Goal: Information Seeking & Learning: Learn about a topic

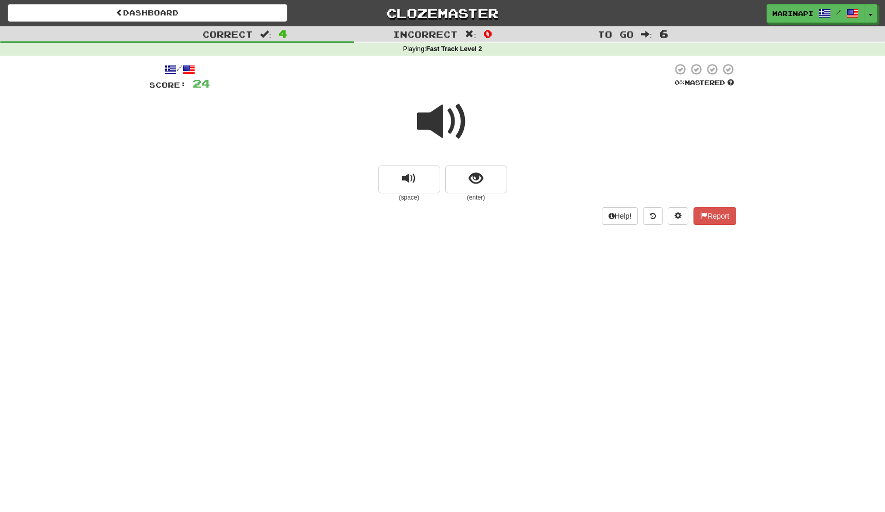
click at [422, 114] on span at bounding box center [443, 122] width 52 height 52
click at [464, 177] on button "show sentence" at bounding box center [477, 179] width 62 height 28
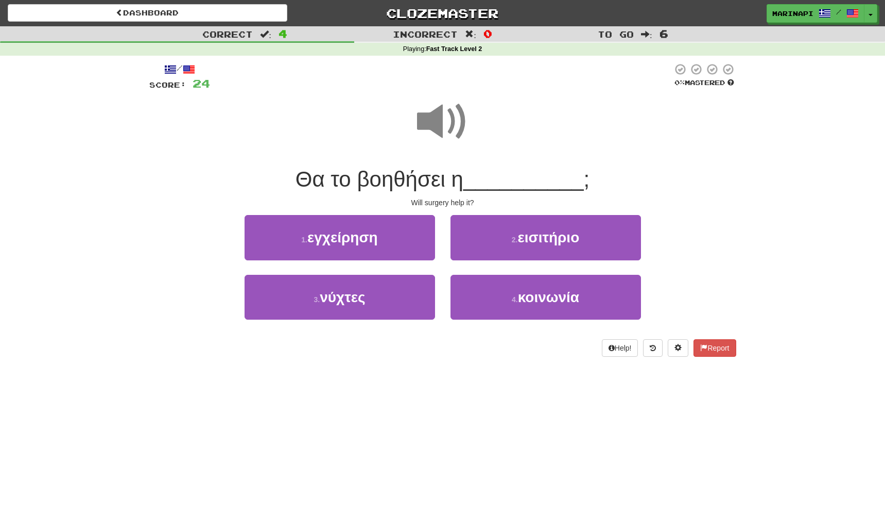
click at [450, 125] on span at bounding box center [443, 122] width 52 height 52
click at [449, 131] on span at bounding box center [443, 122] width 52 height 52
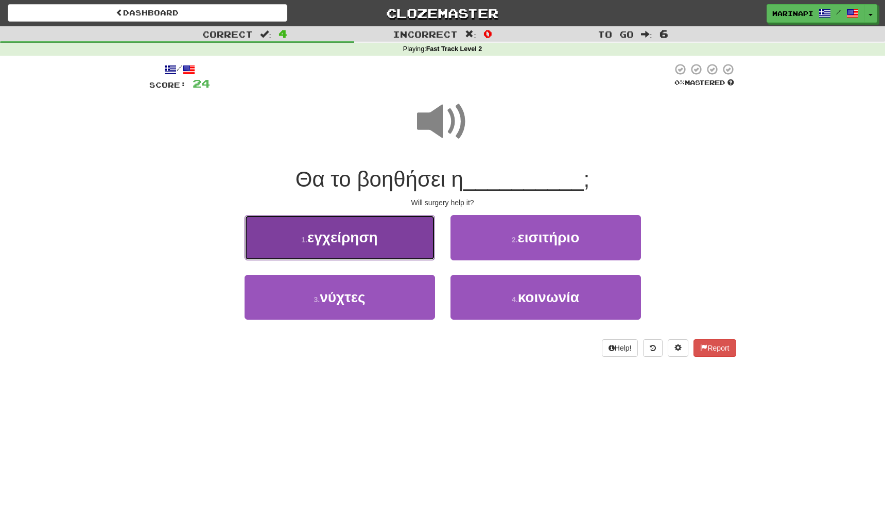
click at [396, 242] on button "1 . εγχείρηση" at bounding box center [340, 237] width 191 height 45
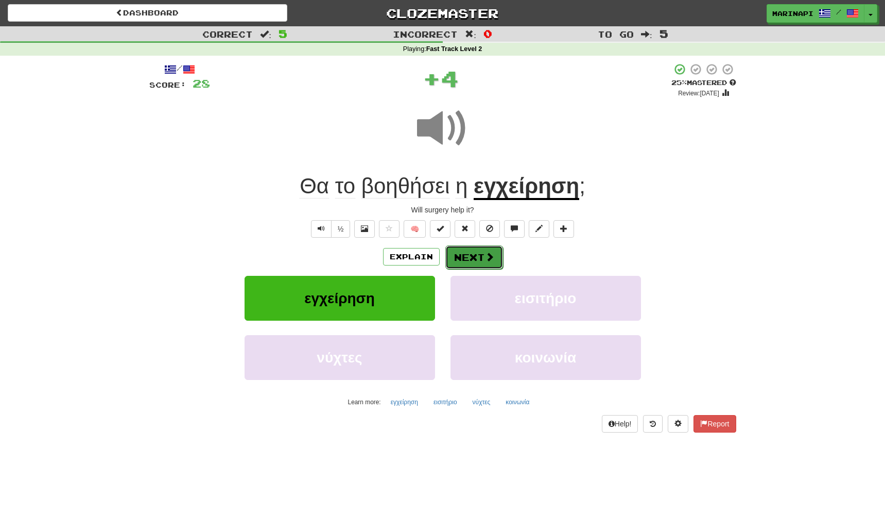
click at [488, 263] on button "Next" at bounding box center [475, 257] width 58 height 24
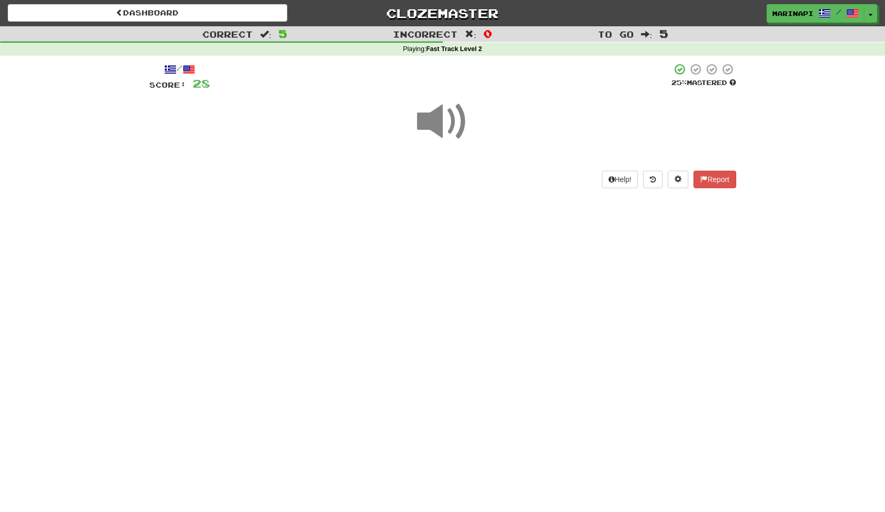
click at [449, 125] on span at bounding box center [443, 122] width 52 height 52
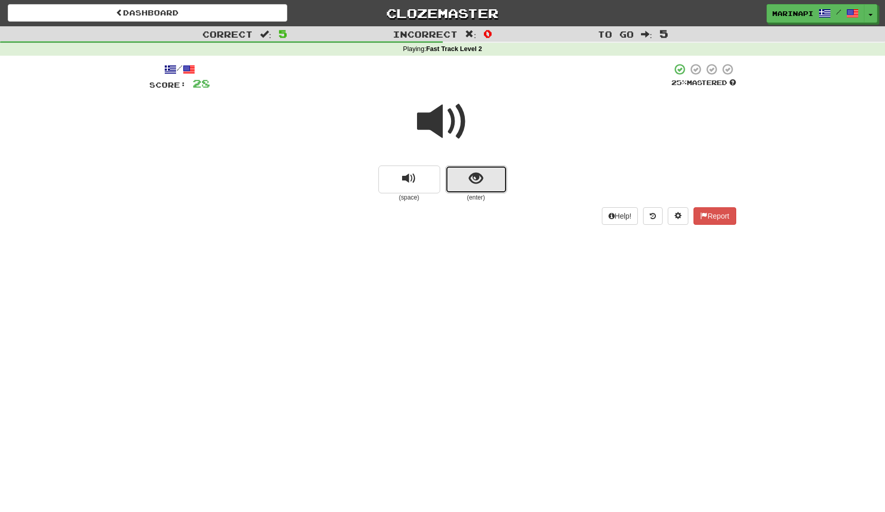
click at [471, 174] on span "show sentence" at bounding box center [476, 179] width 14 height 14
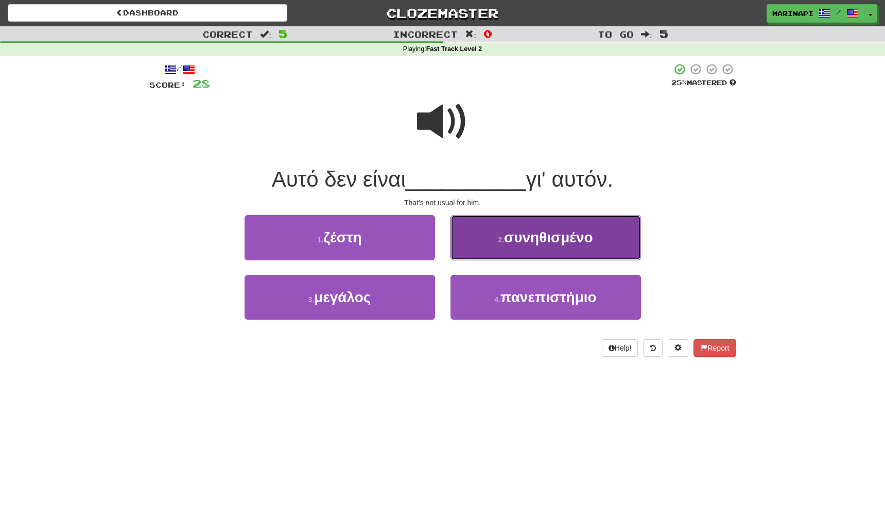
click at [485, 244] on button "2 . συνηθισμένο" at bounding box center [546, 237] width 191 height 45
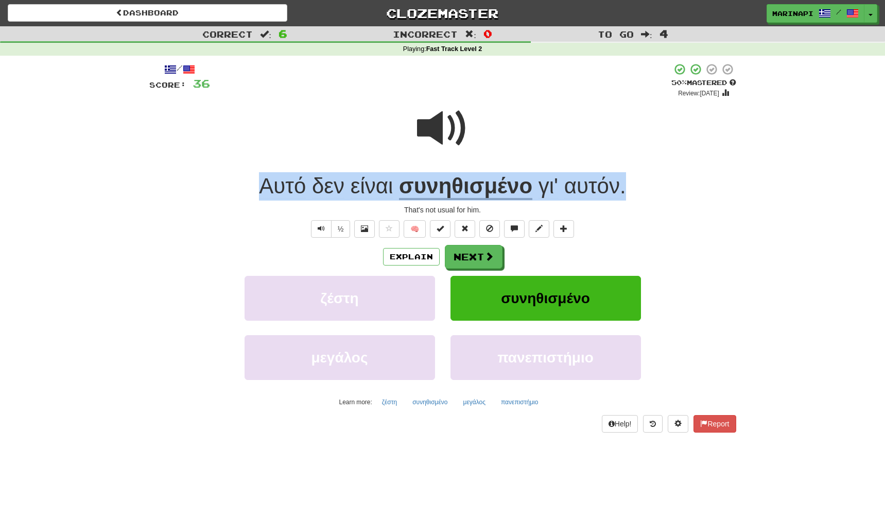
drag, startPoint x: 636, startPoint y: 188, endPoint x: 246, endPoint y: 186, distance: 389.9
click at [246, 186] on div "Αυτό δεν είναι συνηθισμένο γι' αυτόν ." at bounding box center [442, 186] width 587 height 28
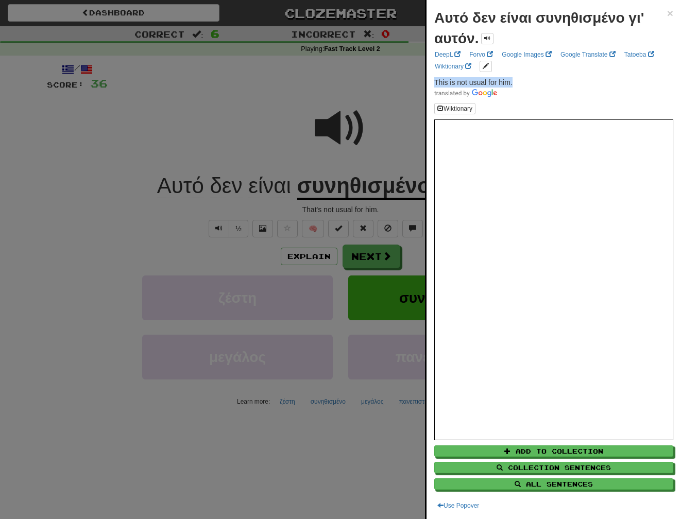
drag, startPoint x: 521, startPoint y: 82, endPoint x: 433, endPoint y: 81, distance: 88.1
click at [433, 81] on div "Αυτό δεν είναι συνηθισμένο γι' αυτόν. × DeepL Forvo Google Images Google Transl…" at bounding box center [554, 259] width 254 height 519
copy span "This is not usual for him."
click at [512, 450] on button "Add to Collection" at bounding box center [554, 451] width 239 height 11
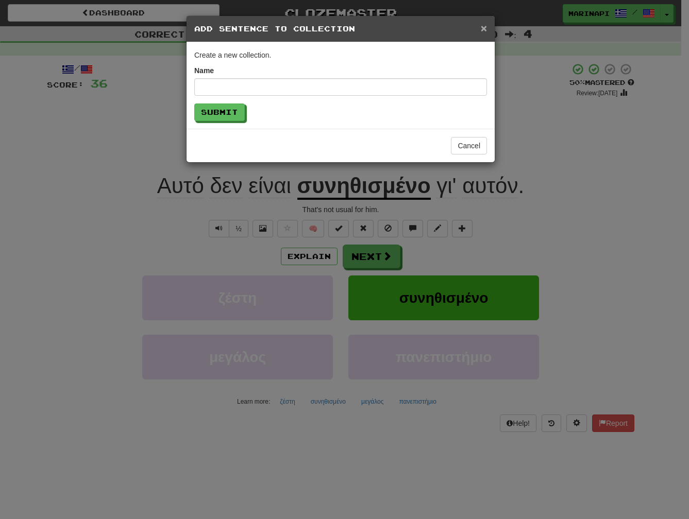
click at [482, 30] on span "×" at bounding box center [484, 28] width 6 height 12
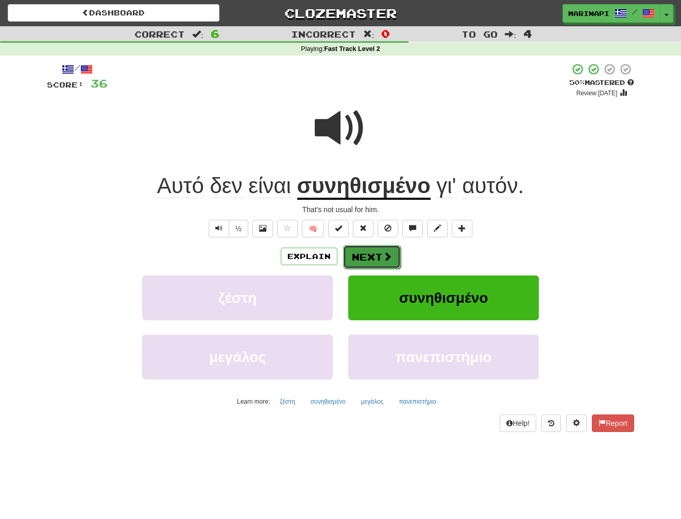
click at [383, 258] on span at bounding box center [387, 256] width 9 height 9
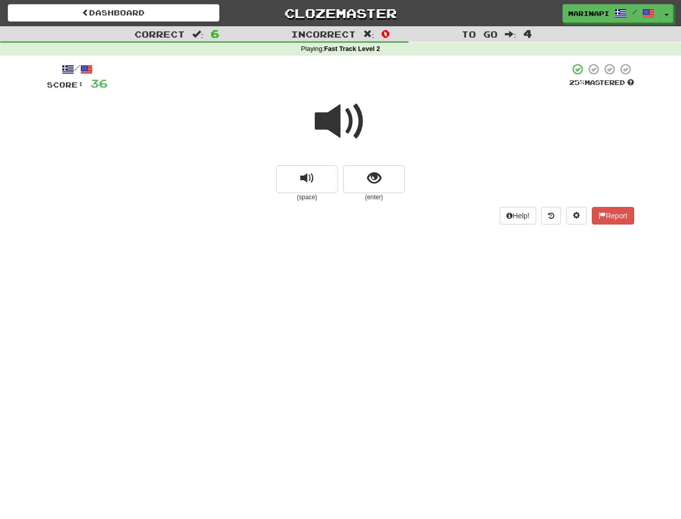
click at [345, 122] on span at bounding box center [341, 122] width 52 height 52
click at [361, 189] on button "show sentence" at bounding box center [374, 179] width 62 height 28
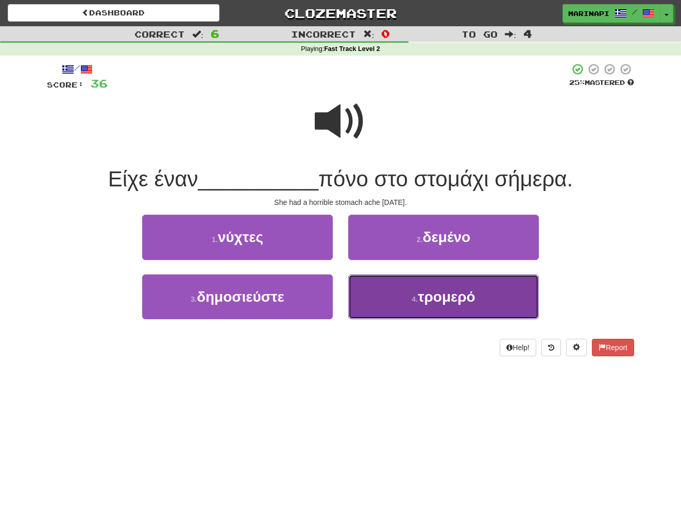
click at [388, 298] on button "4 . τρομερό" at bounding box center [443, 297] width 191 height 45
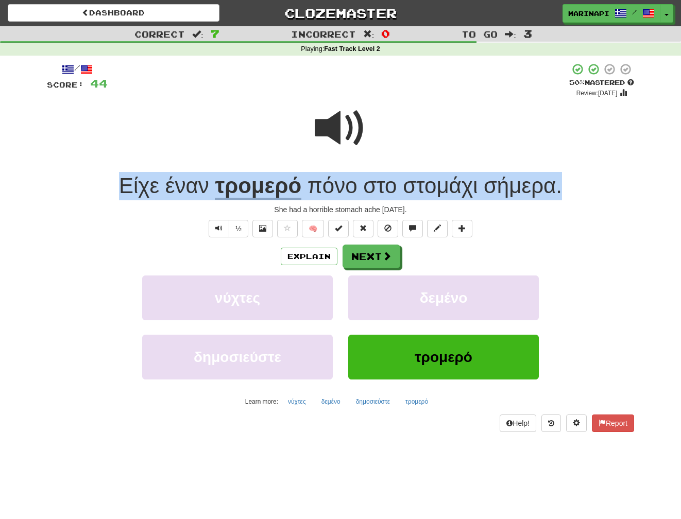
drag, startPoint x: 560, startPoint y: 185, endPoint x: 118, endPoint y: 176, distance: 442.1
click at [118, 176] on div "Είχε έναν τρομερό πόνο στο στομάχι σήμερα ." at bounding box center [340, 186] width 587 height 28
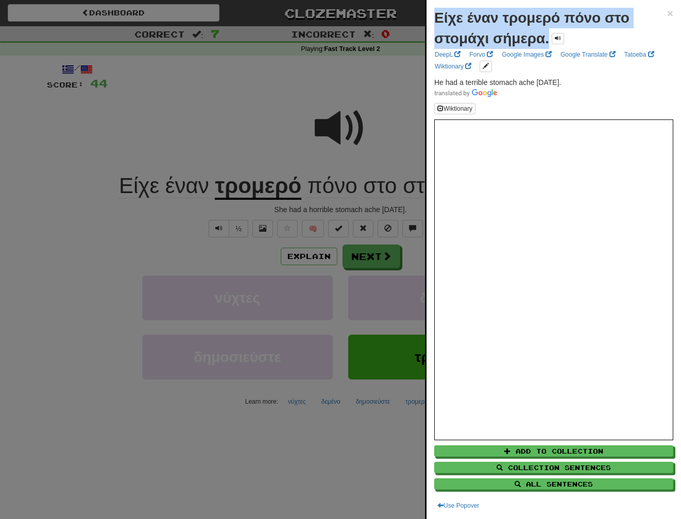
drag, startPoint x: 546, startPoint y: 41, endPoint x: 432, endPoint y: 21, distance: 115.5
click at [432, 21] on div "Είχε έναν τρομερό πόνο στο στομάχι σήμερα. × DeepL Forvo Google Images Google T…" at bounding box center [554, 259] width 254 height 519
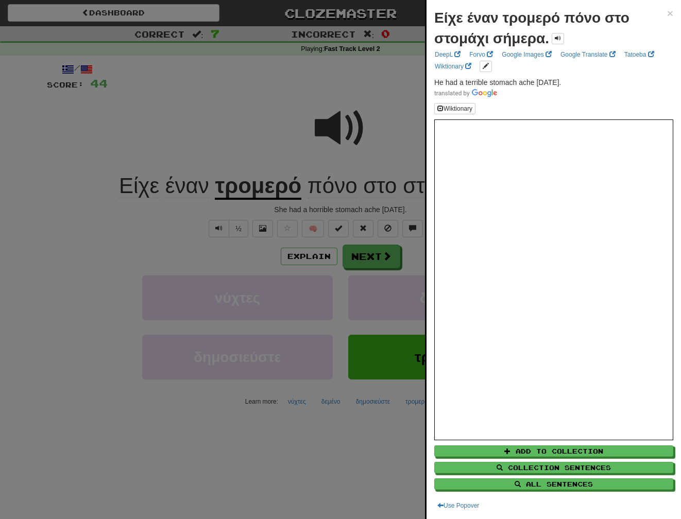
click at [584, 30] on div "Είχε έναν τρομερό πόνο στο στομάχι σήμερα." at bounding box center [550, 28] width 233 height 41
click at [93, 282] on div at bounding box center [340, 259] width 681 height 519
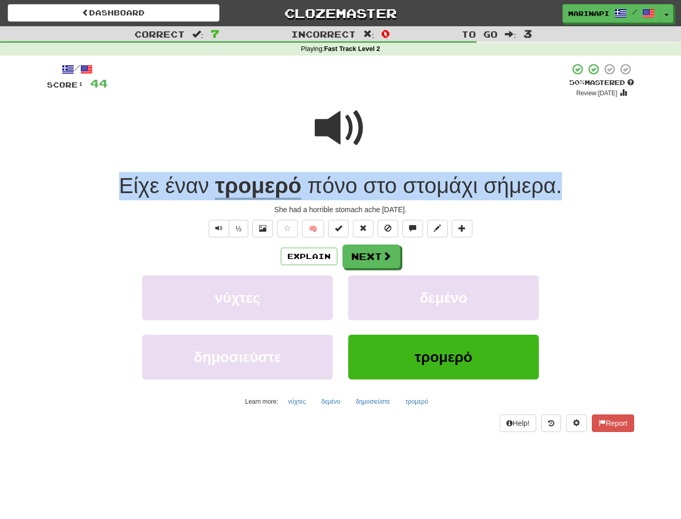
drag, startPoint x: 569, startPoint y: 194, endPoint x: 124, endPoint y: 191, distance: 444.6
click at [124, 191] on div "Είχε έναν τρομερό πόνο στο στομάχι σήμερα ." at bounding box center [340, 186] width 587 height 28
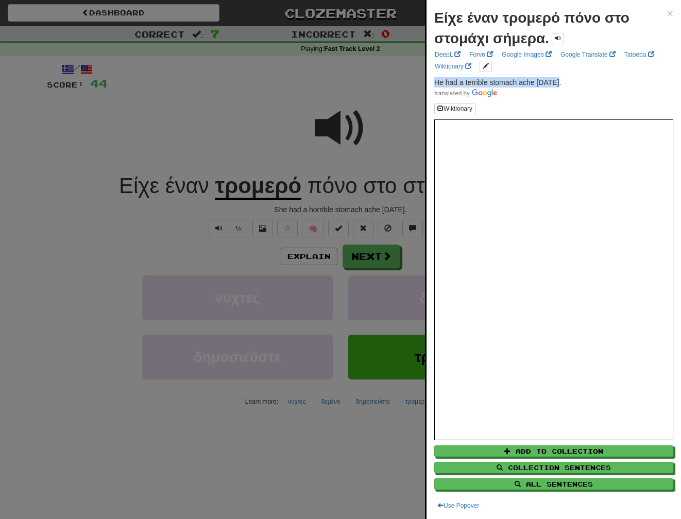
drag, startPoint x: 560, startPoint y: 80, endPoint x: 429, endPoint y: 81, distance: 131.4
click at [429, 81] on div "Είχε έναν τρομερό πόνο στο στομάχι σήμερα. × DeepL Forvo Google Images Google T…" at bounding box center [554, 259] width 254 height 519
copy span "He had a terrible stomach ache [DATE]."
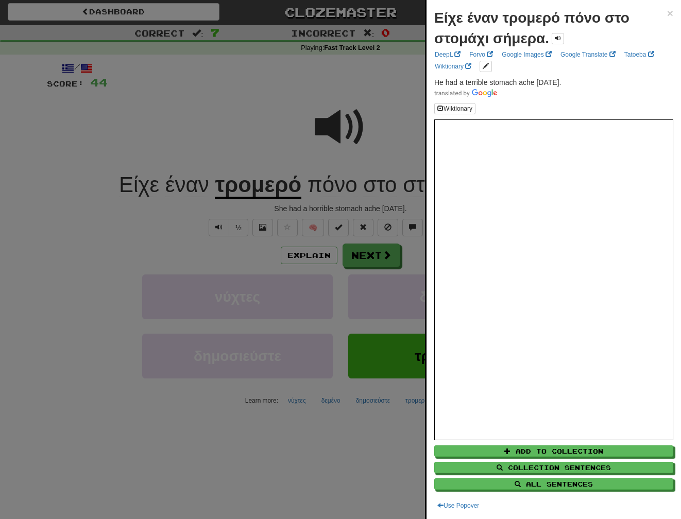
click at [95, 131] on div at bounding box center [340, 259] width 681 height 519
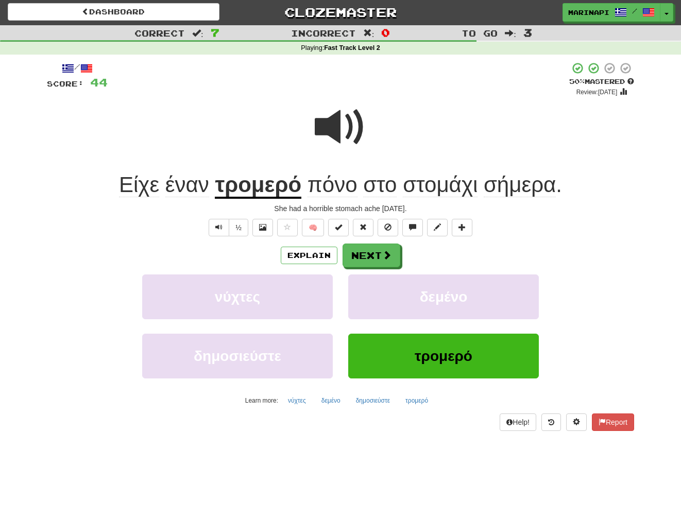
click at [261, 251] on div "Explain Next" at bounding box center [340, 256] width 587 height 24
click at [350, 133] on span at bounding box center [341, 127] width 52 height 52
click at [369, 253] on button "Next" at bounding box center [372, 256] width 58 height 24
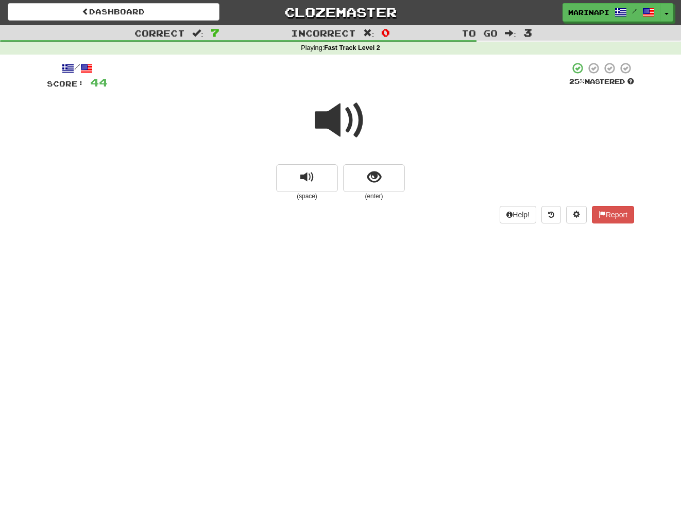
click at [346, 126] on span at bounding box center [341, 121] width 52 height 52
click at [360, 173] on button "show sentence" at bounding box center [374, 178] width 62 height 28
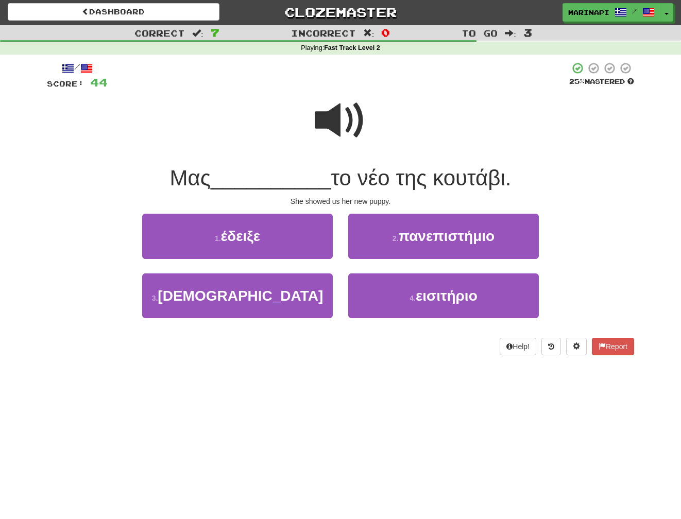
click at [347, 127] on span at bounding box center [341, 121] width 52 height 52
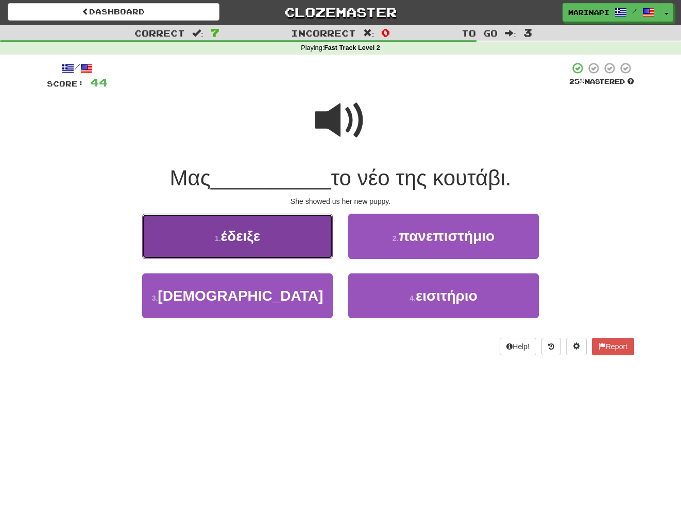
click at [320, 233] on button "1 . έδειξε" at bounding box center [237, 236] width 191 height 45
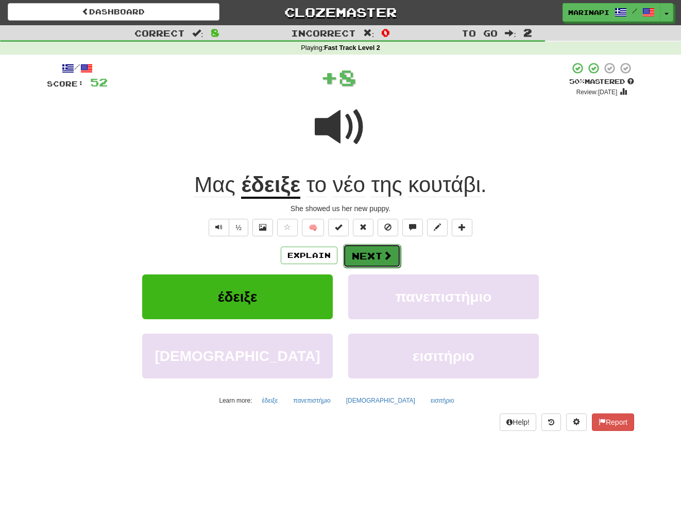
click at [377, 255] on button "Next" at bounding box center [372, 256] width 58 height 24
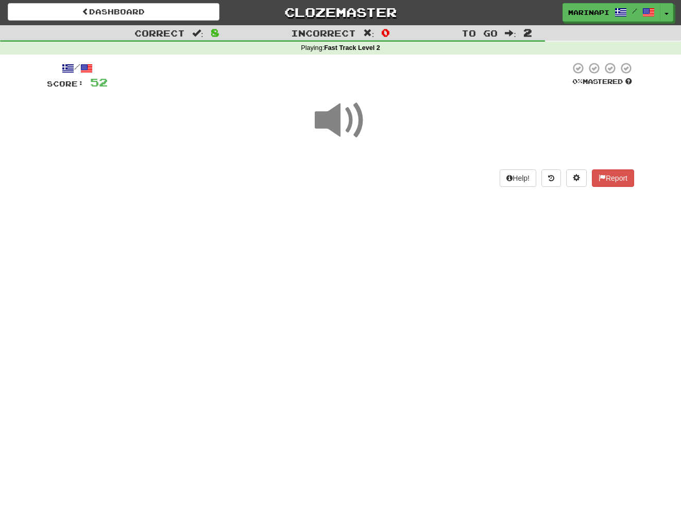
click at [343, 131] on span at bounding box center [341, 121] width 52 height 52
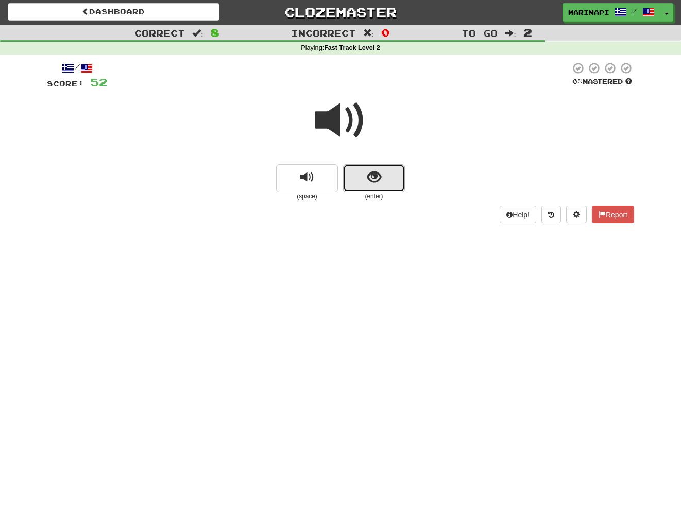
click at [375, 167] on button "show sentence" at bounding box center [374, 178] width 62 height 28
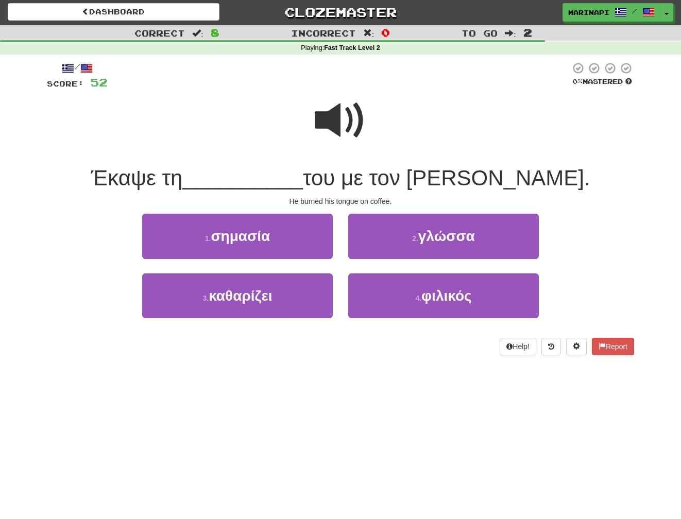
click at [348, 128] on span at bounding box center [341, 121] width 52 height 52
click at [335, 125] on span at bounding box center [341, 121] width 52 height 52
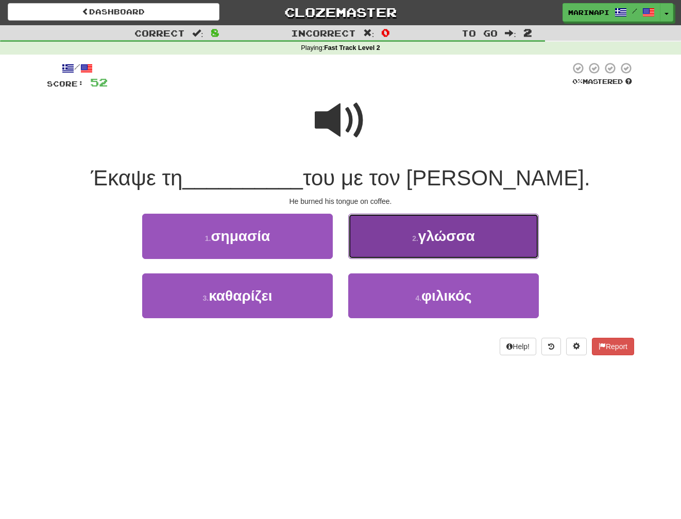
click at [388, 241] on button "2 . γλώσσα" at bounding box center [443, 236] width 191 height 45
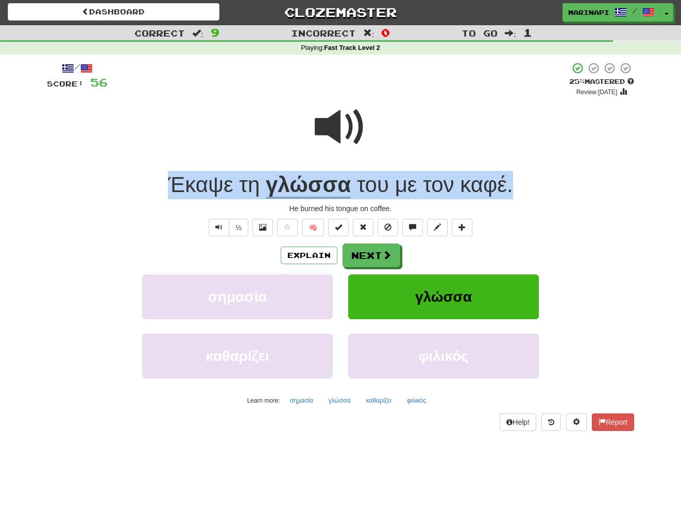
drag, startPoint x: 512, startPoint y: 188, endPoint x: 167, endPoint y: 184, distance: 345.2
click at [167, 184] on div "Έκαψε τη γλώσσα του με τον [PERSON_NAME] ." at bounding box center [340, 185] width 587 height 28
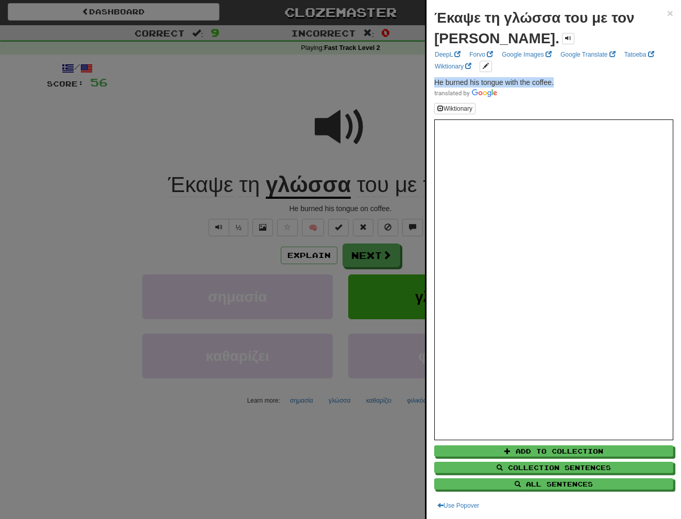
drag, startPoint x: 561, startPoint y: 80, endPoint x: 428, endPoint y: 82, distance: 133.4
click at [428, 82] on div "Έκαψε τη γλώσσα του με τον [PERSON_NAME]. × DeepL Forvo Google Images Google Tr…" at bounding box center [554, 259] width 254 height 519
copy span "He burned his tongue with the coffee."
click at [377, 261] on div at bounding box center [340, 259] width 681 height 519
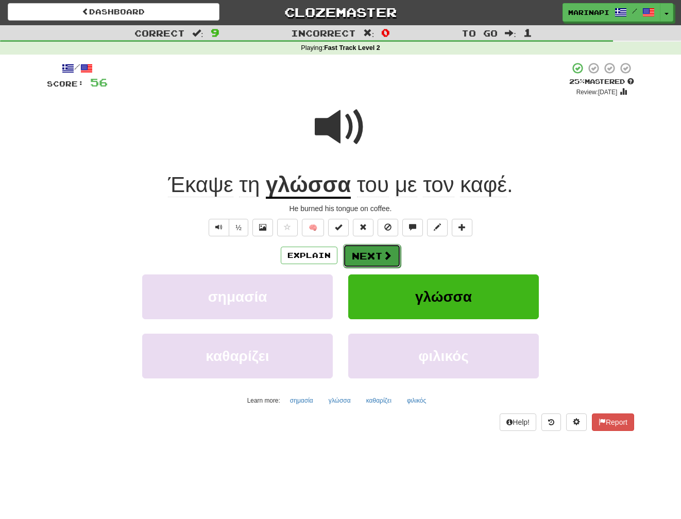
click at [377, 261] on button "Next" at bounding box center [372, 256] width 58 height 24
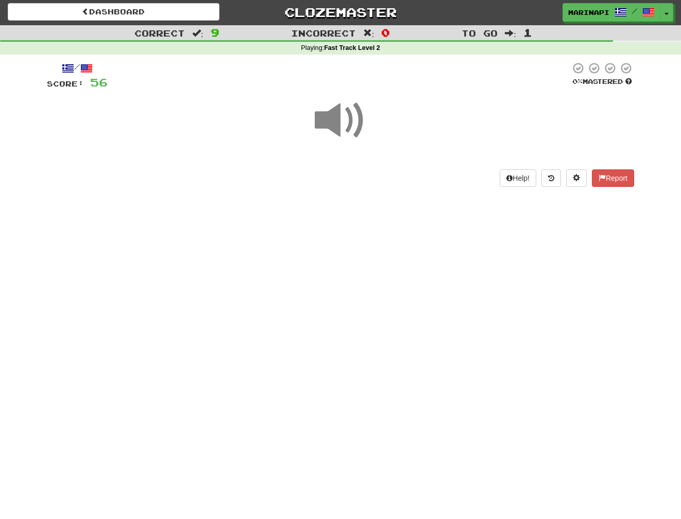
click at [352, 134] on span at bounding box center [341, 121] width 52 height 52
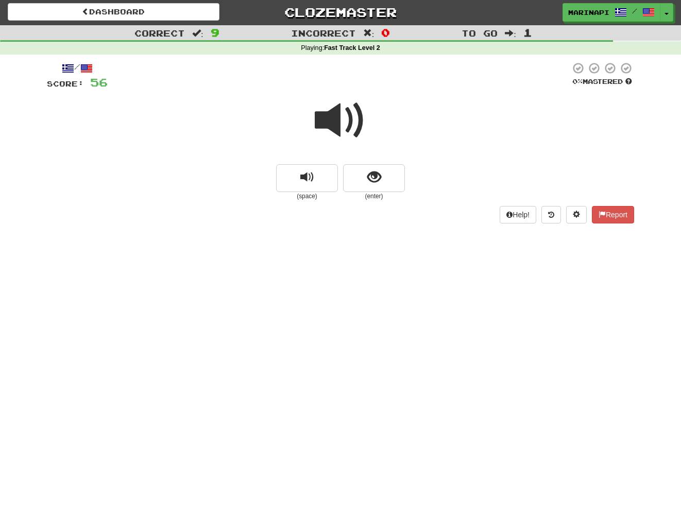
click at [350, 126] on span at bounding box center [341, 121] width 52 height 52
click at [364, 181] on button "show sentence" at bounding box center [374, 178] width 62 height 28
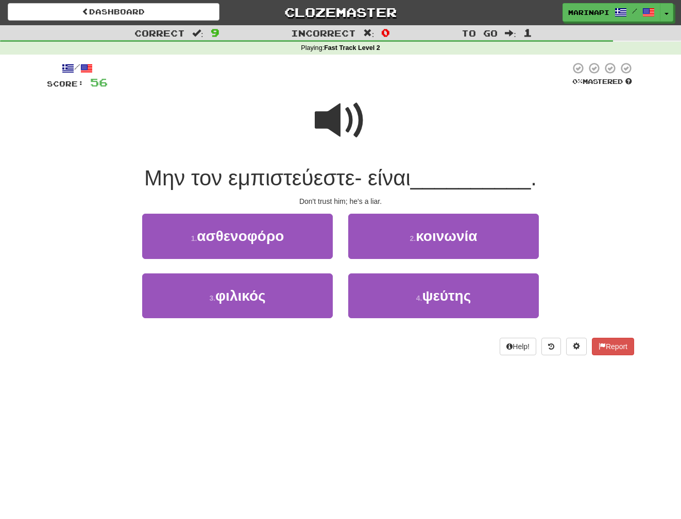
click at [344, 119] on span at bounding box center [341, 121] width 52 height 52
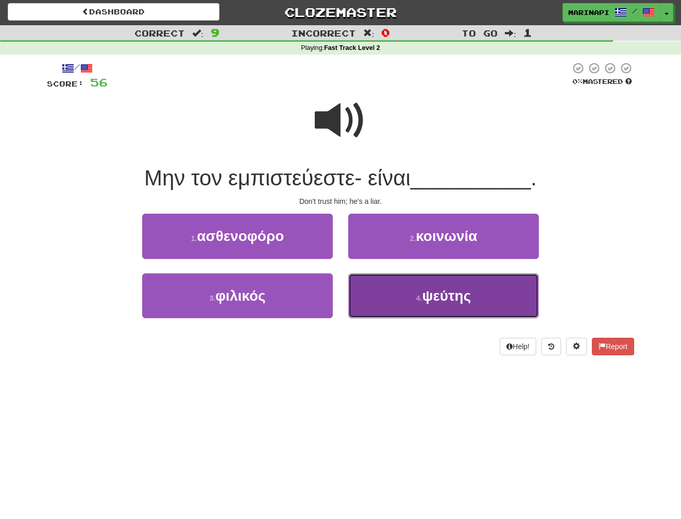
click at [384, 294] on button "4 . ψεύτης" at bounding box center [443, 296] width 191 height 45
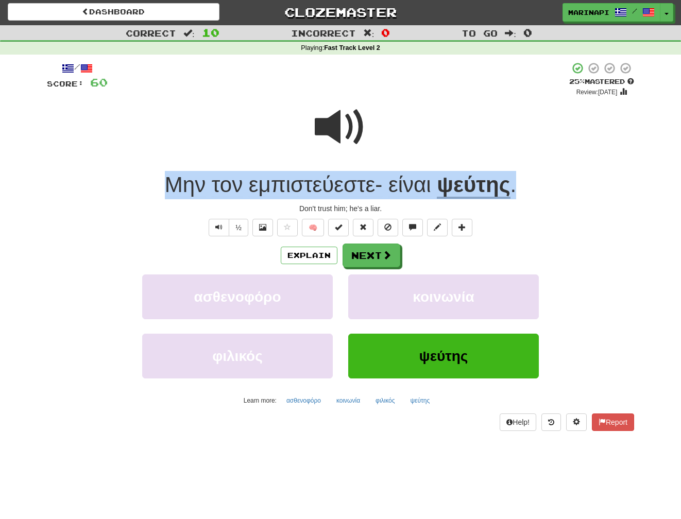
drag, startPoint x: 528, startPoint y: 194, endPoint x: 165, endPoint y: 189, distance: 363.2
click at [165, 189] on div "Μην τον εμπιστεύεστε- είναι ψεύτης ." at bounding box center [340, 185] width 587 height 28
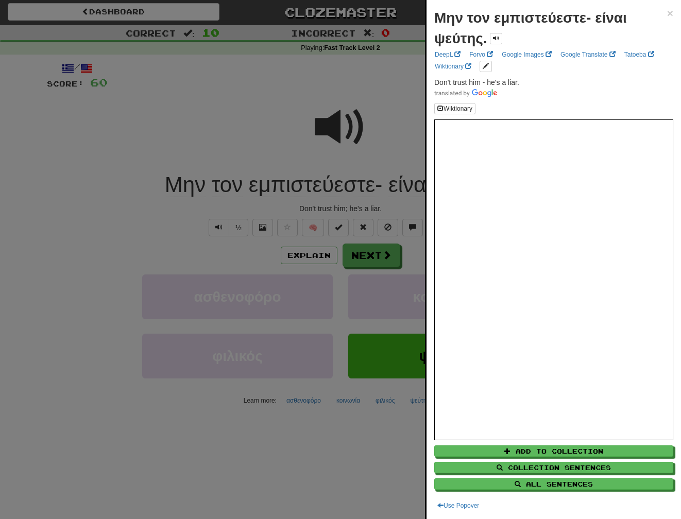
click at [384, 208] on div at bounding box center [340, 259] width 681 height 519
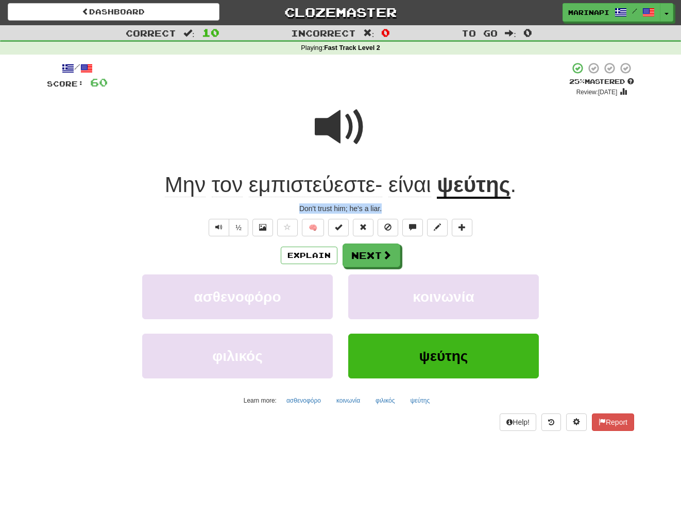
drag, startPoint x: 385, startPoint y: 208, endPoint x: 295, endPoint y: 207, distance: 90.2
click at [295, 207] on div "Don't trust him; he's a liar." at bounding box center [340, 208] width 587 height 10
copy div "Don't trust him; he's a liar."
click at [378, 259] on button "Next" at bounding box center [372, 256] width 58 height 24
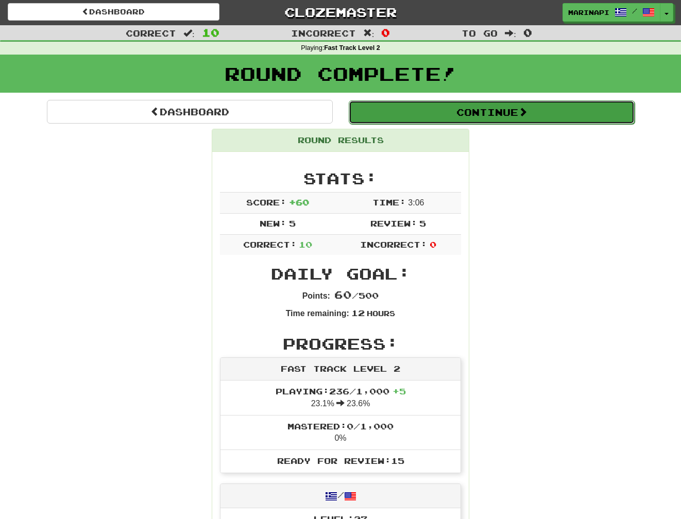
click at [493, 117] on button "Continue" at bounding box center [492, 112] width 286 height 24
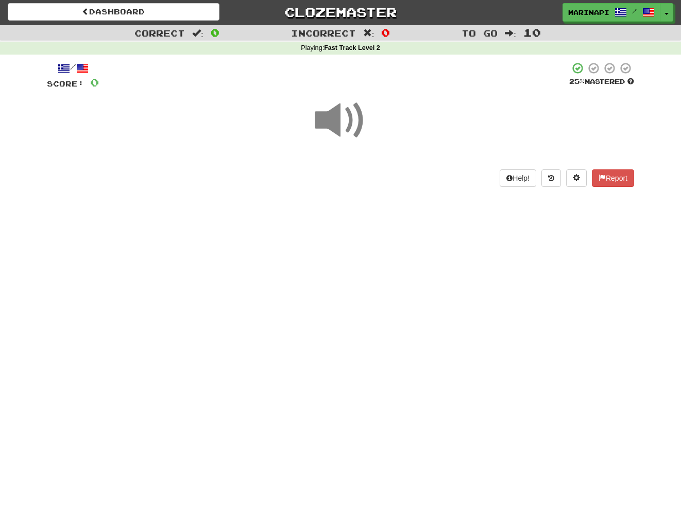
click at [355, 120] on span at bounding box center [341, 121] width 52 height 52
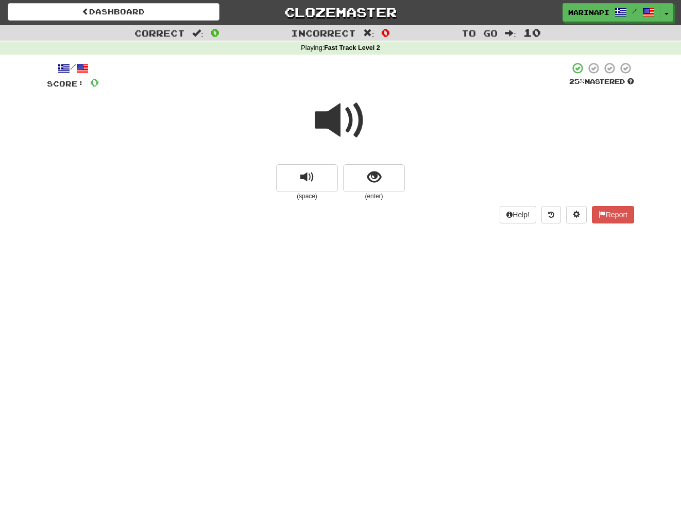
click at [355, 117] on span at bounding box center [341, 121] width 52 height 52
click at [377, 177] on span "show sentence" at bounding box center [374, 178] width 14 height 14
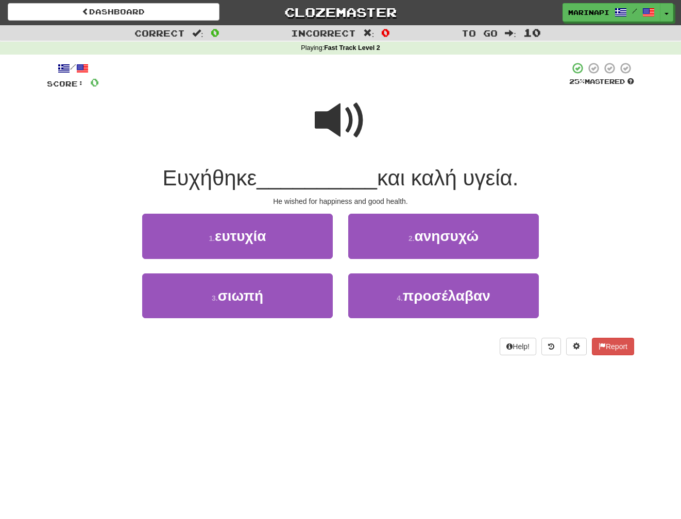
click at [341, 128] on span at bounding box center [341, 121] width 52 height 52
click at [339, 131] on span at bounding box center [341, 121] width 52 height 52
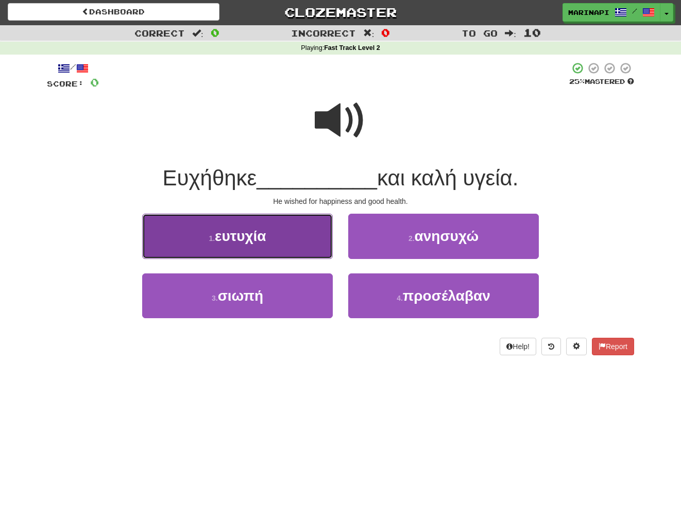
click at [297, 229] on button "1 . ευτυχία" at bounding box center [237, 236] width 191 height 45
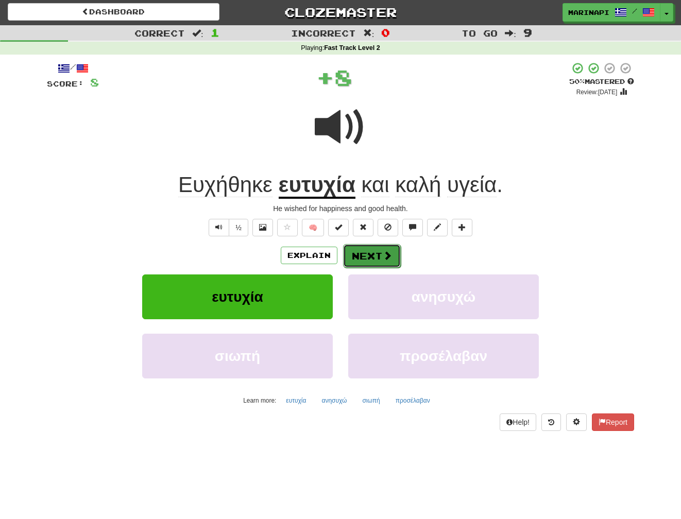
click at [371, 257] on button "Next" at bounding box center [372, 256] width 58 height 24
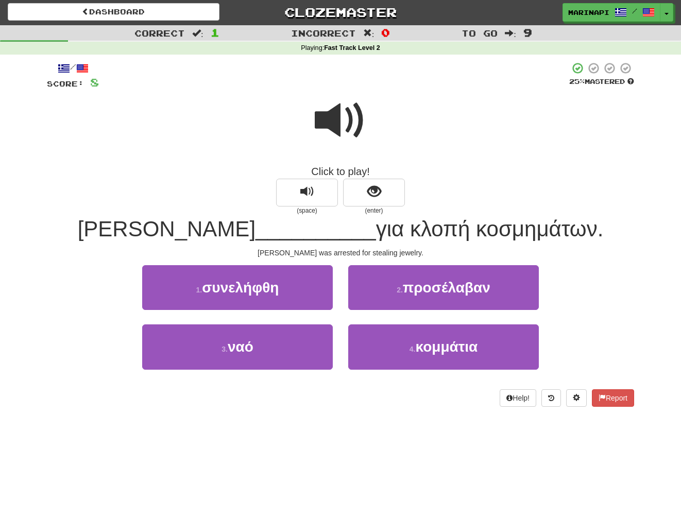
click at [350, 115] on span at bounding box center [341, 121] width 52 height 52
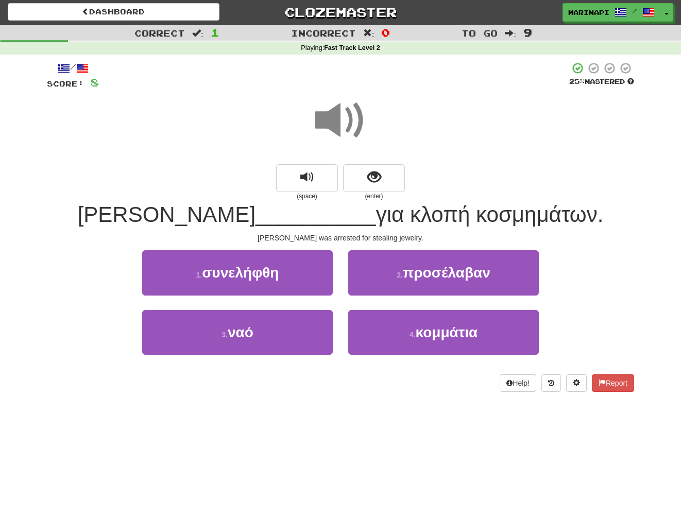
click at [350, 115] on span at bounding box center [341, 121] width 52 height 52
click at [318, 176] on button "replay audio" at bounding box center [307, 178] width 62 height 28
click at [318, 177] on button "replay audio" at bounding box center [307, 178] width 62 height 28
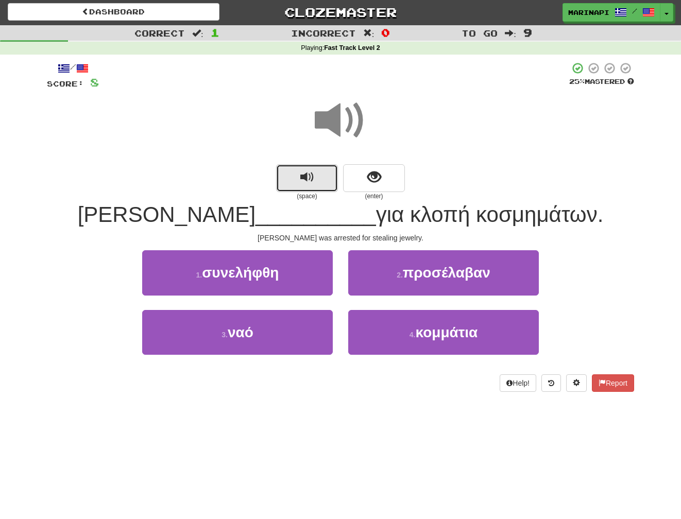
click at [318, 177] on button "replay audio" at bounding box center [307, 178] width 62 height 28
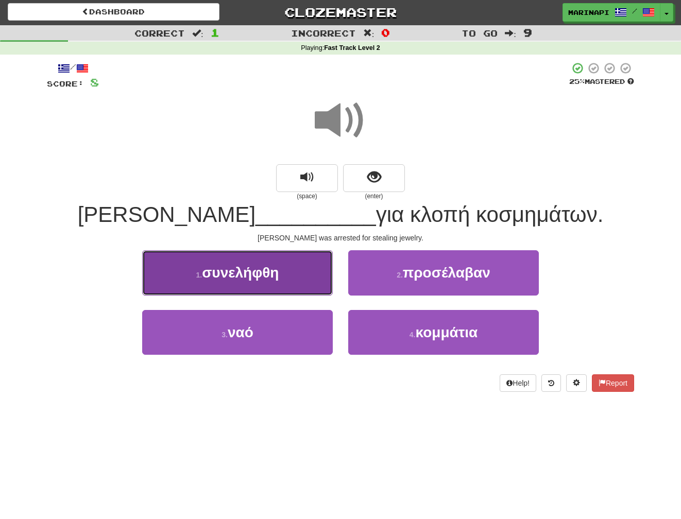
click at [309, 261] on button "1 . συνελήφθη" at bounding box center [237, 272] width 191 height 45
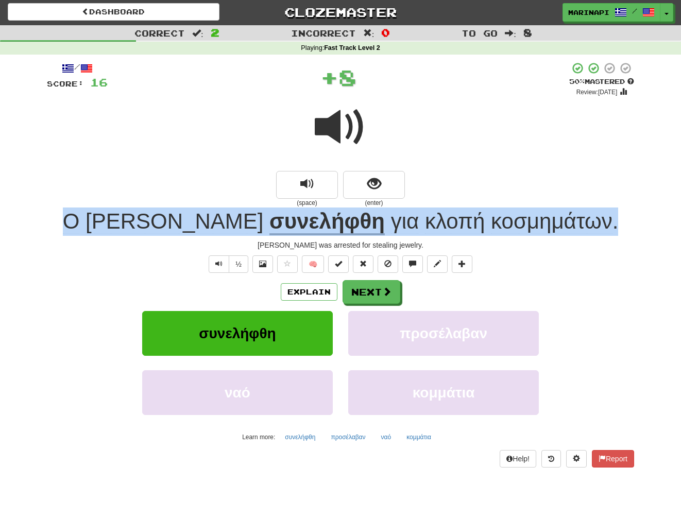
drag, startPoint x: 583, startPoint y: 224, endPoint x: 113, endPoint y: 231, distance: 469.3
click at [113, 231] on div "[PERSON_NAME] συνελήφθη για κλοπή κοσμημάτων ." at bounding box center [340, 222] width 587 height 28
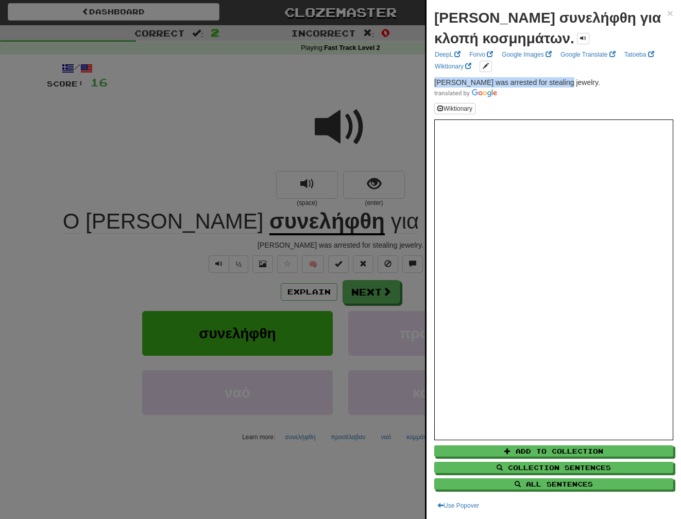
drag, startPoint x: 561, startPoint y: 82, endPoint x: 436, endPoint y: 82, distance: 125.2
click at [436, 82] on p "[PERSON_NAME] was arrested for stealing jewelry." at bounding box center [553, 87] width 239 height 21
copy span "[PERSON_NAME] was arrested for stealing jewelry."
click at [393, 300] on div at bounding box center [340, 259] width 681 height 519
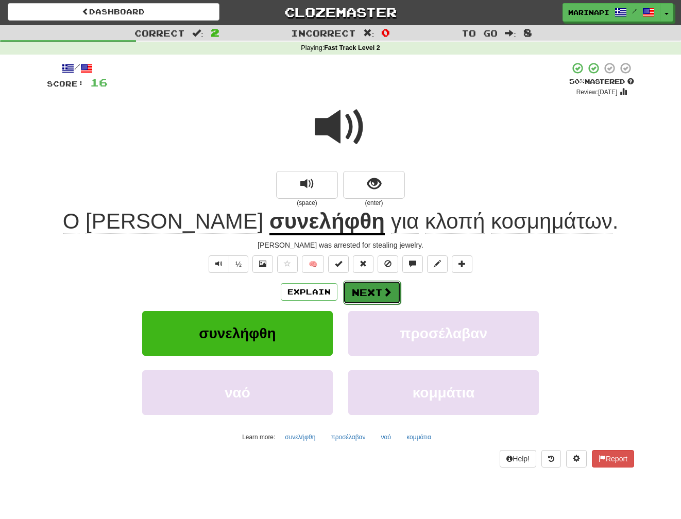
click at [386, 299] on button "Next" at bounding box center [372, 293] width 58 height 24
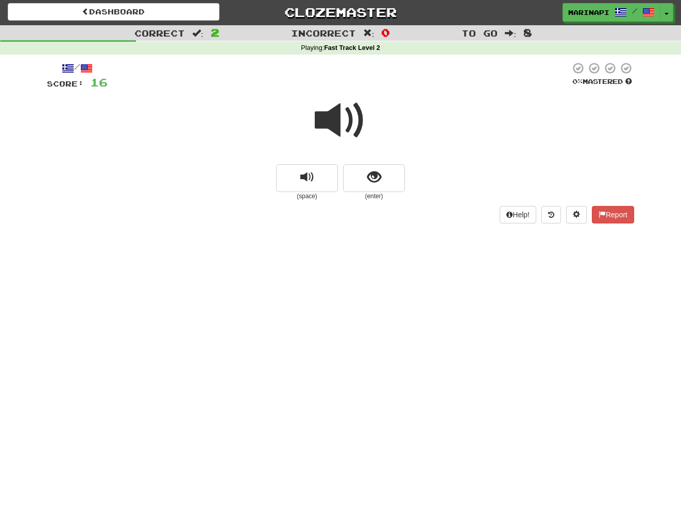
click at [343, 124] on span at bounding box center [341, 121] width 52 height 52
click at [372, 172] on span "show sentence" at bounding box center [374, 178] width 14 height 14
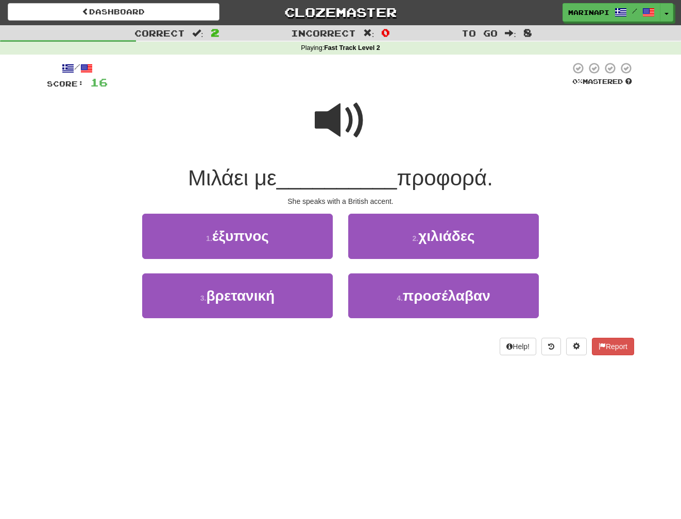
click at [348, 131] on span at bounding box center [341, 121] width 52 height 52
click at [345, 129] on span at bounding box center [341, 121] width 52 height 52
click at [343, 131] on span at bounding box center [341, 121] width 52 height 52
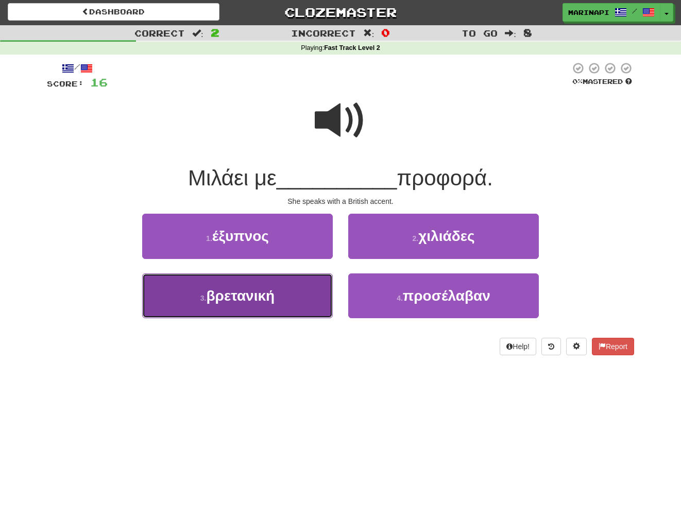
click at [309, 294] on button "3 . βρετανική" at bounding box center [237, 296] width 191 height 45
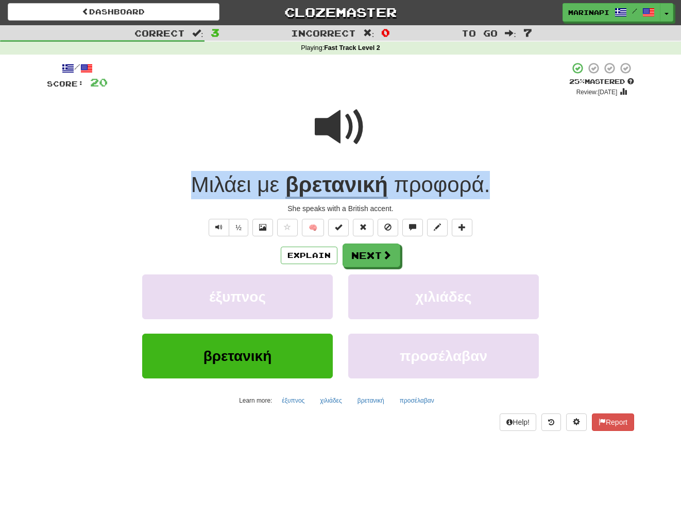
drag, startPoint x: 495, startPoint y: 186, endPoint x: 190, endPoint y: 190, distance: 304.4
click at [190, 190] on div "Μιλάει με βρετανική προφορά ." at bounding box center [340, 185] width 587 height 28
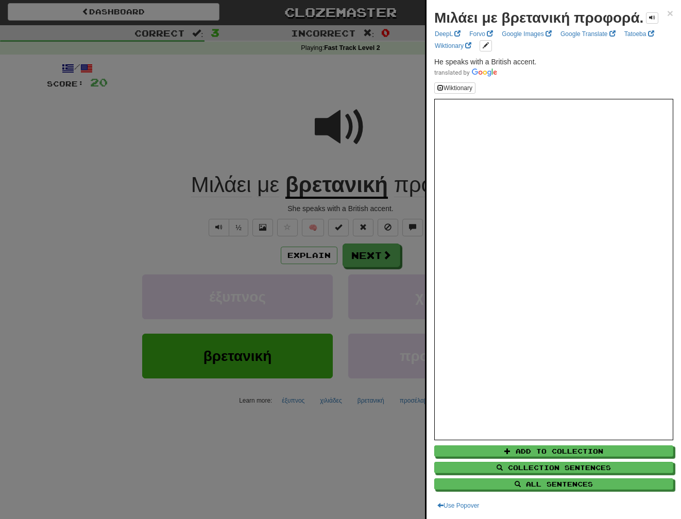
click at [338, 157] on div at bounding box center [340, 259] width 681 height 519
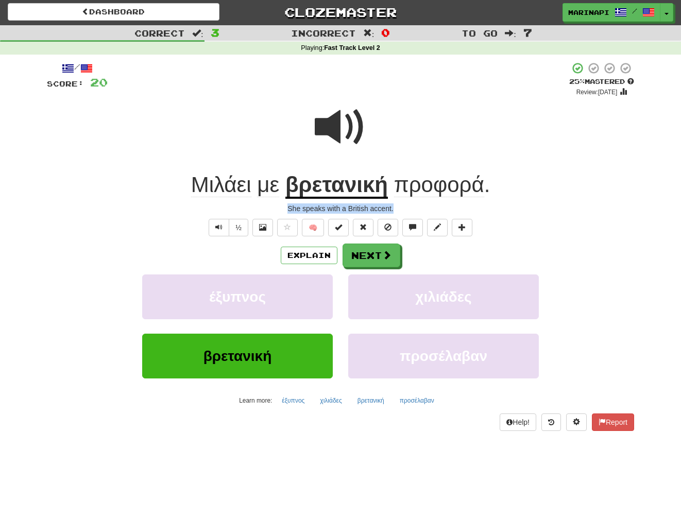
drag, startPoint x: 406, startPoint y: 209, endPoint x: 286, endPoint y: 206, distance: 120.1
click at [286, 206] on div "She speaks with a British accent." at bounding box center [340, 208] width 587 height 10
copy div "She speaks with a British accent."
click at [393, 259] on button "Next" at bounding box center [372, 256] width 58 height 24
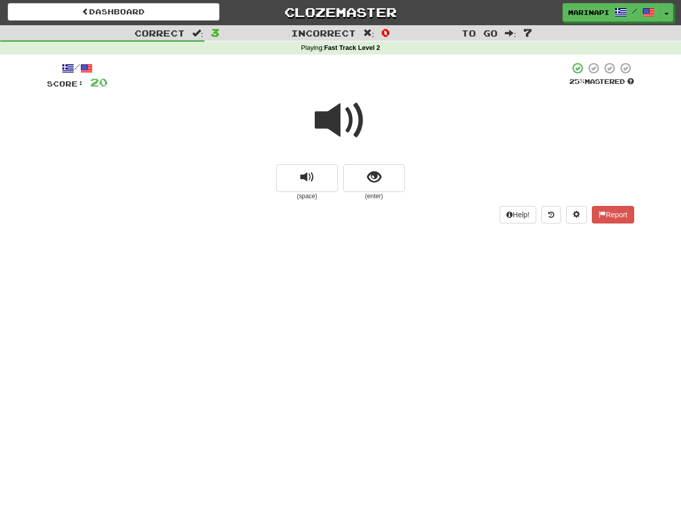
click at [339, 128] on span at bounding box center [341, 121] width 52 height 52
click at [355, 174] on button "show sentence" at bounding box center [374, 178] width 62 height 28
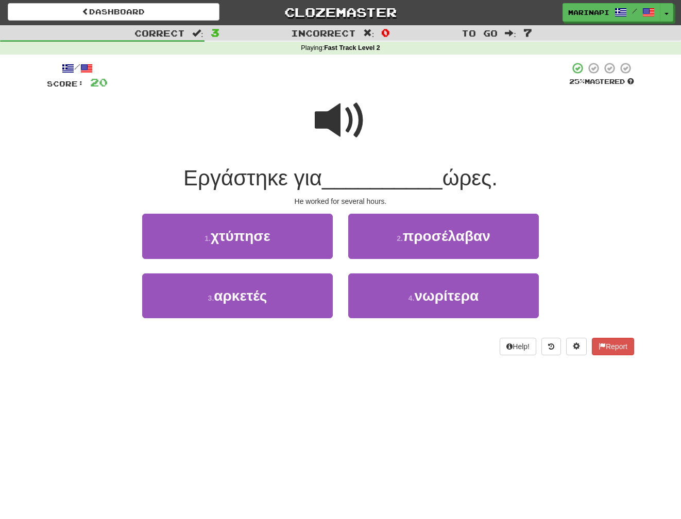
click at [350, 124] on span at bounding box center [341, 121] width 52 height 52
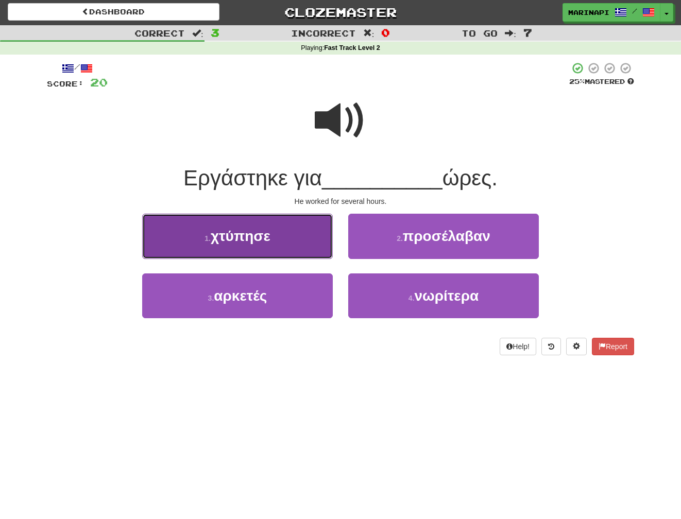
click at [304, 232] on button "1 . χτύπησε" at bounding box center [237, 236] width 191 height 45
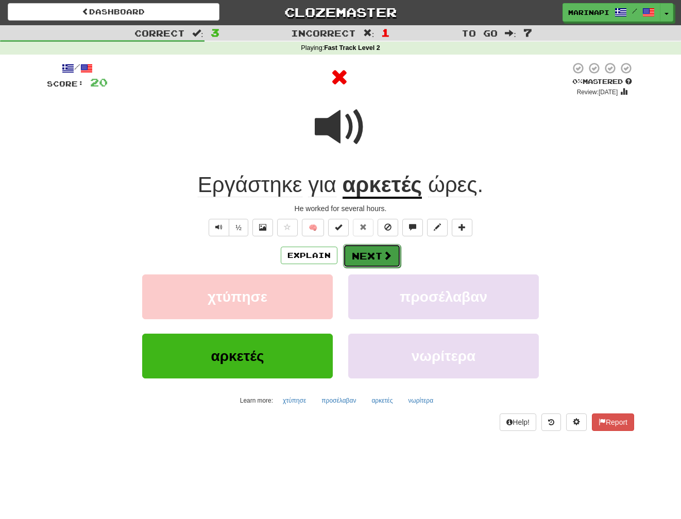
click at [352, 249] on button "Next" at bounding box center [372, 256] width 58 height 24
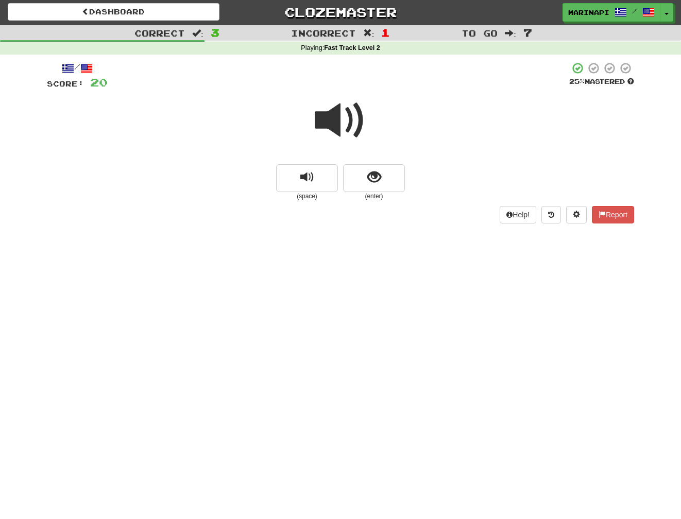
click at [332, 114] on span at bounding box center [341, 121] width 52 height 52
click at [364, 174] on button "show sentence" at bounding box center [374, 178] width 62 height 28
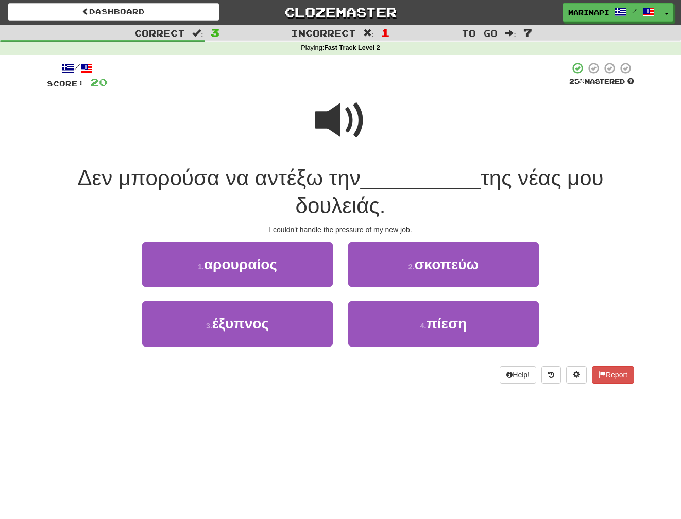
click at [335, 129] on span at bounding box center [341, 121] width 52 height 52
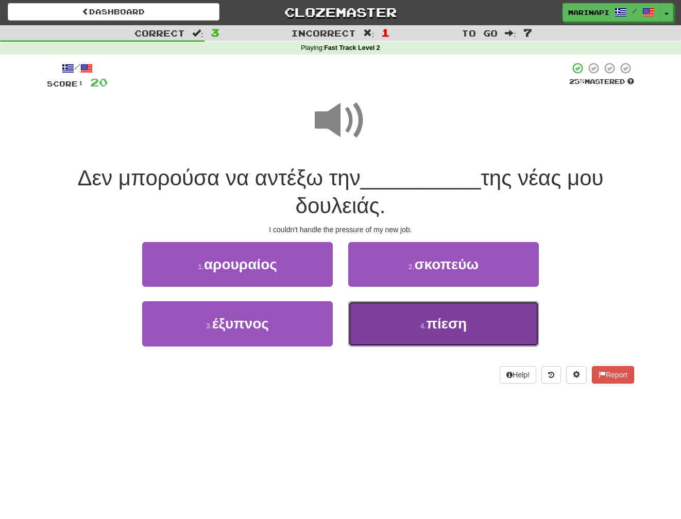
click at [414, 335] on button "4 . πίεση" at bounding box center [443, 323] width 191 height 45
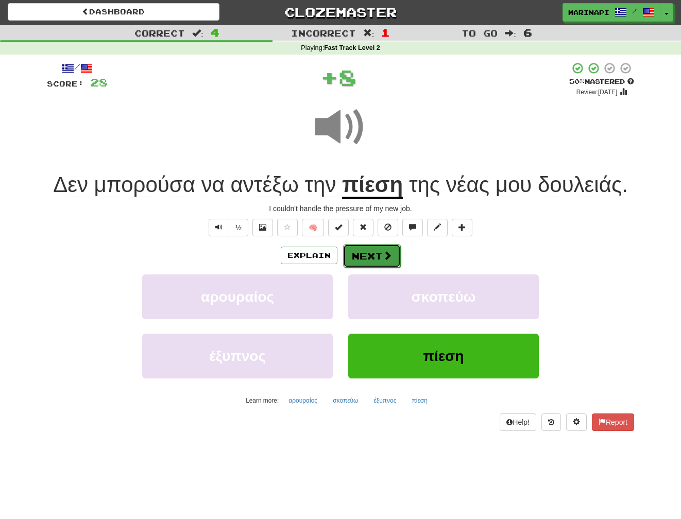
click at [384, 257] on span at bounding box center [387, 255] width 9 height 9
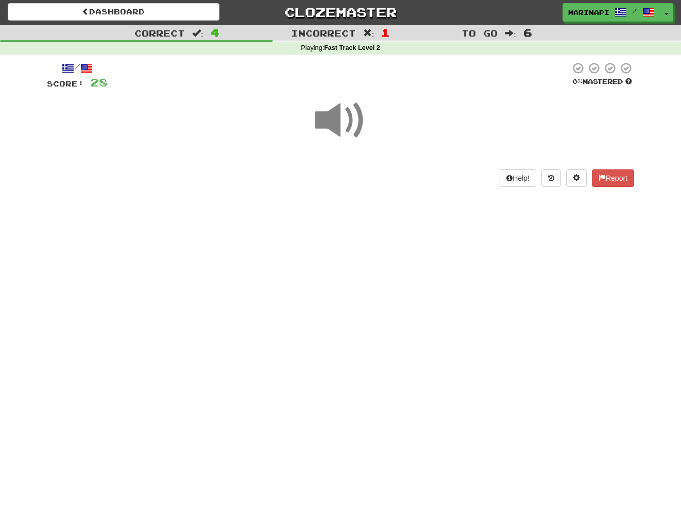
click at [343, 127] on span at bounding box center [341, 121] width 52 height 52
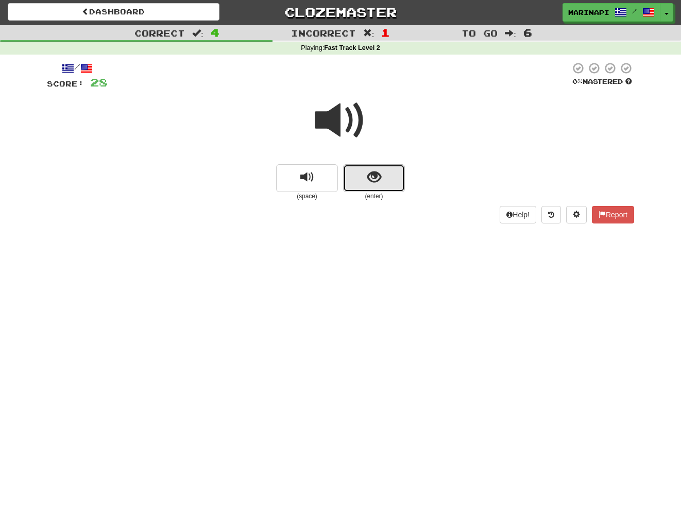
click at [371, 187] on button "show sentence" at bounding box center [374, 178] width 62 height 28
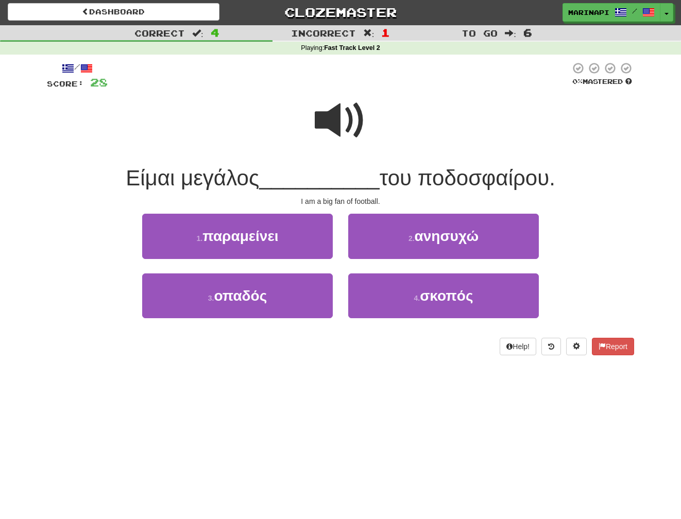
click at [343, 117] on span at bounding box center [341, 121] width 52 height 52
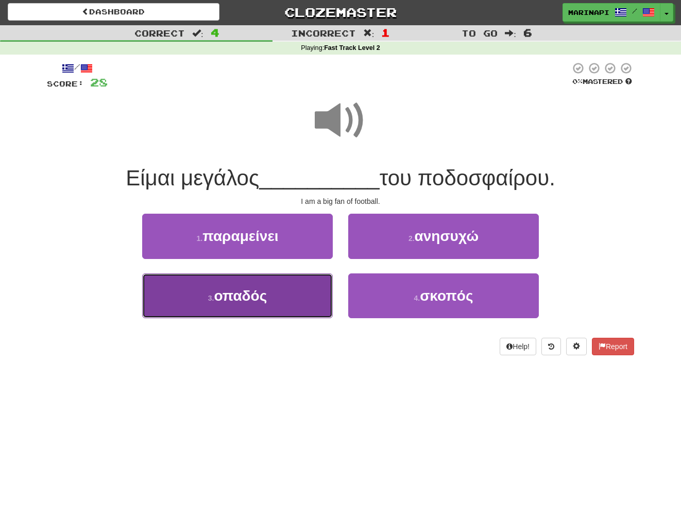
click at [293, 284] on button "3 . οπαδός" at bounding box center [237, 296] width 191 height 45
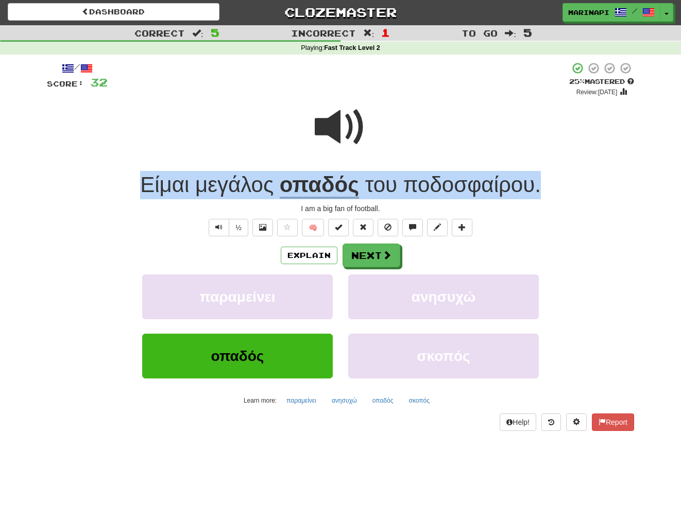
drag, startPoint x: 548, startPoint y: 189, endPoint x: 138, endPoint y: 183, distance: 410.1
click at [138, 183] on div "Είμαι μεγάλος οπαδός του ποδοσφαίρου ." at bounding box center [340, 185] width 587 height 28
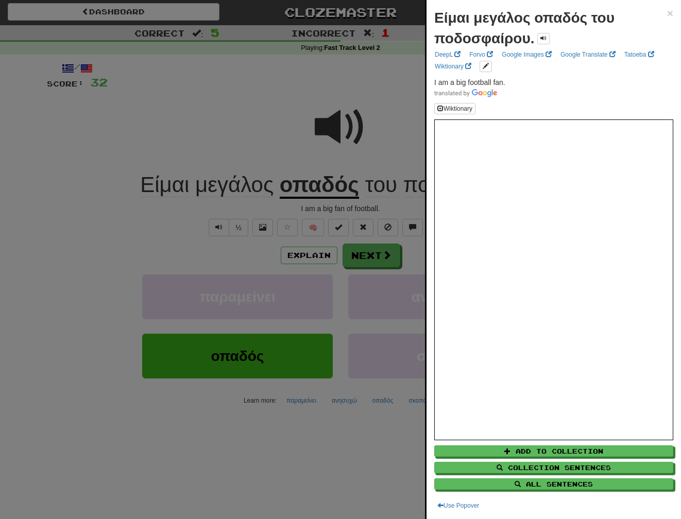
click at [371, 202] on div at bounding box center [340, 259] width 681 height 519
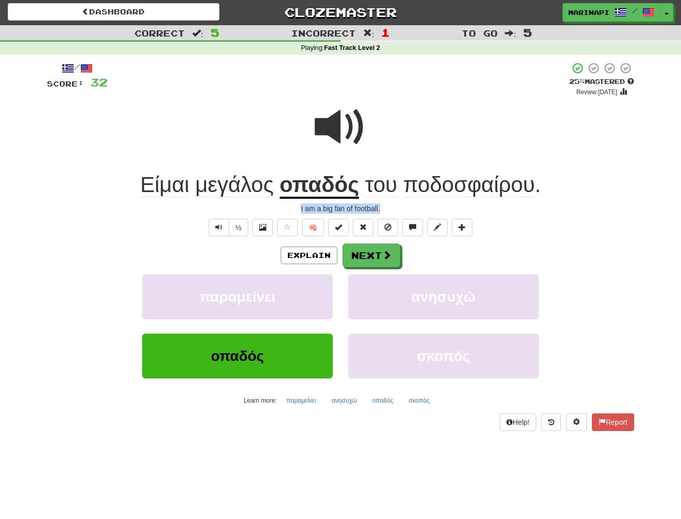
drag, startPoint x: 389, startPoint y: 207, endPoint x: 290, endPoint y: 207, distance: 99.4
click at [290, 207] on div "I am a big fan of football." at bounding box center [340, 208] width 587 height 10
copy div "I am a big fan of football."
click at [353, 260] on button "Next" at bounding box center [372, 256] width 58 height 24
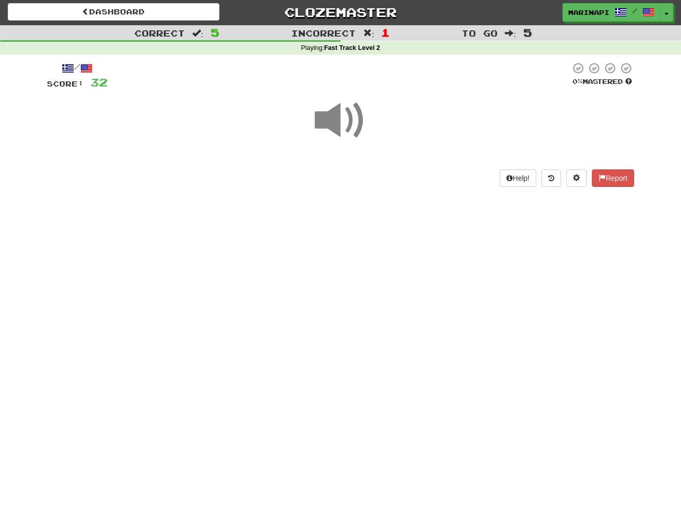
click at [345, 113] on span at bounding box center [341, 121] width 52 height 52
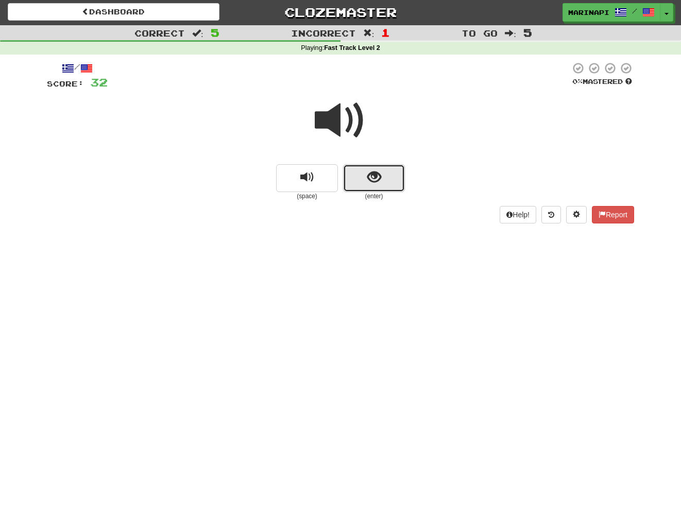
click at [386, 184] on button "show sentence" at bounding box center [374, 178] width 62 height 28
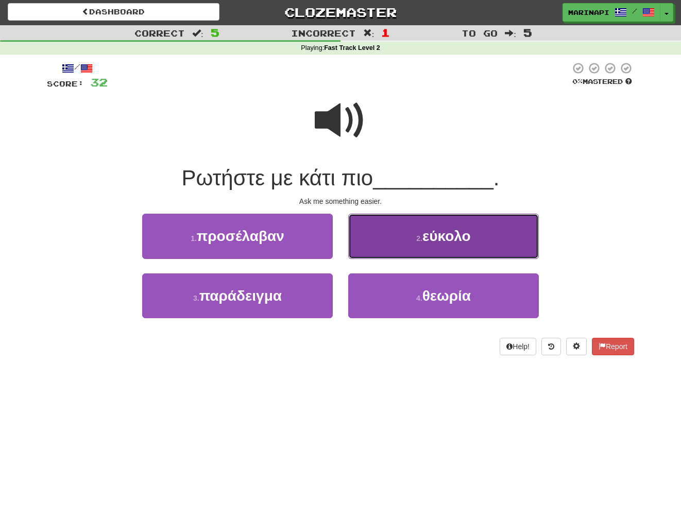
click at [383, 241] on button "2 . εύκολο" at bounding box center [443, 236] width 191 height 45
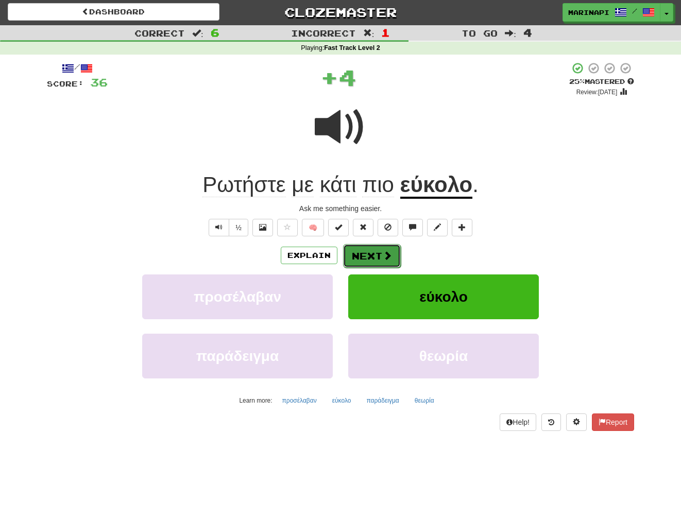
click at [368, 255] on button "Next" at bounding box center [372, 256] width 58 height 24
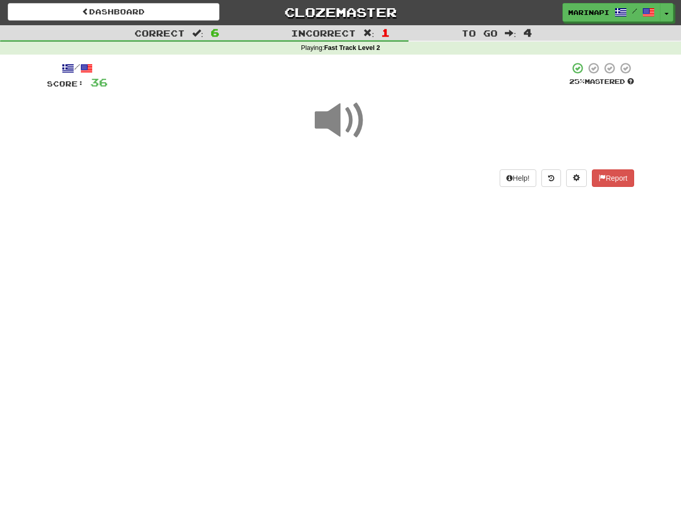
click at [337, 114] on span at bounding box center [341, 121] width 52 height 52
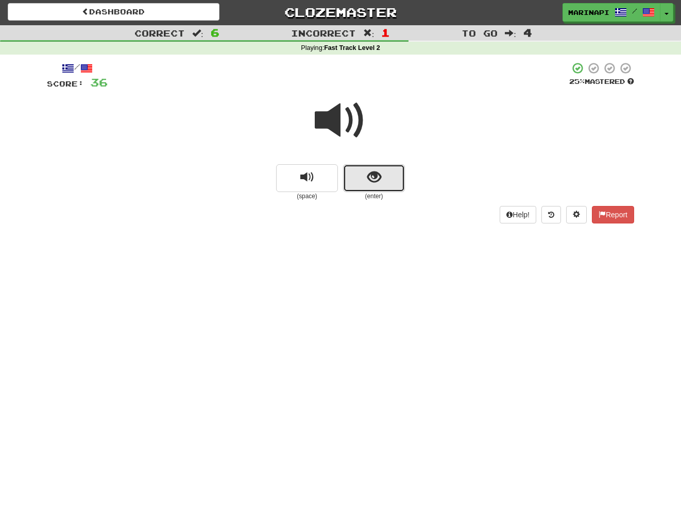
click at [370, 188] on button "show sentence" at bounding box center [374, 178] width 62 height 28
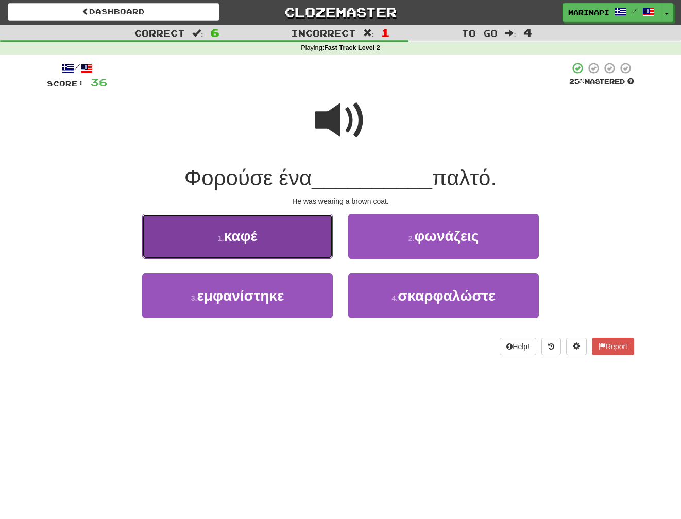
click at [312, 251] on button "1 . καφέ" at bounding box center [237, 236] width 191 height 45
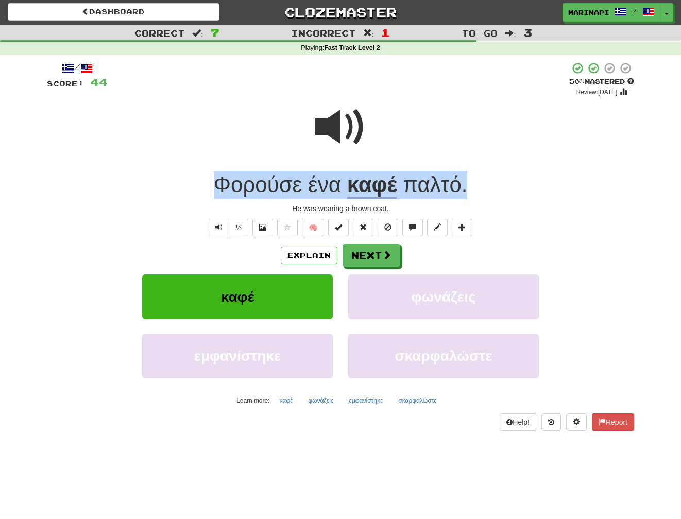
drag, startPoint x: 474, startPoint y: 180, endPoint x: 202, endPoint y: 197, distance: 272.5
click at [202, 197] on div "Φορούσε ένα καφέ παλτό ." at bounding box center [340, 185] width 587 height 28
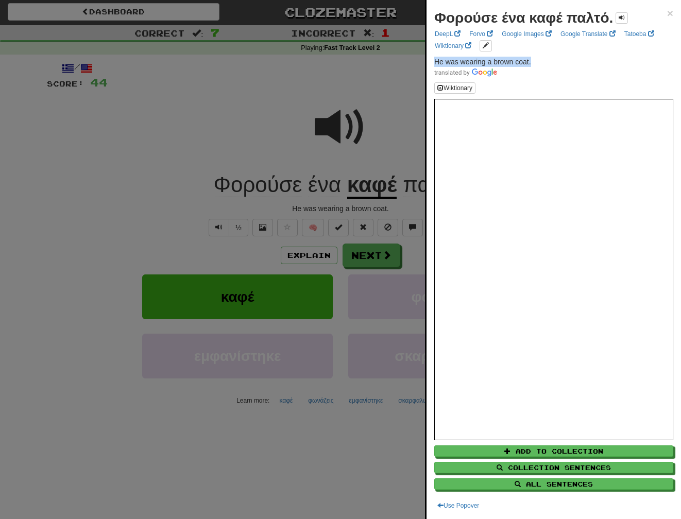
drag, startPoint x: 535, startPoint y: 59, endPoint x: 430, endPoint y: 63, distance: 104.6
click at [430, 63] on div "Φορούσε ένα καφέ παλτό. × DeepL Forvo Google Images Google Translate Tatoeba Wi…" at bounding box center [554, 259] width 254 height 519
copy span "He was wearing a brown coat."
click at [365, 260] on div at bounding box center [340, 259] width 681 height 519
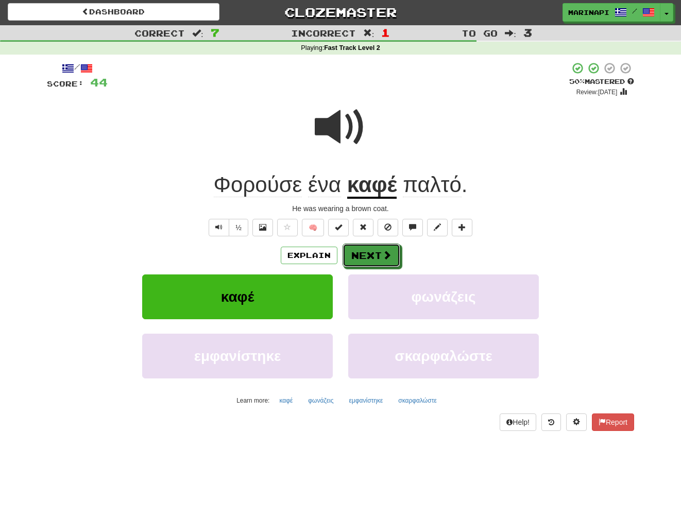
click at [370, 260] on button "Next" at bounding box center [372, 256] width 58 height 24
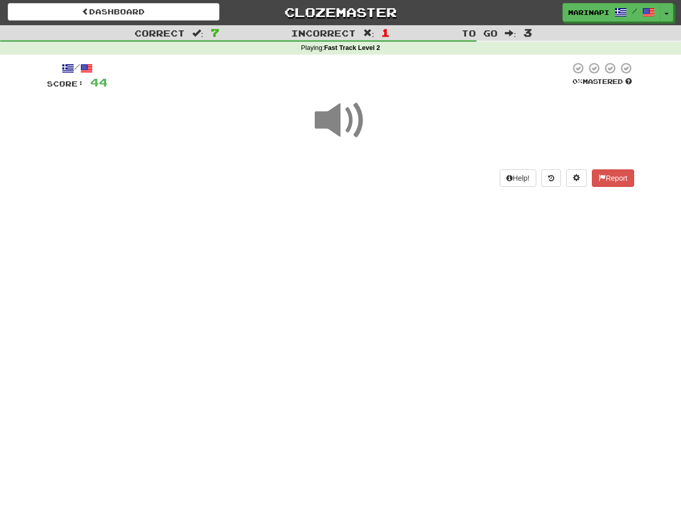
click at [340, 126] on span at bounding box center [341, 121] width 52 height 52
click at [336, 127] on span at bounding box center [341, 121] width 52 height 52
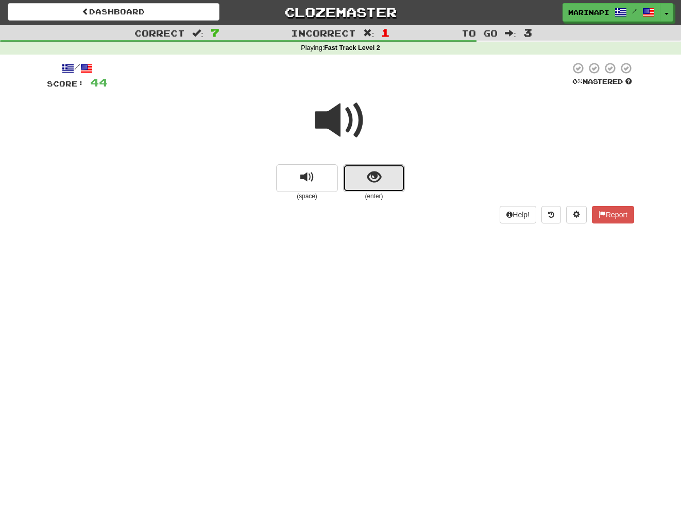
click at [391, 180] on button "show sentence" at bounding box center [374, 178] width 62 height 28
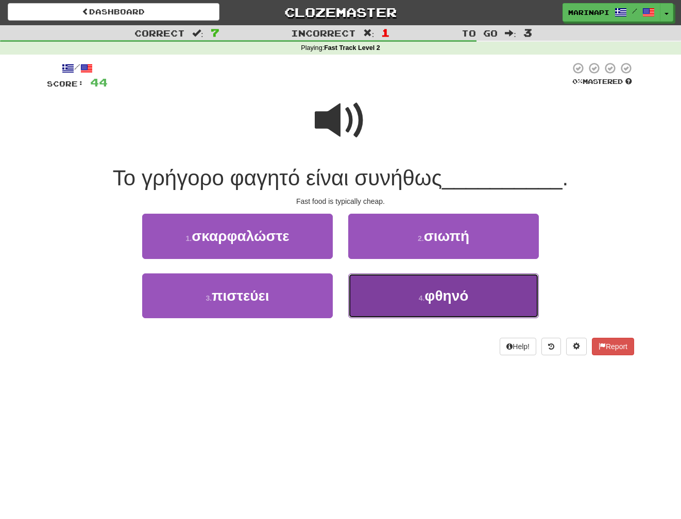
click at [416, 287] on button "4 . φθηνό" at bounding box center [443, 296] width 191 height 45
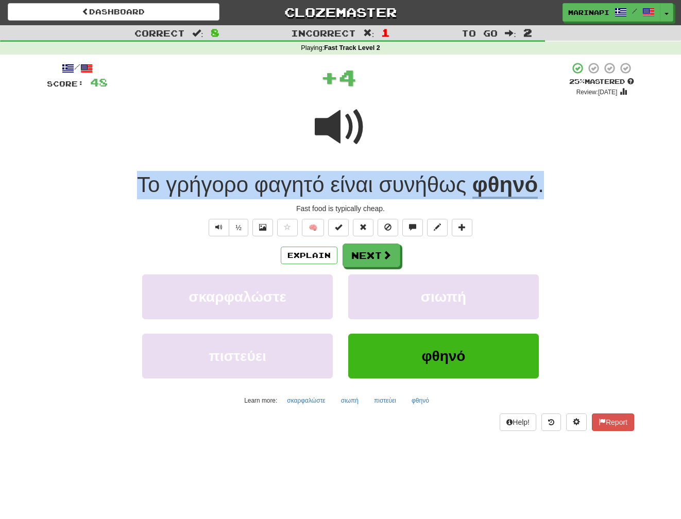
drag, startPoint x: 546, startPoint y: 191, endPoint x: 122, endPoint y: 178, distance: 423.6
click at [122, 178] on div "Το γρήγορο φαγητό είναι συνήθως φθηνό ." at bounding box center [340, 185] width 587 height 28
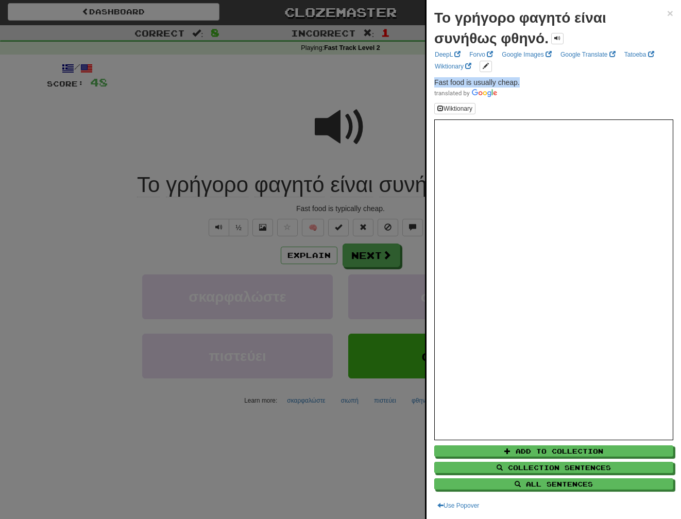
drag, startPoint x: 522, startPoint y: 82, endPoint x: 432, endPoint y: 84, distance: 90.7
click at [432, 84] on div "Το γρήγορο φαγητό είναι συνήθως φθηνό. × DeepL Forvo Google Images Google Trans…" at bounding box center [554, 259] width 254 height 519
copy span "Fast food is usually cheap."
click at [365, 260] on div at bounding box center [340, 259] width 681 height 519
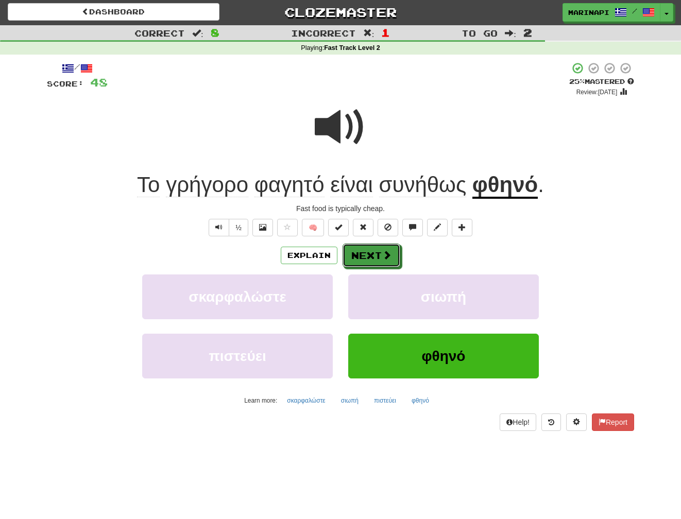
click at [365, 258] on button "Next" at bounding box center [372, 256] width 58 height 24
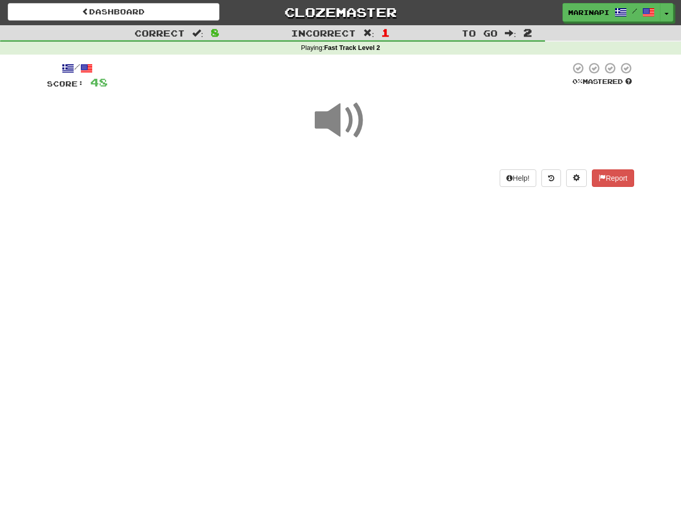
click at [333, 118] on span at bounding box center [341, 121] width 52 height 52
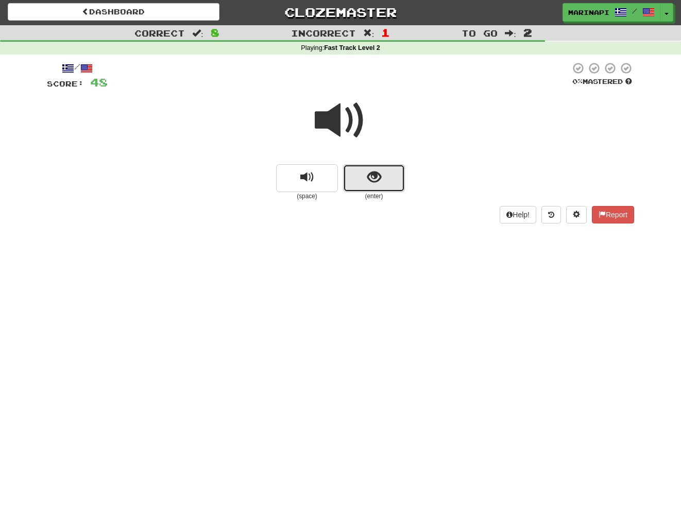
click at [374, 175] on span "show sentence" at bounding box center [374, 178] width 14 height 14
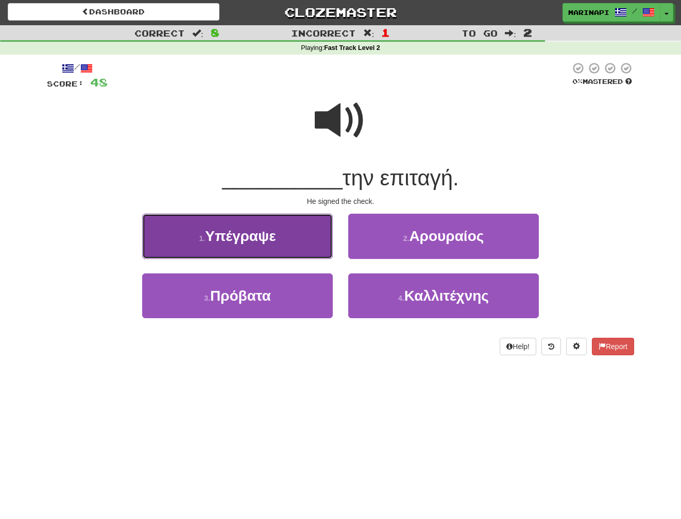
click at [286, 244] on button "1 . Υπέγραψε" at bounding box center [237, 236] width 191 height 45
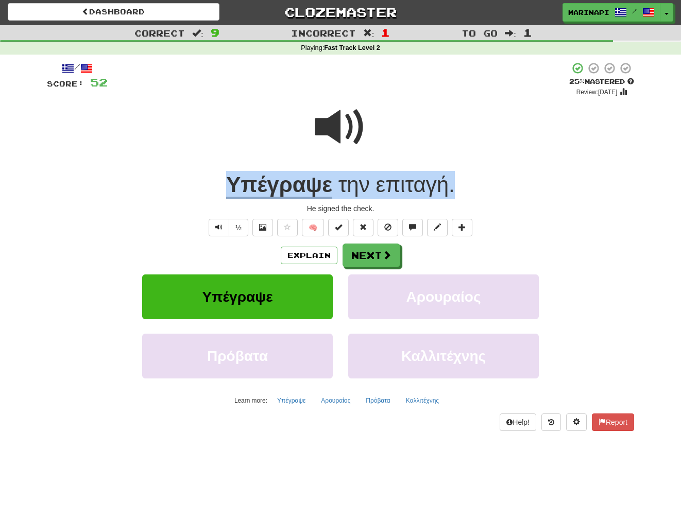
drag, startPoint x: 465, startPoint y: 191, endPoint x: 217, endPoint y: 191, distance: 248.3
click at [217, 191] on div "Υπέγραψε την επιταγή ." at bounding box center [340, 185] width 587 height 28
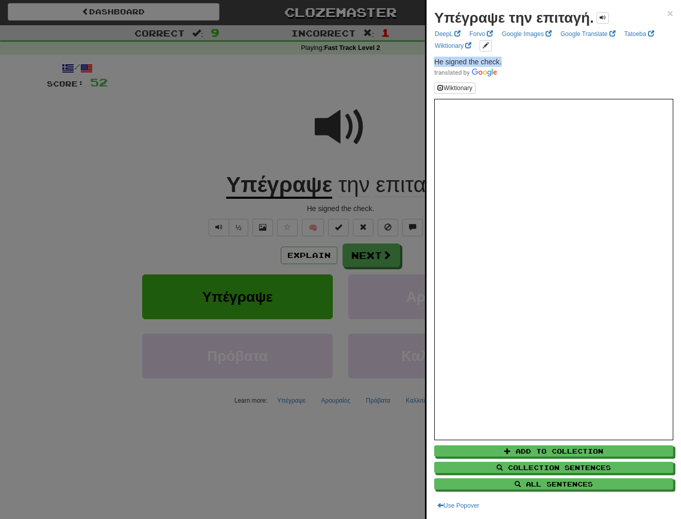
click at [505, 60] on div "Υπέγραψε την επιταγή. × DeepL Forvo Google Images Google Translate Tatoeba Wikt…" at bounding box center [554, 259] width 254 height 519
copy span "He signed the check."
click at [360, 255] on div at bounding box center [340, 259] width 681 height 519
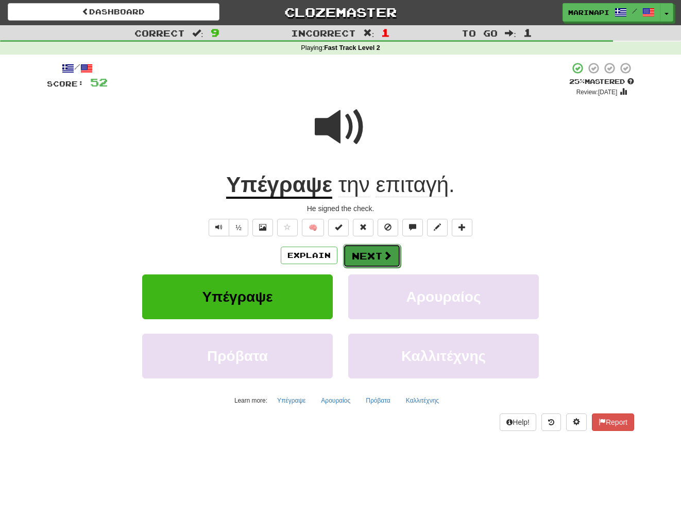
click at [361, 255] on button "Next" at bounding box center [372, 256] width 58 height 24
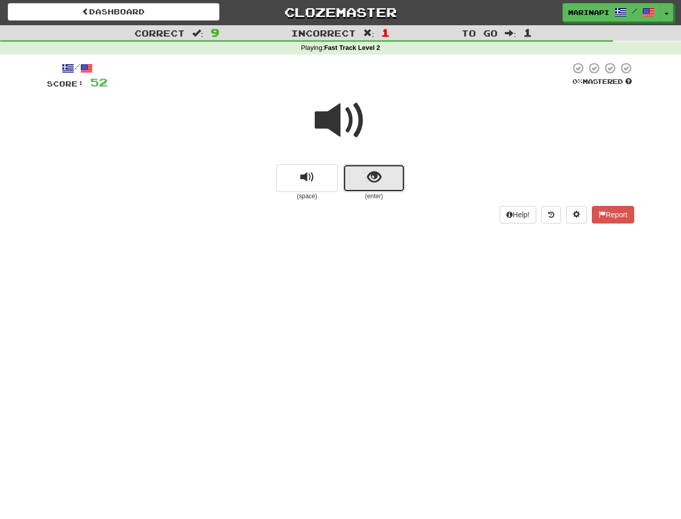
click at [357, 180] on button "show sentence" at bounding box center [374, 178] width 62 height 28
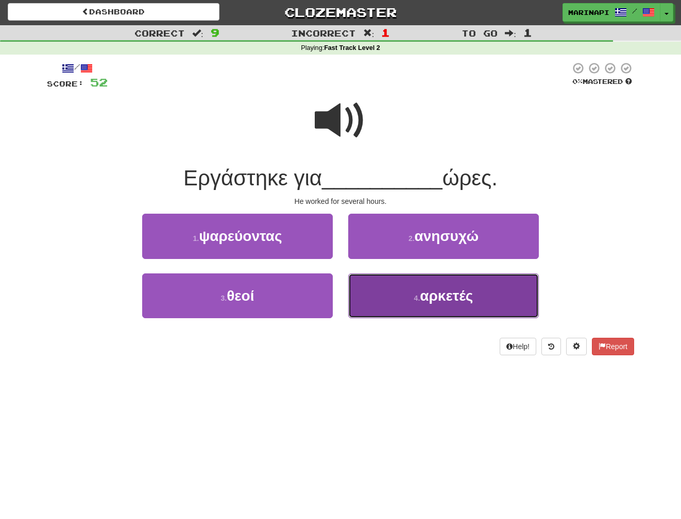
click at [421, 295] on span "αρκετές" at bounding box center [446, 296] width 53 height 16
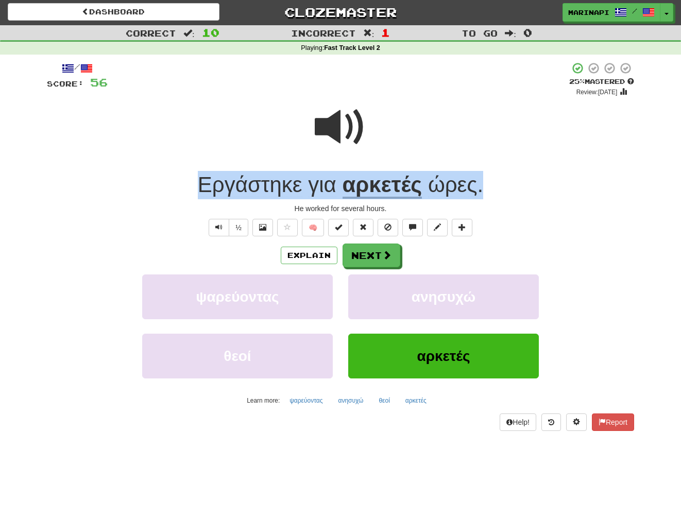
drag, startPoint x: 489, startPoint y: 183, endPoint x: 181, endPoint y: 177, distance: 307.6
click at [181, 177] on div "Εργάστηκε για αρκετές ώρες ." at bounding box center [340, 185] width 587 height 28
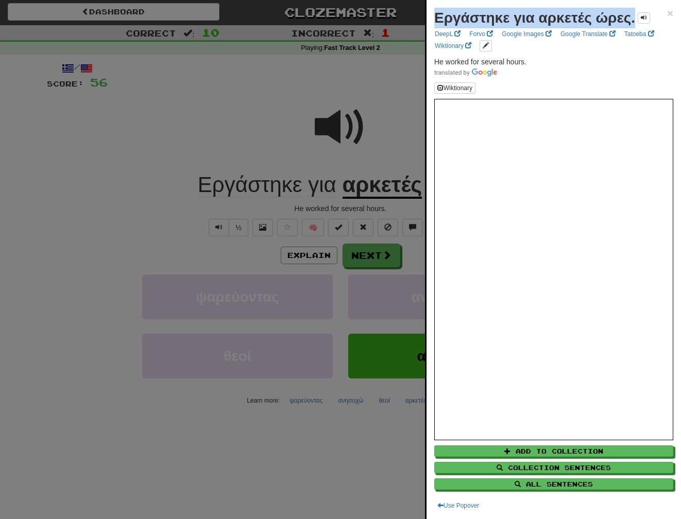
drag, startPoint x: 634, startPoint y: 20, endPoint x: 435, endPoint y: 20, distance: 199.3
click at [435, 20] on strong "Εργάστηκε για αρκετές ώρες." at bounding box center [534, 18] width 201 height 16
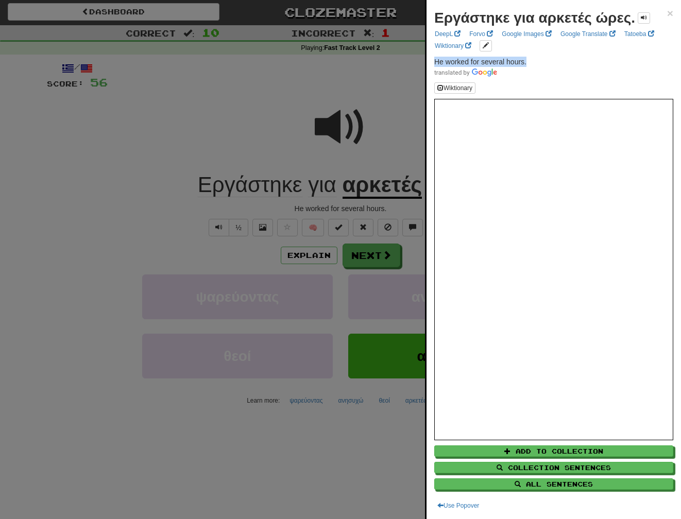
drag, startPoint x: 539, startPoint y: 63, endPoint x: 434, endPoint y: 59, distance: 105.2
click at [434, 59] on p "He worked for several hours." at bounding box center [553, 67] width 239 height 21
click at [370, 259] on div at bounding box center [340, 259] width 681 height 519
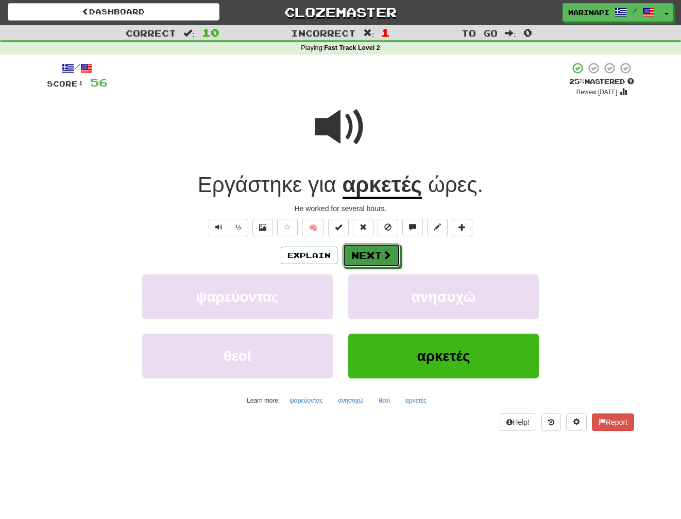
click at [376, 259] on button "Next" at bounding box center [372, 256] width 58 height 24
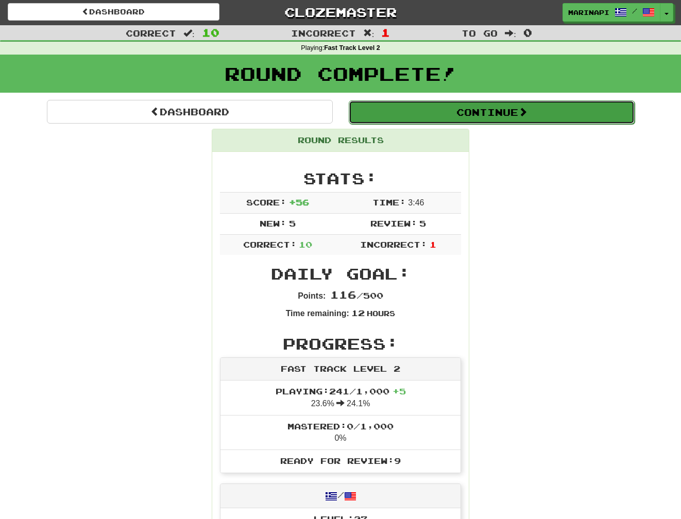
click at [485, 110] on button "Continue" at bounding box center [492, 112] width 286 height 24
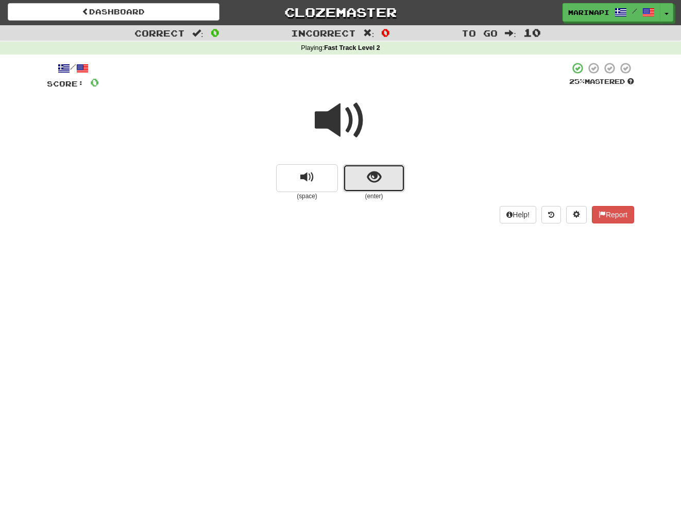
click at [362, 175] on button "show sentence" at bounding box center [374, 178] width 62 height 28
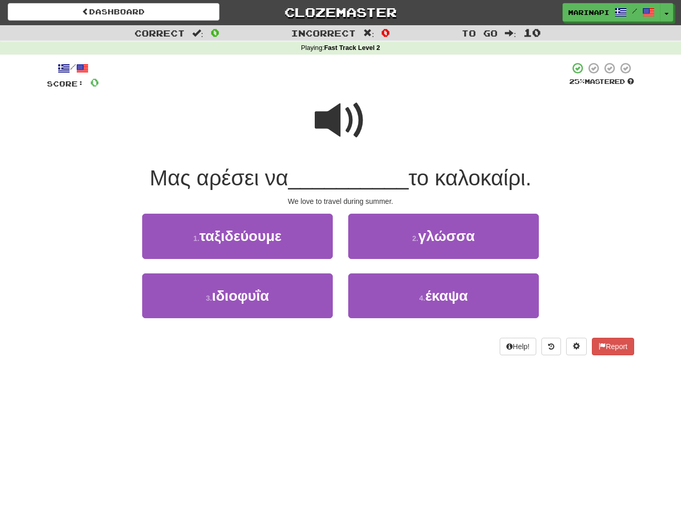
click at [344, 125] on span at bounding box center [341, 121] width 52 height 52
click at [342, 112] on span at bounding box center [341, 121] width 52 height 52
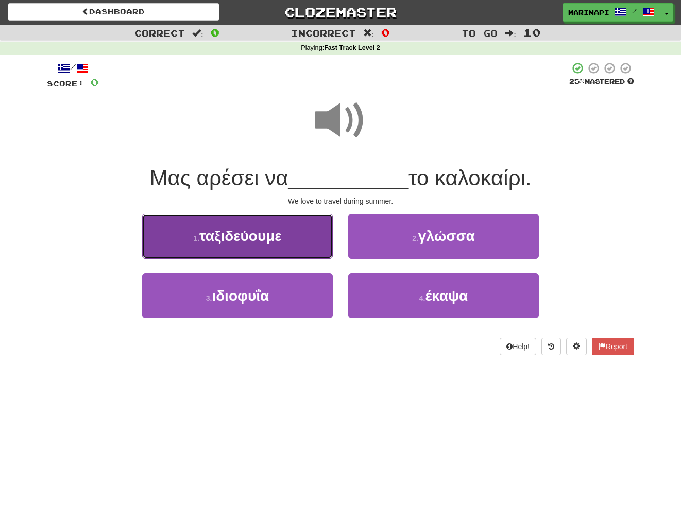
click at [294, 232] on button "1 . ταξιδεύουμε" at bounding box center [237, 236] width 191 height 45
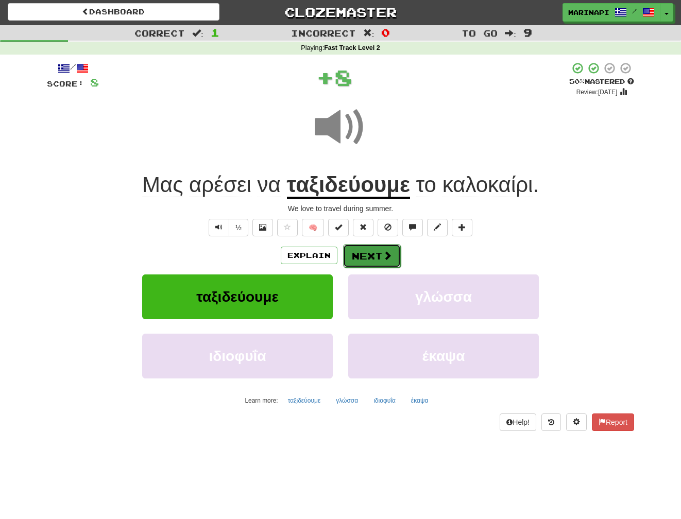
click at [370, 260] on button "Next" at bounding box center [372, 256] width 58 height 24
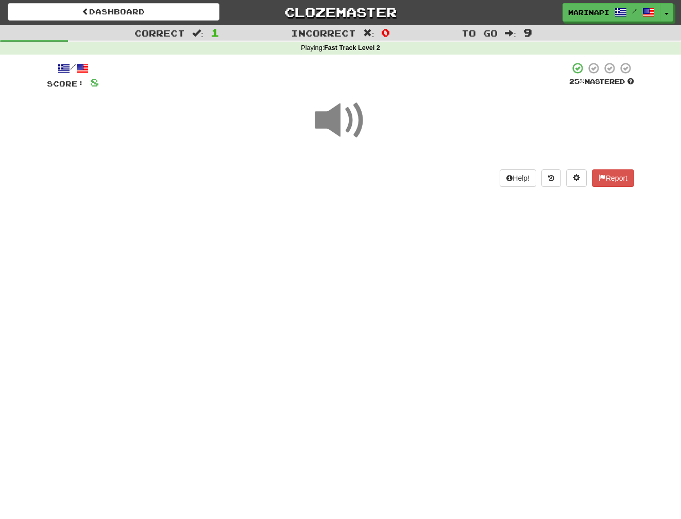
click at [352, 116] on span at bounding box center [341, 121] width 52 height 52
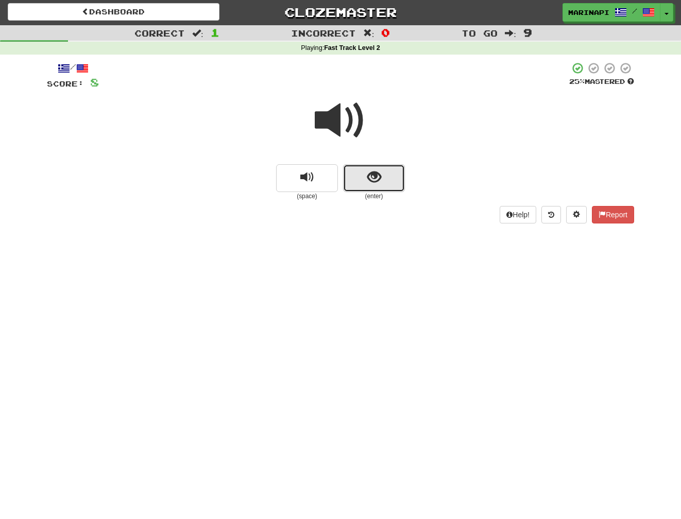
click at [368, 164] on button "show sentence" at bounding box center [374, 178] width 62 height 28
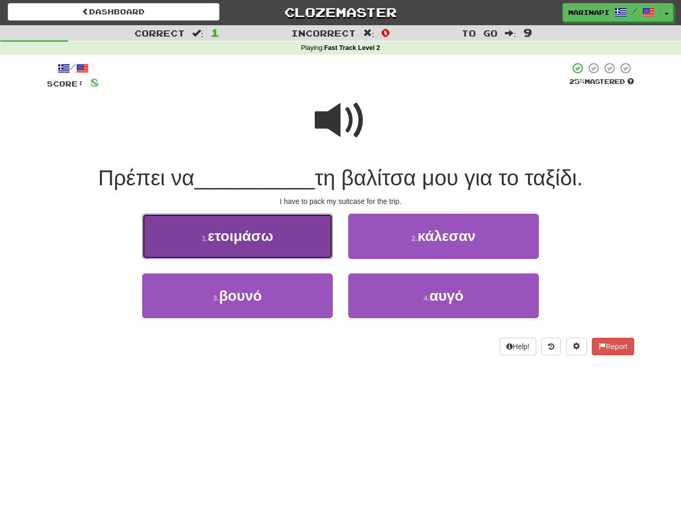
click at [302, 238] on button "1 . ετοιμάσω" at bounding box center [237, 236] width 191 height 45
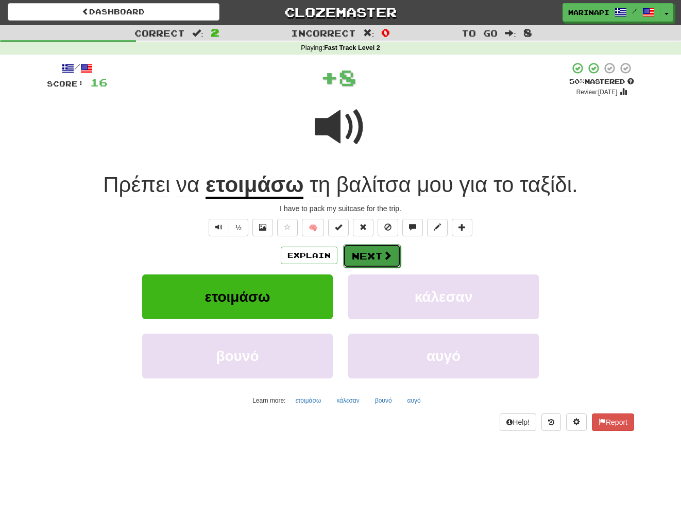
click at [369, 262] on button "Next" at bounding box center [372, 256] width 58 height 24
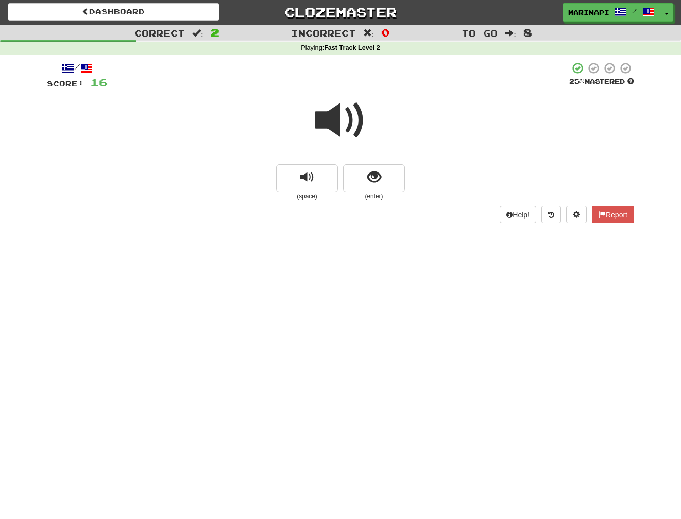
click at [353, 126] on span at bounding box center [341, 121] width 52 height 52
click at [359, 175] on button "show sentence" at bounding box center [374, 178] width 62 height 28
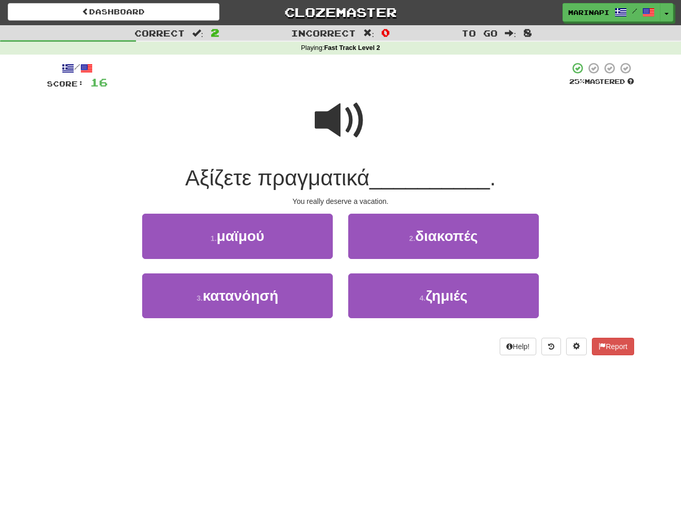
click at [351, 126] on span at bounding box center [341, 121] width 52 height 52
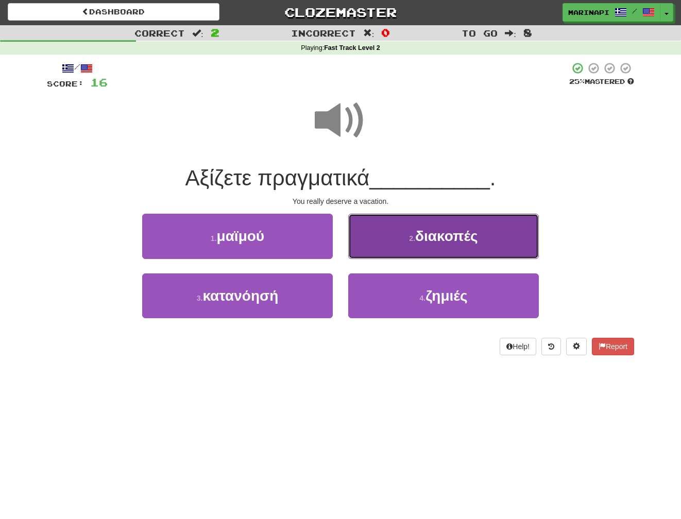
click at [389, 242] on button "2 . διακοπές" at bounding box center [443, 236] width 191 height 45
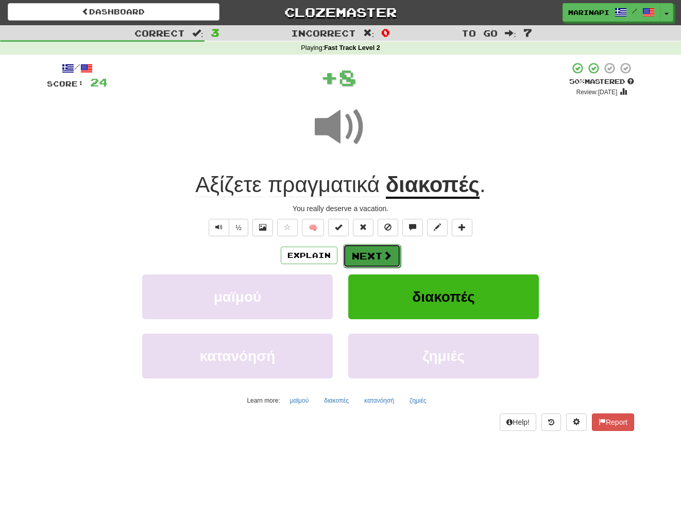
click at [383, 255] on span at bounding box center [387, 255] width 9 height 9
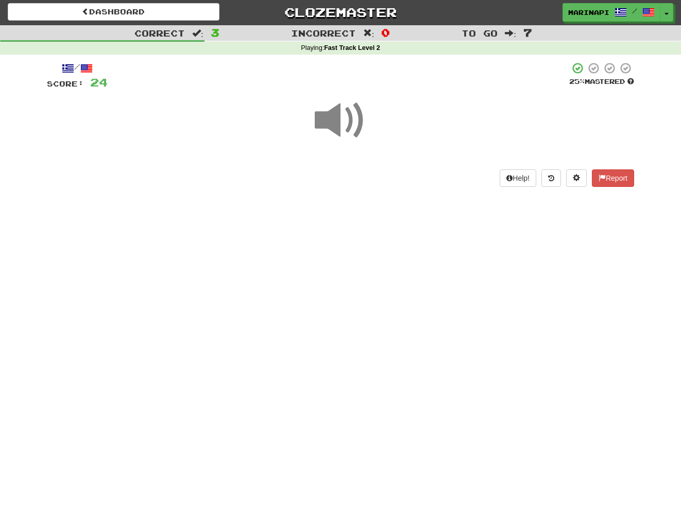
click at [343, 130] on span at bounding box center [341, 121] width 52 height 52
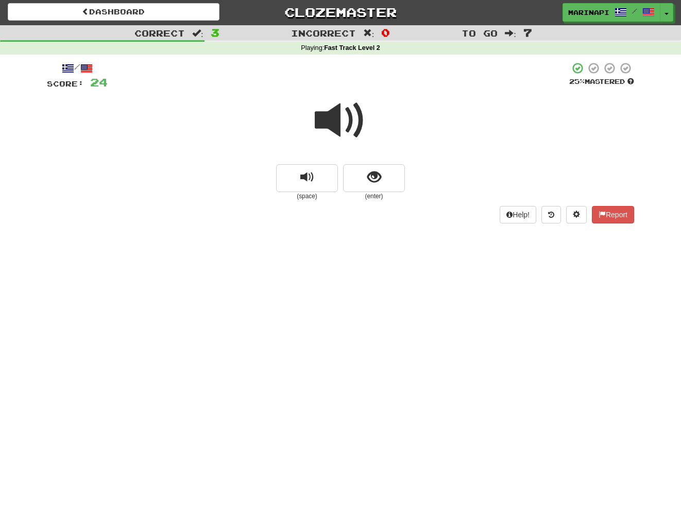
click at [346, 134] on span at bounding box center [341, 121] width 52 height 52
click at [364, 173] on button "show sentence" at bounding box center [374, 178] width 62 height 28
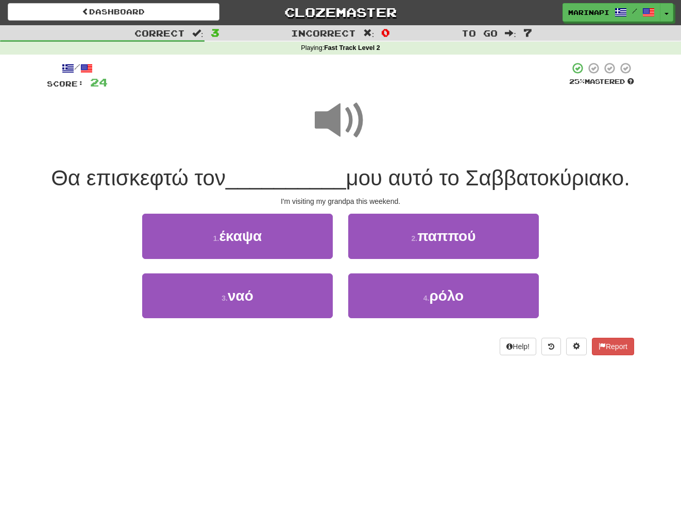
click at [350, 131] on span at bounding box center [341, 121] width 52 height 52
click at [349, 132] on span at bounding box center [341, 121] width 52 height 52
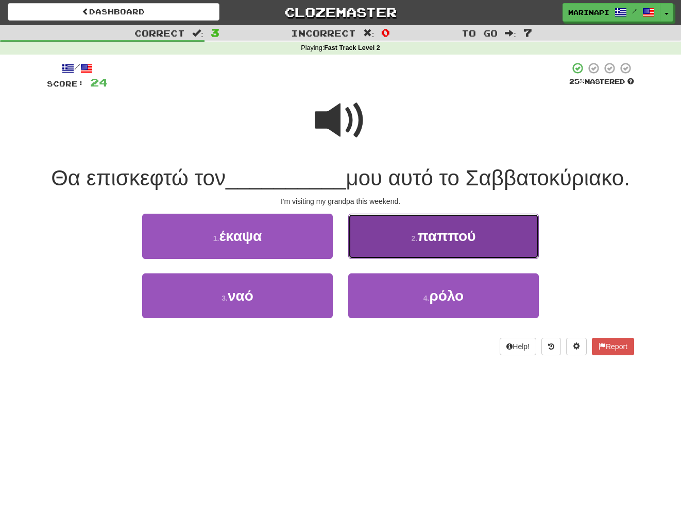
click at [398, 259] on button "2 . παππού" at bounding box center [443, 236] width 191 height 45
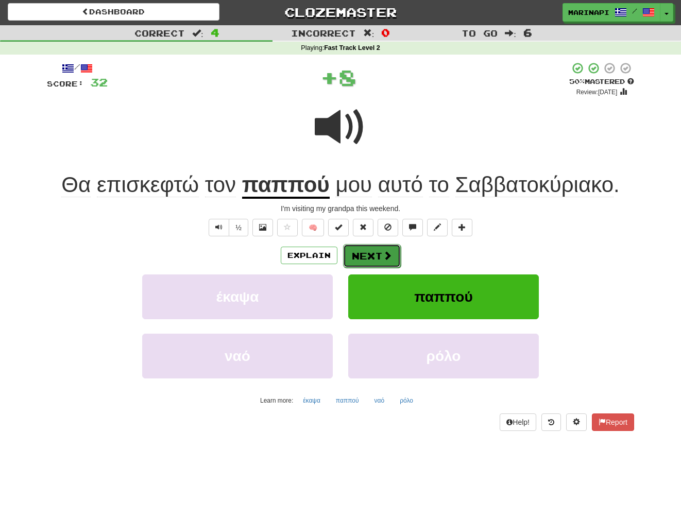
click at [384, 253] on span at bounding box center [387, 255] width 9 height 9
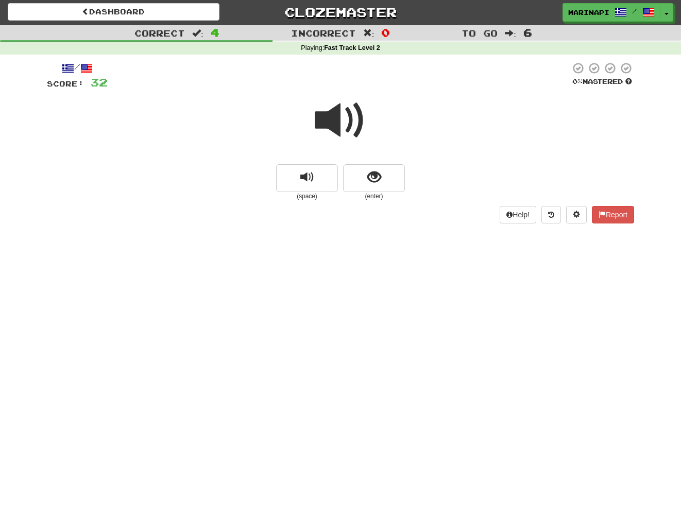
click at [349, 115] on span at bounding box center [341, 121] width 52 height 52
click at [365, 183] on button "show sentence" at bounding box center [374, 178] width 62 height 28
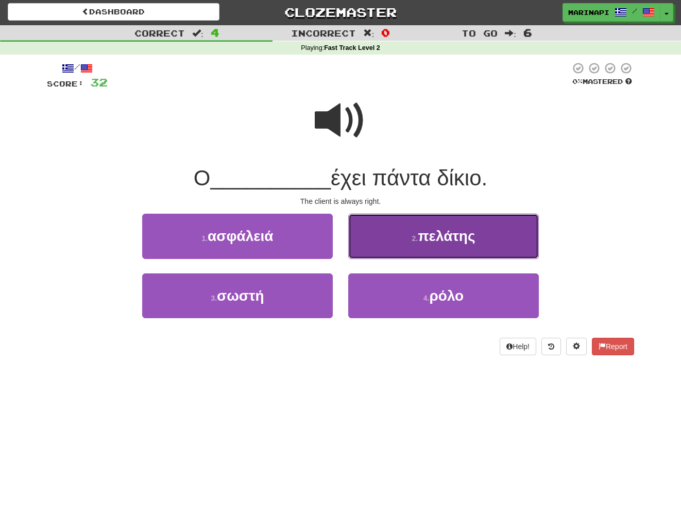
click at [408, 254] on button "2 . πελάτης" at bounding box center [443, 236] width 191 height 45
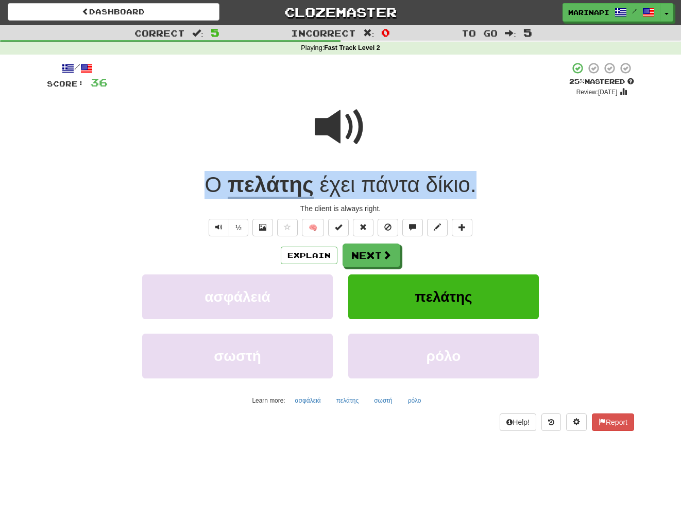
drag, startPoint x: 487, startPoint y: 186, endPoint x: 198, endPoint y: 189, distance: 289.5
click at [198, 189] on div "Ο πελάτης έχει πάντα δίκιο ." at bounding box center [340, 185] width 587 height 28
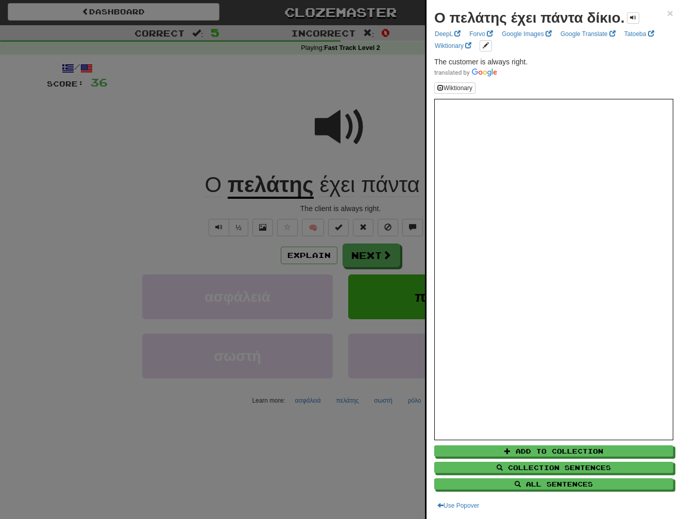
click at [315, 126] on div at bounding box center [340, 259] width 681 height 519
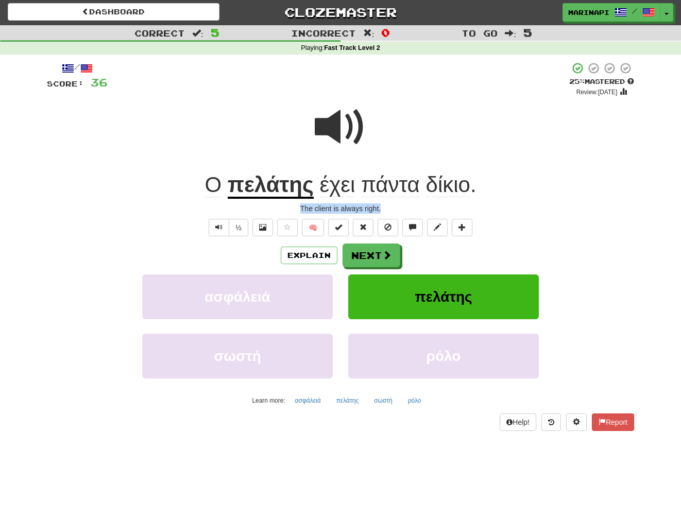
drag, startPoint x: 390, startPoint y: 207, endPoint x: 299, endPoint y: 207, distance: 91.7
click at [299, 207] on div "The client is always right." at bounding box center [340, 208] width 587 height 10
click at [377, 252] on button "Next" at bounding box center [372, 256] width 58 height 24
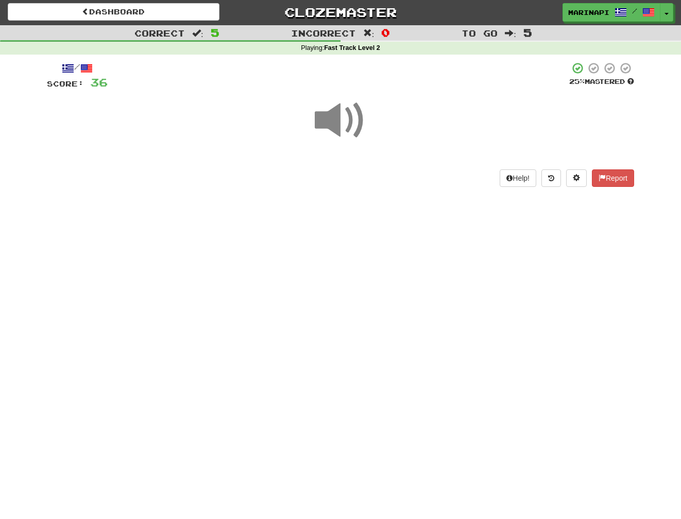
click at [350, 121] on span at bounding box center [341, 121] width 52 height 52
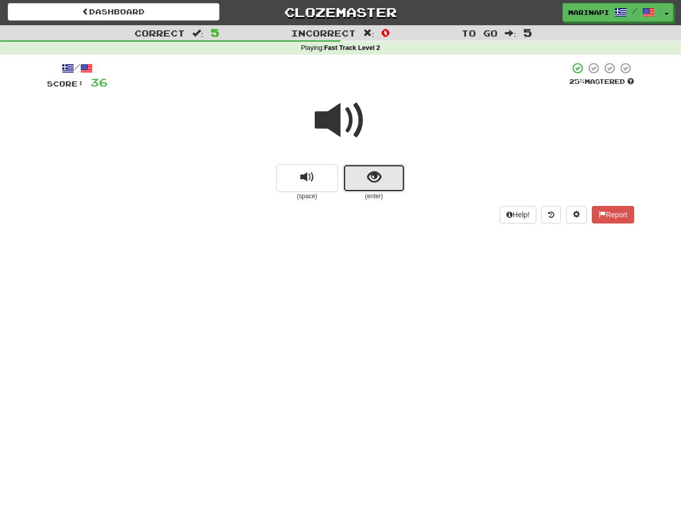
click at [369, 188] on button "show sentence" at bounding box center [374, 178] width 62 height 28
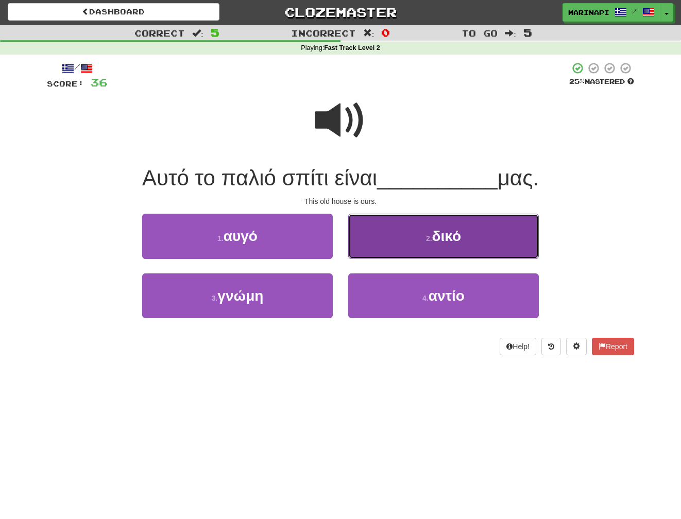
click at [390, 243] on button "2 . δικό" at bounding box center [443, 236] width 191 height 45
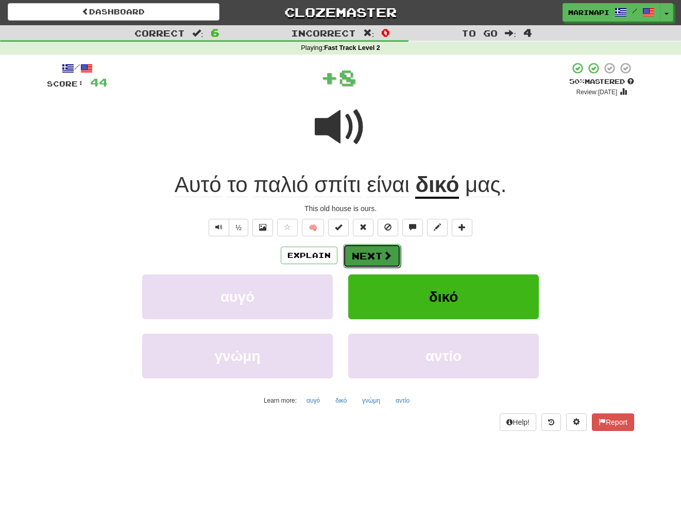
click at [379, 265] on button "Next" at bounding box center [372, 256] width 58 height 24
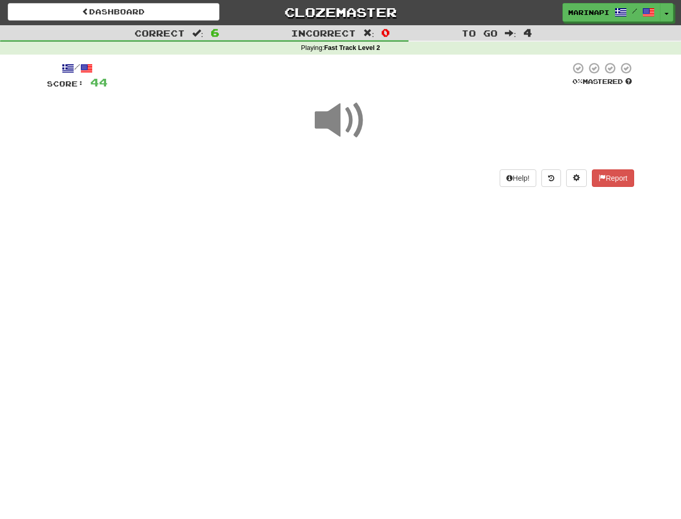
click at [338, 130] on span at bounding box center [341, 121] width 52 height 52
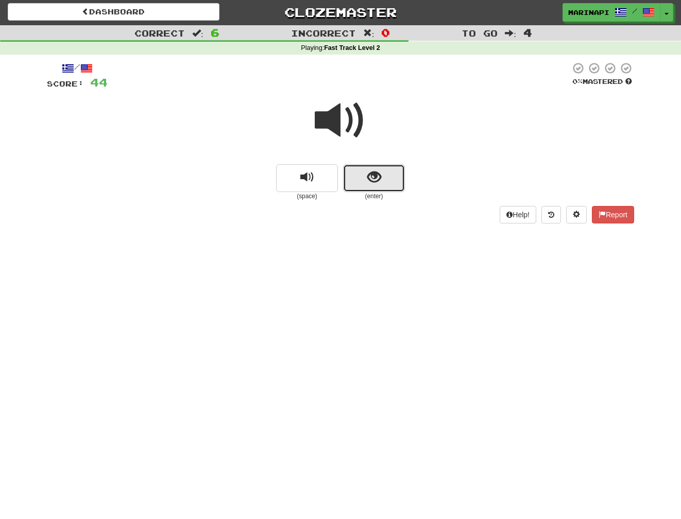
click at [368, 180] on span "show sentence" at bounding box center [374, 178] width 14 height 14
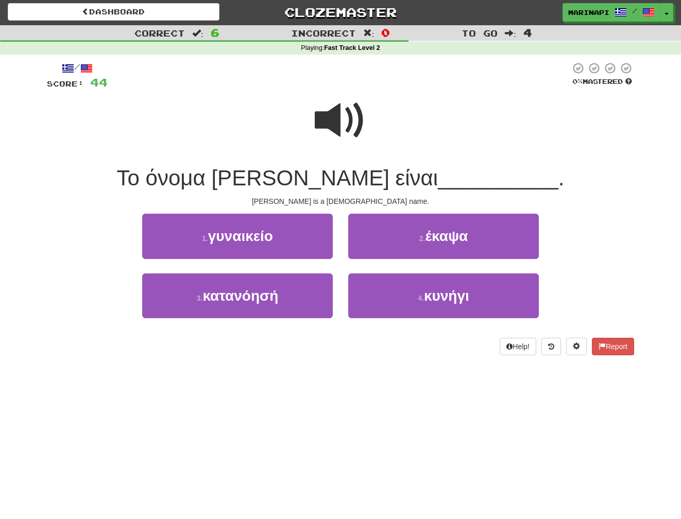
click at [346, 125] on span at bounding box center [341, 121] width 52 height 52
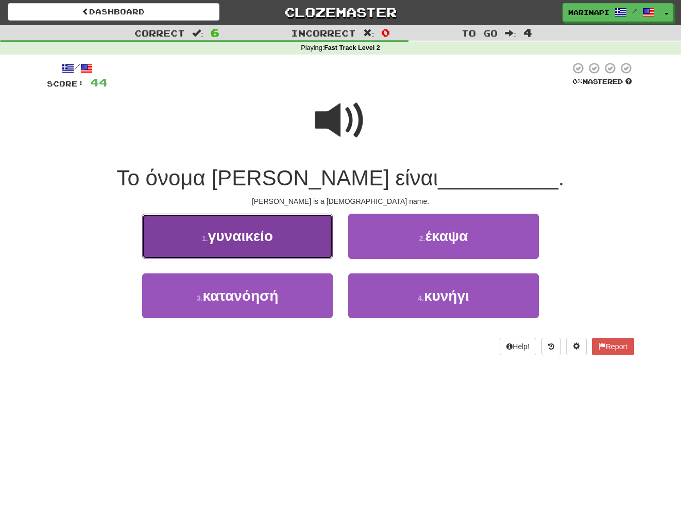
click at [302, 247] on button "1 . γυναικείο" at bounding box center [237, 236] width 191 height 45
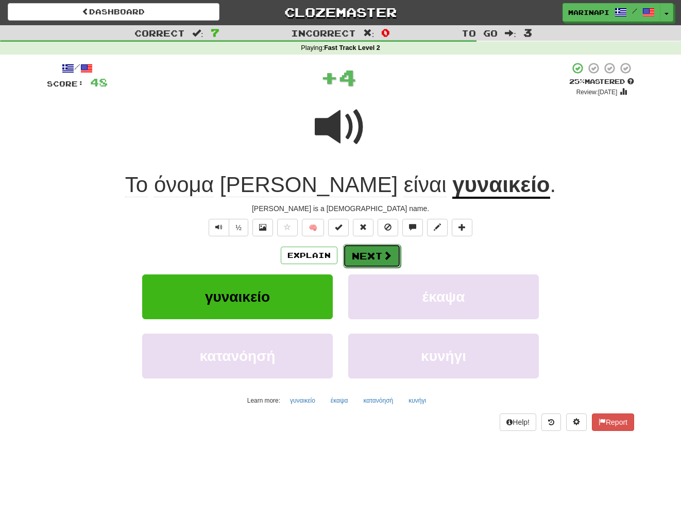
click at [366, 254] on button "Next" at bounding box center [372, 256] width 58 height 24
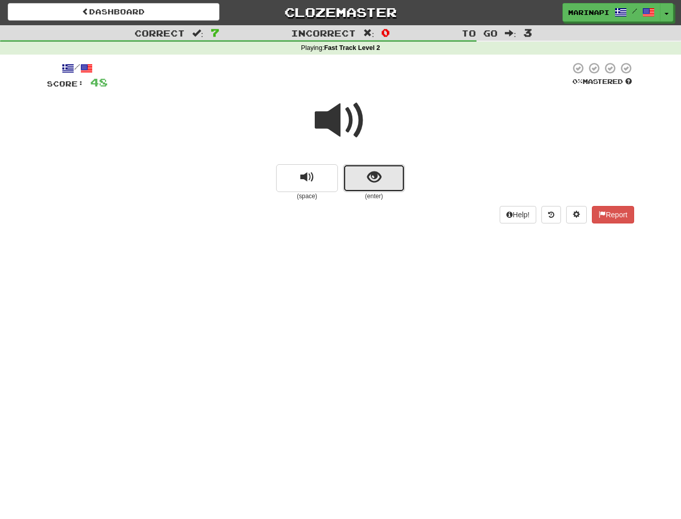
click at [377, 181] on span "show sentence" at bounding box center [374, 178] width 14 height 14
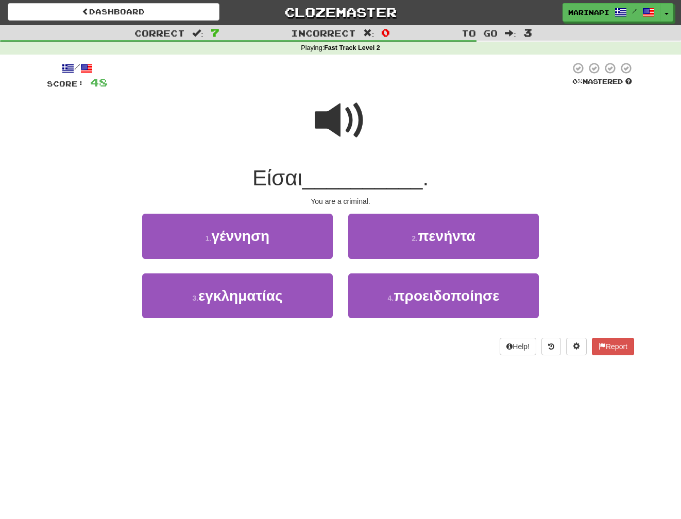
click at [343, 135] on span at bounding box center [341, 121] width 52 height 52
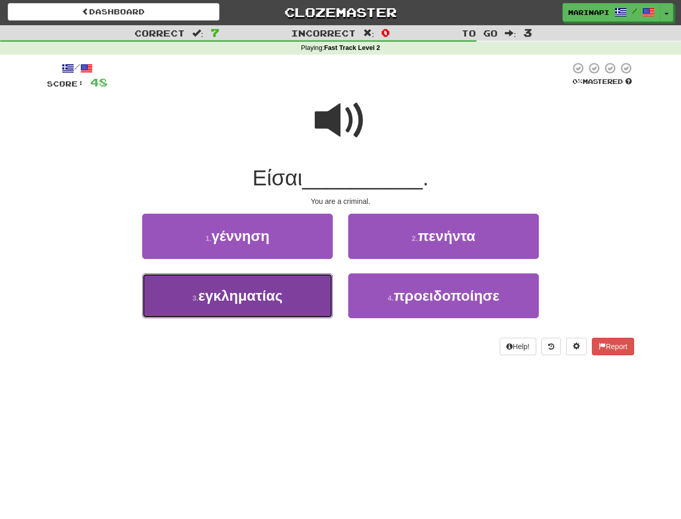
click at [287, 282] on button "3 . εγκληματίας" at bounding box center [237, 296] width 191 height 45
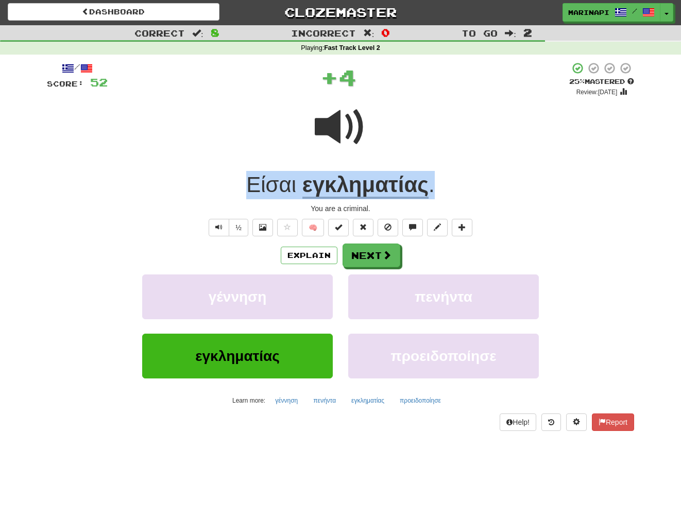
drag, startPoint x: 446, startPoint y: 185, endPoint x: 240, endPoint y: 187, distance: 206.1
click at [240, 187] on div "Είσαι εγκληματίας ." at bounding box center [340, 185] width 587 height 28
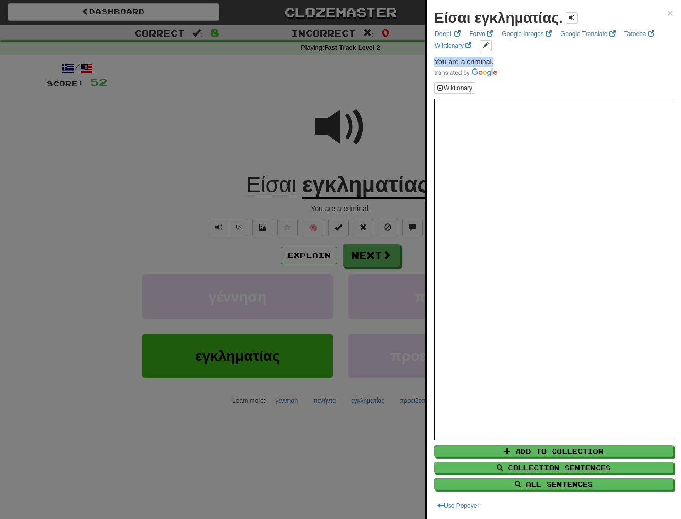
drag, startPoint x: 502, startPoint y: 58, endPoint x: 433, endPoint y: 58, distance: 69.0
click at [433, 58] on div "Είσαι εγκληματίας. × DeepL Forvo Google Images Google Translate Tatoeba Wiktion…" at bounding box center [554, 259] width 254 height 519
click at [388, 267] on div at bounding box center [340, 259] width 681 height 519
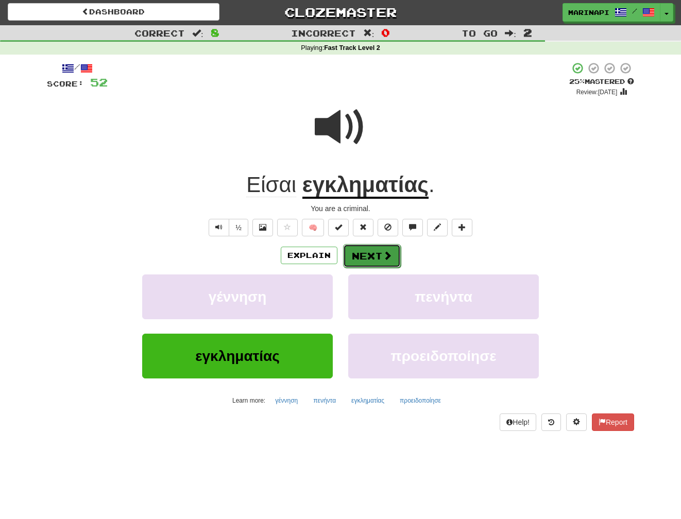
click at [384, 261] on button "Next" at bounding box center [372, 256] width 58 height 24
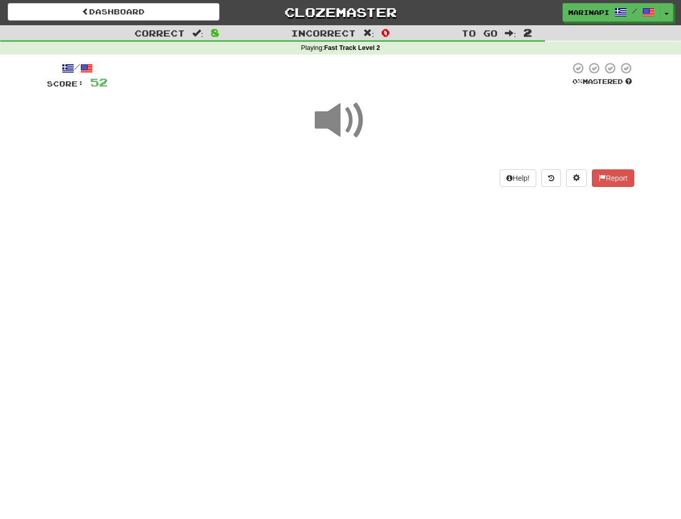
click at [358, 124] on span at bounding box center [341, 121] width 52 height 52
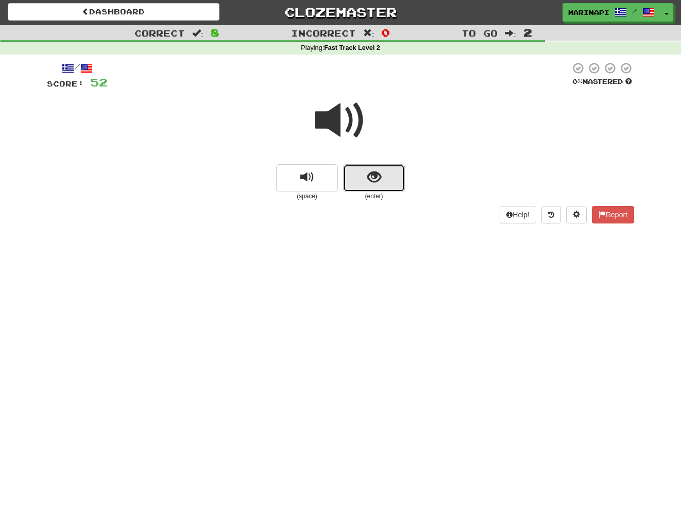
click at [374, 172] on span "show sentence" at bounding box center [374, 178] width 14 height 14
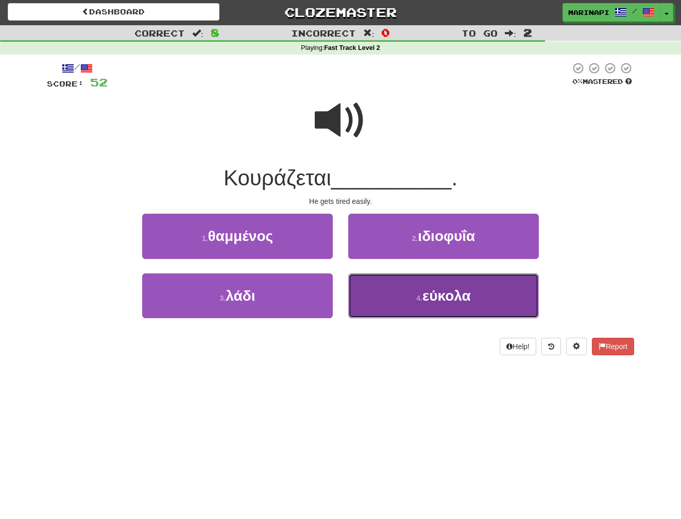
click at [385, 298] on button "4 . εύκολα" at bounding box center [443, 296] width 191 height 45
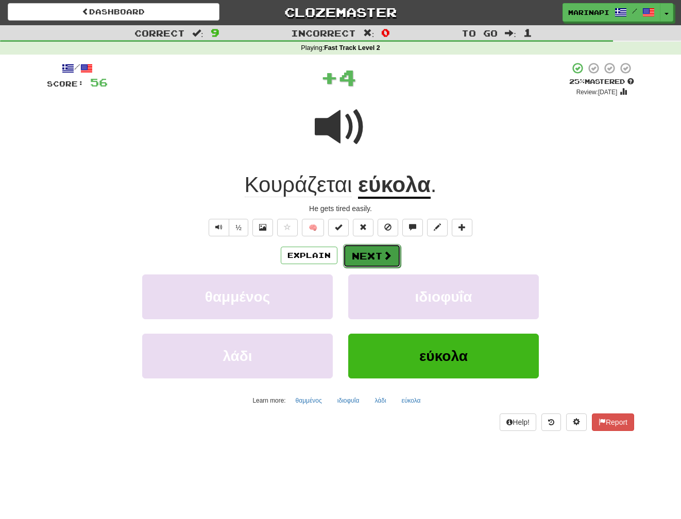
click at [381, 263] on button "Next" at bounding box center [372, 256] width 58 height 24
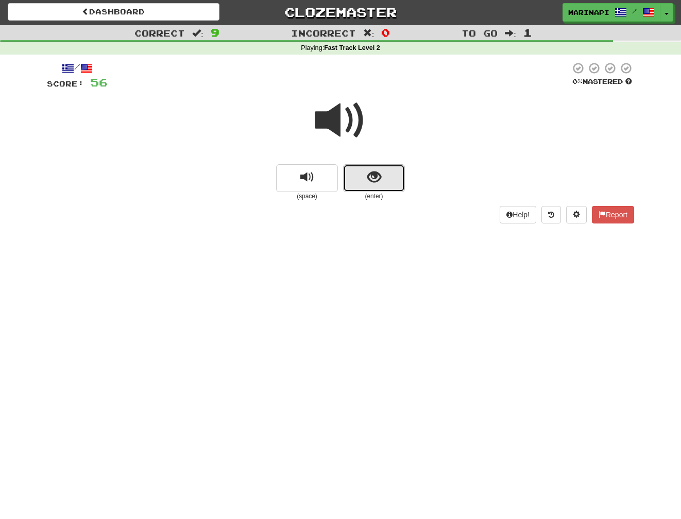
click at [363, 169] on button "show sentence" at bounding box center [374, 178] width 62 height 28
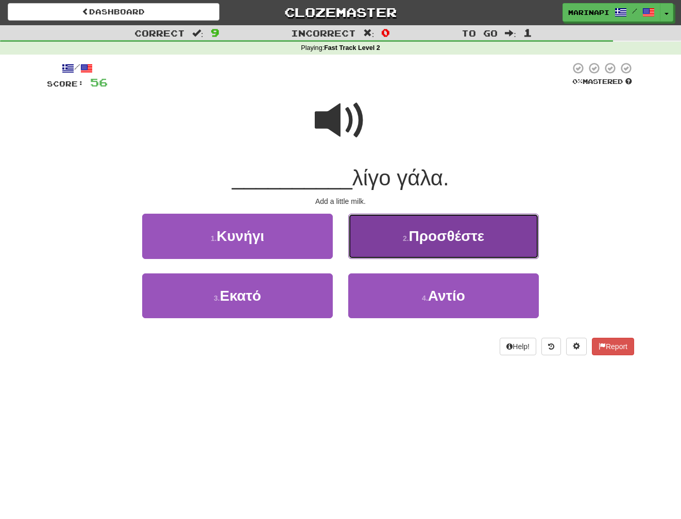
click at [379, 247] on button "2 . Προσθέστε" at bounding box center [443, 236] width 191 height 45
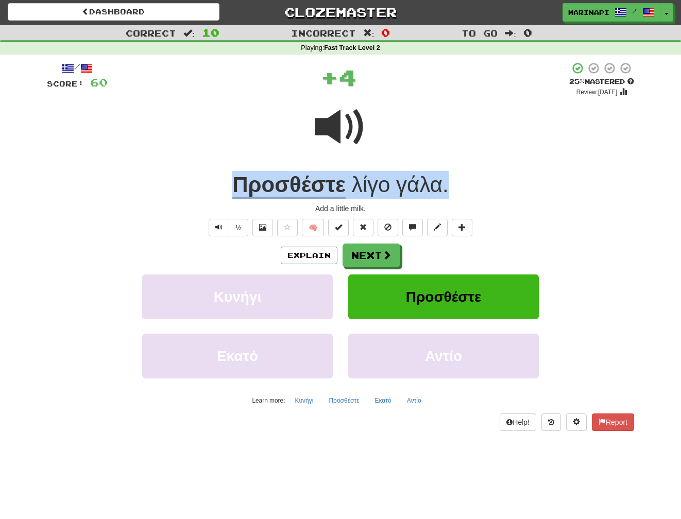
drag, startPoint x: 452, startPoint y: 190, endPoint x: 234, endPoint y: 182, distance: 218.0
click at [234, 182] on div "Προσθέστε λίγο γάλα ." at bounding box center [340, 185] width 587 height 28
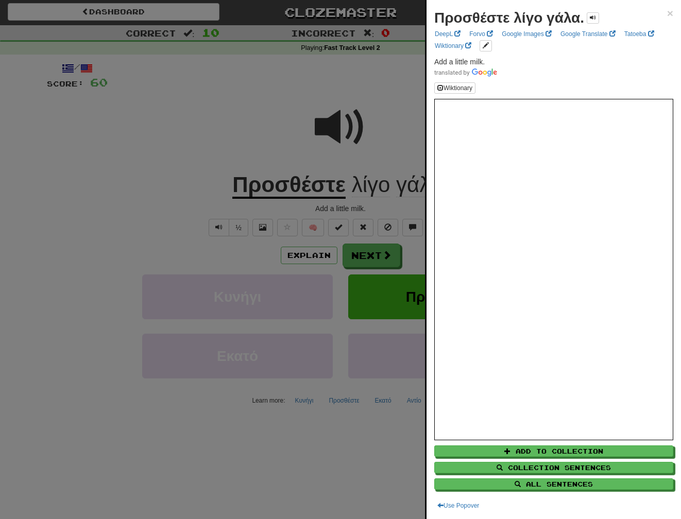
click at [262, 127] on div at bounding box center [340, 259] width 681 height 519
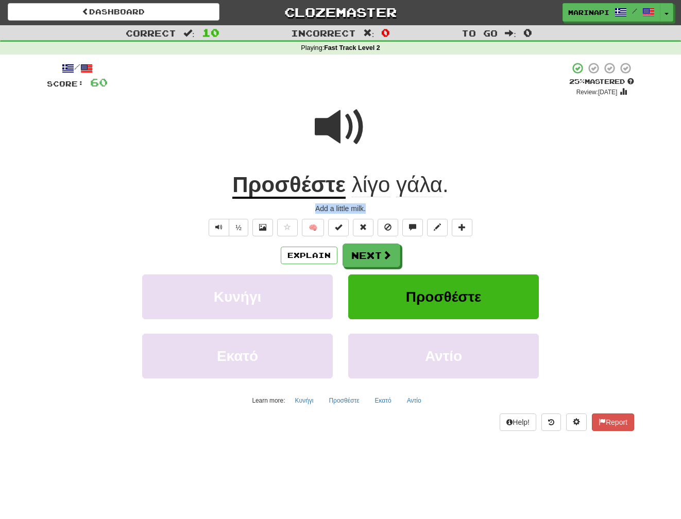
drag, startPoint x: 384, startPoint y: 210, endPoint x: 315, endPoint y: 210, distance: 68.5
click at [315, 210] on div "Add a little milk." at bounding box center [340, 208] width 587 height 10
click at [393, 260] on button "Next" at bounding box center [372, 256] width 58 height 24
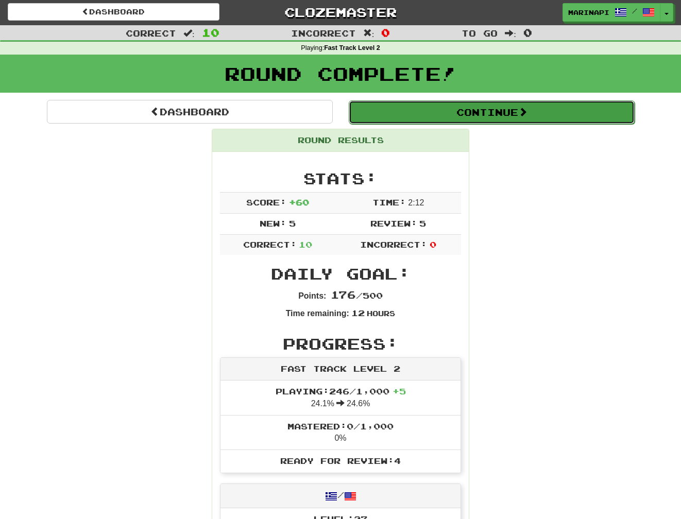
click at [481, 107] on button "Continue" at bounding box center [492, 112] width 286 height 24
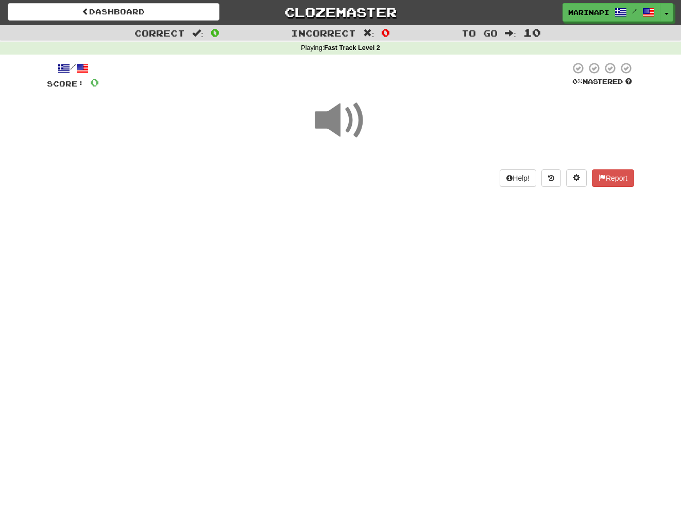
click at [340, 109] on span at bounding box center [341, 121] width 52 height 52
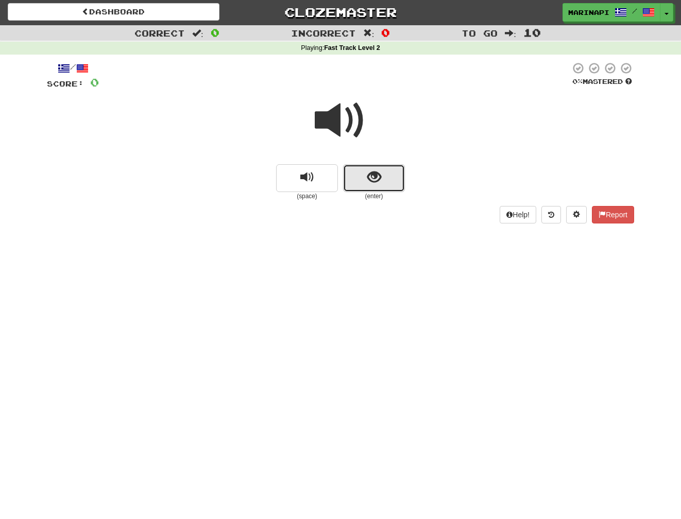
click at [363, 175] on button "show sentence" at bounding box center [374, 178] width 62 height 28
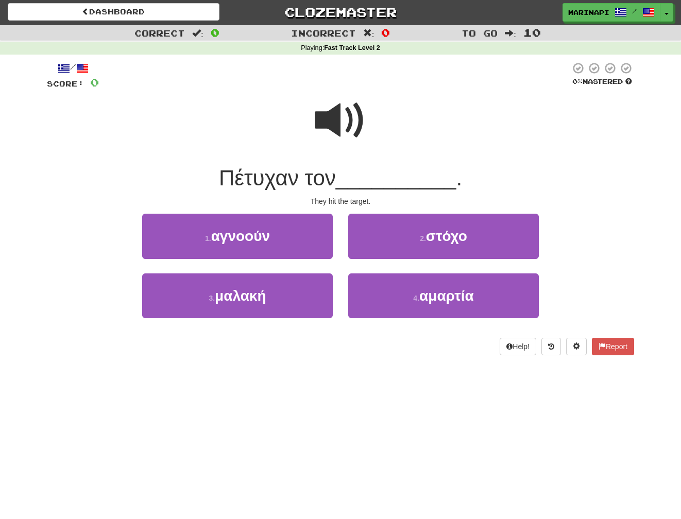
click at [347, 120] on span at bounding box center [341, 121] width 52 height 52
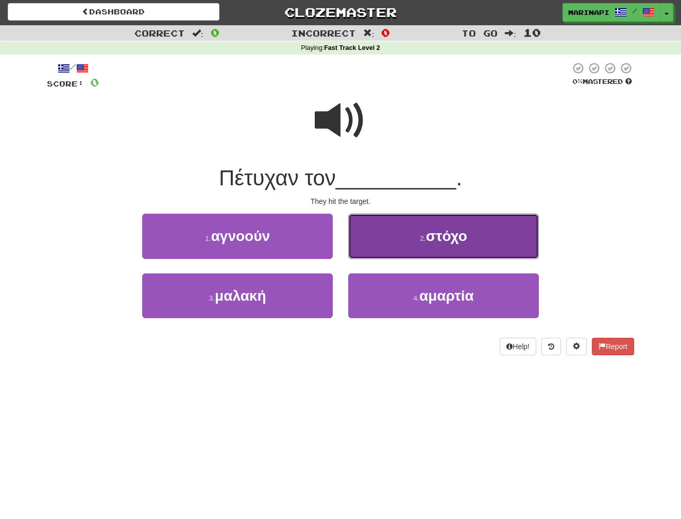
click at [406, 227] on button "2 . στόχο" at bounding box center [443, 236] width 191 height 45
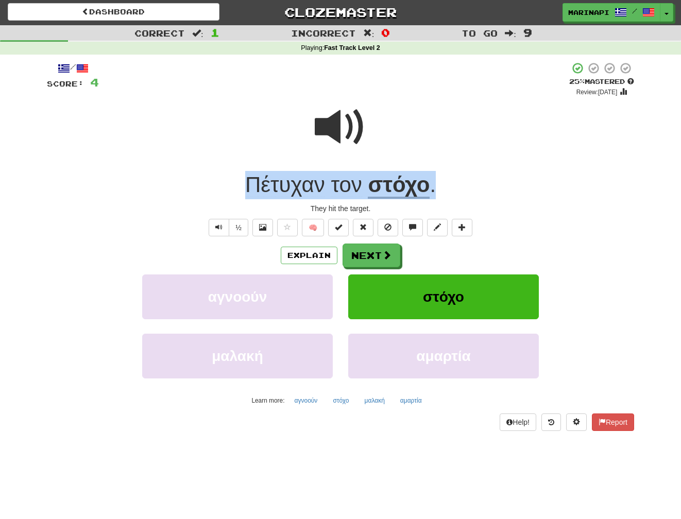
drag, startPoint x: 439, startPoint y: 191, endPoint x: 234, endPoint y: 187, distance: 205.1
click at [234, 187] on div "Πέτυχαν τον στόχο ." at bounding box center [340, 185] width 587 height 28
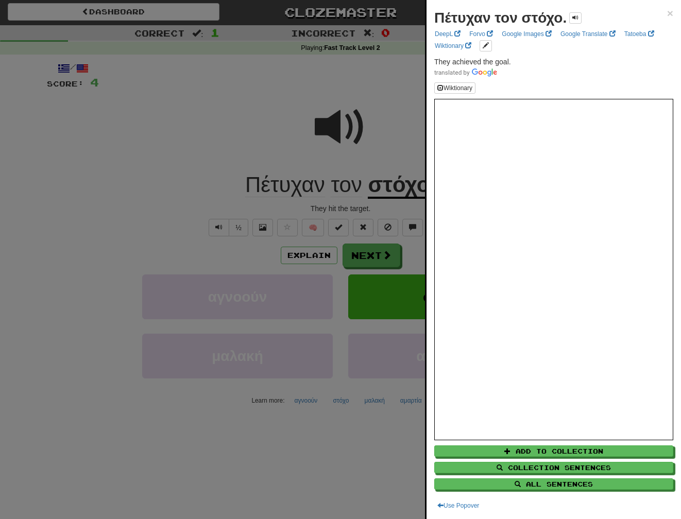
click at [395, 151] on div at bounding box center [340, 259] width 681 height 519
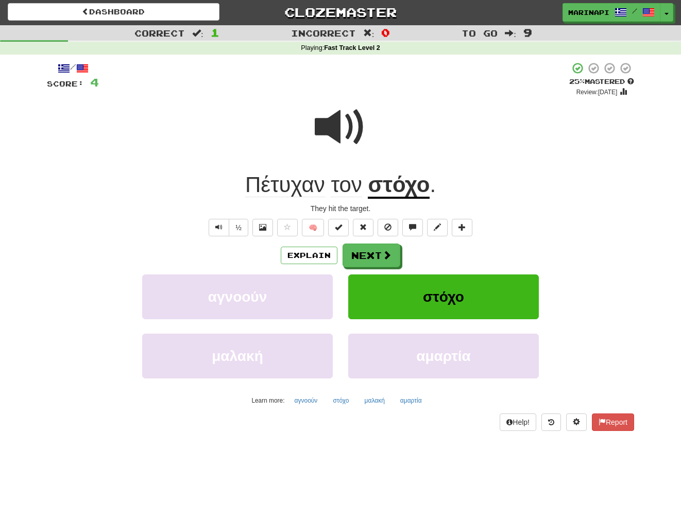
drag, startPoint x: 453, startPoint y: 189, endPoint x: 203, endPoint y: 202, distance: 250.7
click at [203, 202] on div "/ Score: 4 + 4 25 % Mastered Review: [DATE] Πέτυχαν τον στόχο . They hit the ta…" at bounding box center [340, 246] width 587 height 369
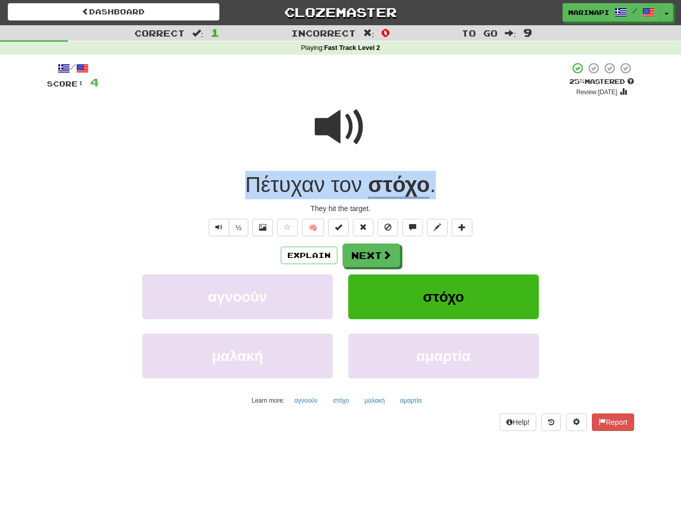
drag, startPoint x: 244, startPoint y: 182, endPoint x: 436, endPoint y: 181, distance: 192.1
click at [436, 181] on div "Πέτυχαν τον στόχο ." at bounding box center [340, 185] width 587 height 28
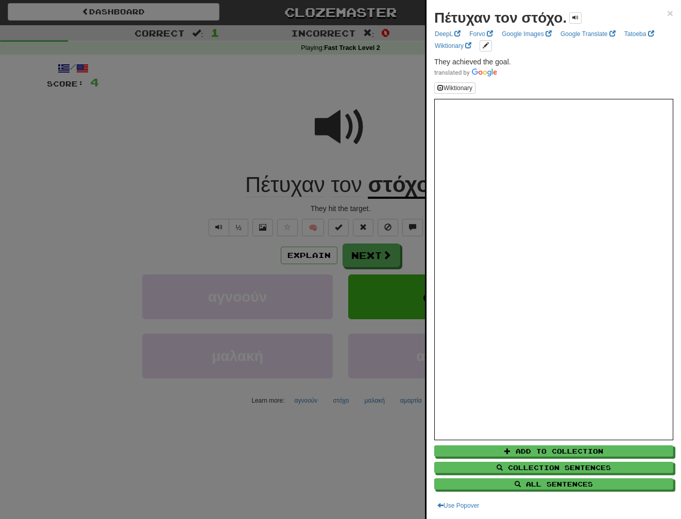
click at [398, 162] on div at bounding box center [340, 259] width 681 height 519
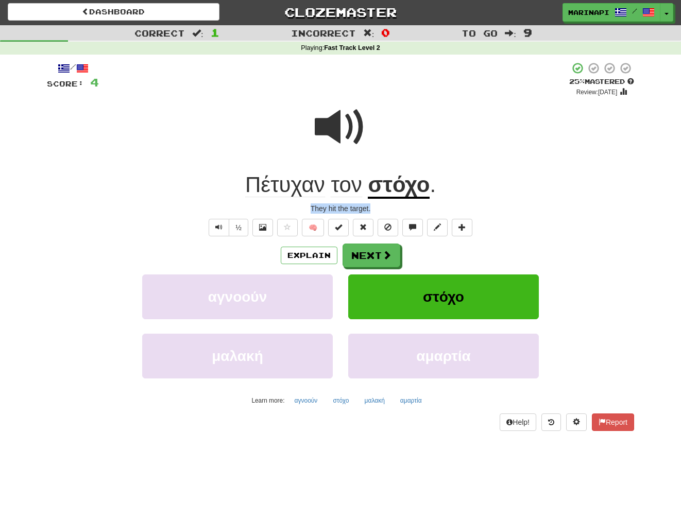
drag, startPoint x: 375, startPoint y: 206, endPoint x: 309, endPoint y: 210, distance: 66.0
click at [309, 210] on div "They hit the target." at bounding box center [340, 208] width 587 height 10
click at [374, 260] on button "Next" at bounding box center [372, 256] width 58 height 24
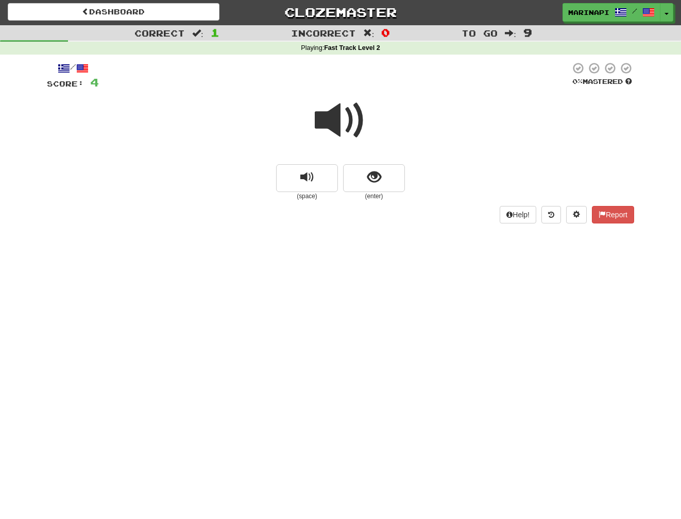
click at [350, 132] on span at bounding box center [341, 121] width 52 height 52
click at [361, 174] on button "show sentence" at bounding box center [374, 178] width 62 height 28
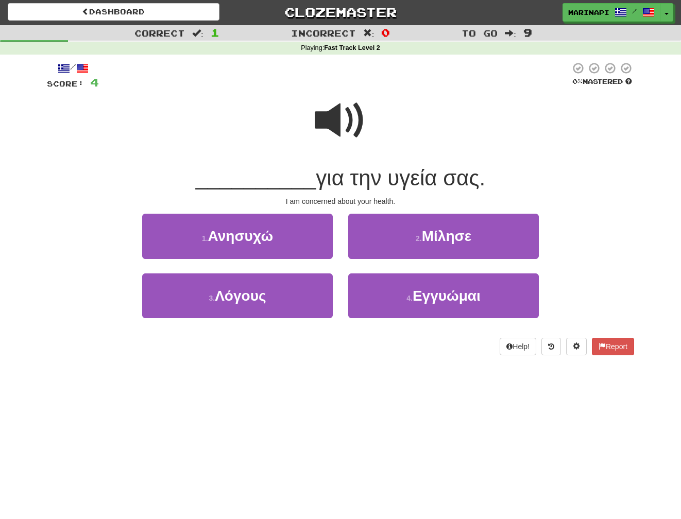
click at [341, 134] on span at bounding box center [341, 121] width 52 height 52
click at [491, 182] on div "__________ για την υγεία σας." at bounding box center [340, 178] width 587 height 28
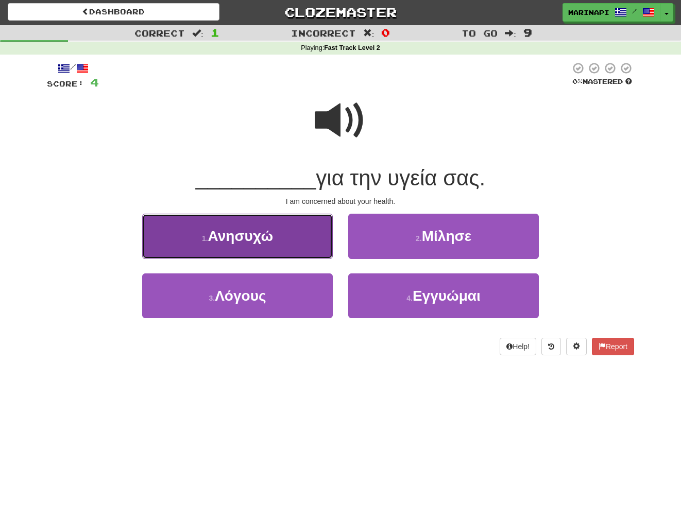
click at [290, 242] on button "1 . Ανησυχώ" at bounding box center [237, 236] width 191 height 45
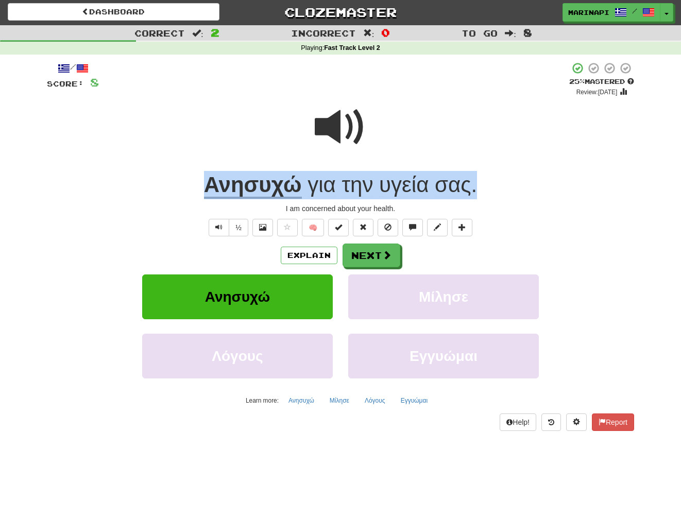
drag, startPoint x: 494, startPoint y: 185, endPoint x: 207, endPoint y: 183, distance: 286.9
click at [207, 183] on div "Ανησυχώ για την υγεία σας ." at bounding box center [340, 185] width 587 height 28
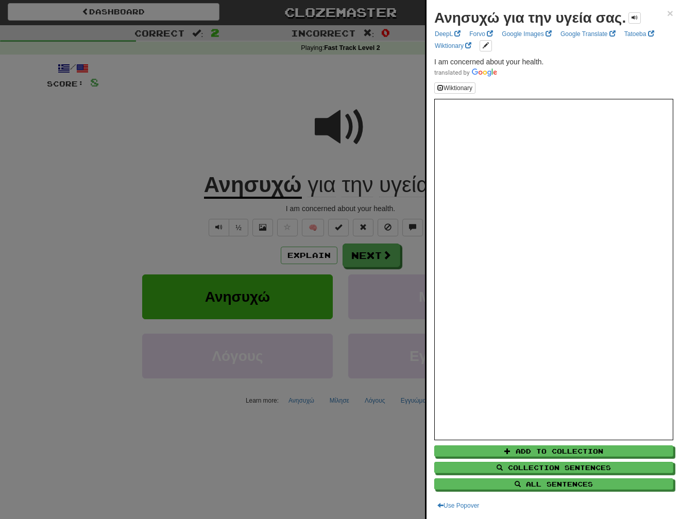
click at [257, 93] on div at bounding box center [340, 259] width 681 height 519
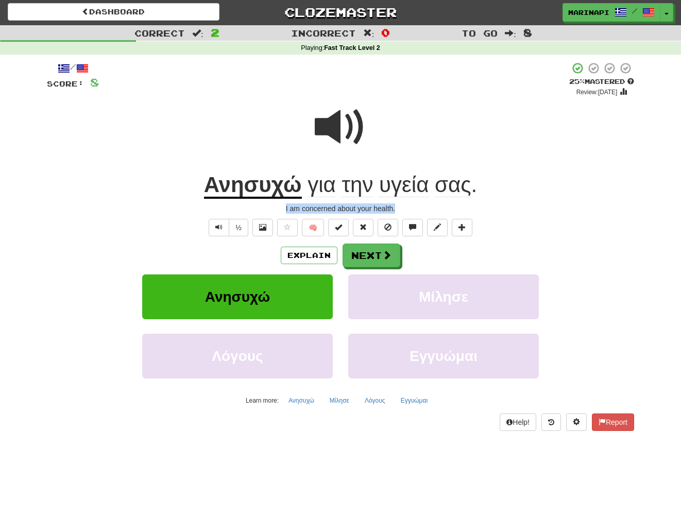
drag, startPoint x: 403, startPoint y: 209, endPoint x: 280, endPoint y: 209, distance: 123.6
click at [280, 209] on div "I am concerned about your health." at bounding box center [340, 208] width 587 height 10
click at [369, 255] on button "Next" at bounding box center [372, 256] width 58 height 24
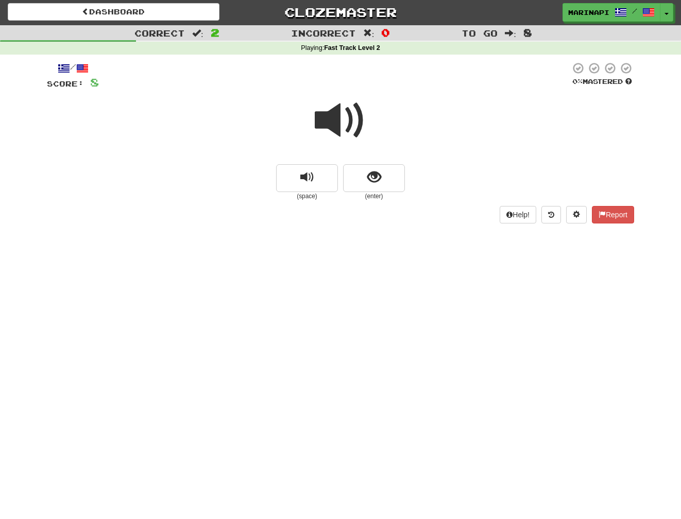
click at [349, 131] on span at bounding box center [341, 121] width 52 height 52
click at [359, 173] on button "show sentence" at bounding box center [374, 178] width 62 height 28
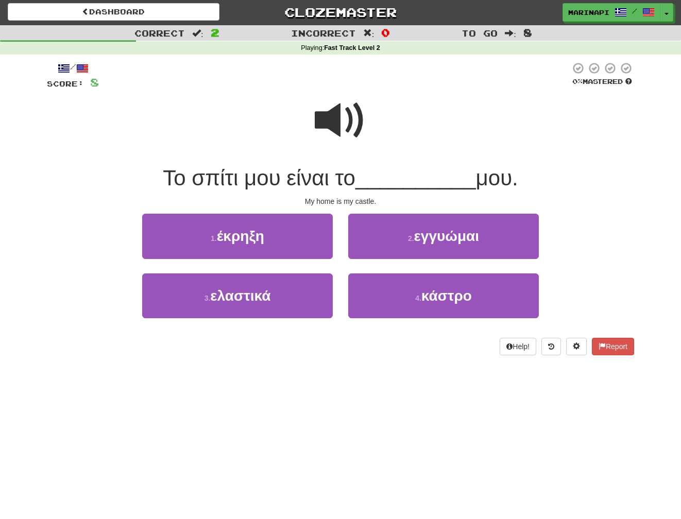
click at [345, 125] on span at bounding box center [341, 121] width 52 height 52
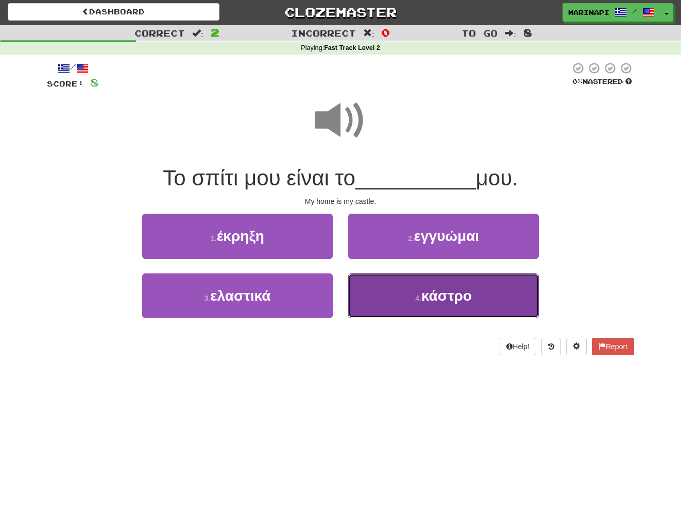
click at [385, 285] on button "4 . κάστρο" at bounding box center [443, 296] width 191 height 45
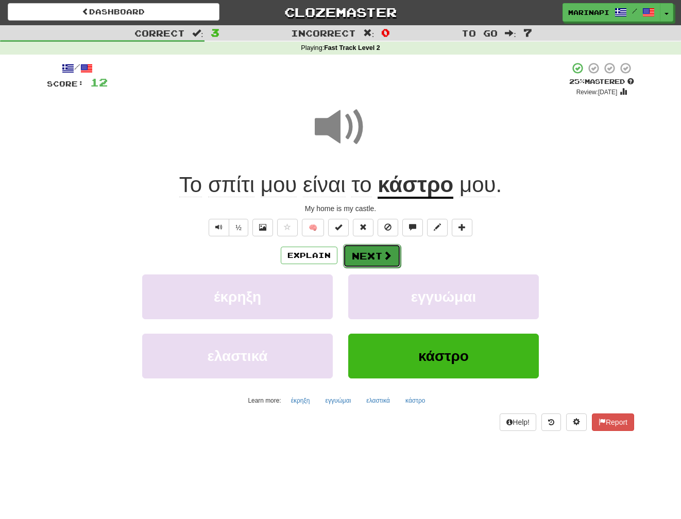
click at [381, 255] on button "Next" at bounding box center [372, 256] width 58 height 24
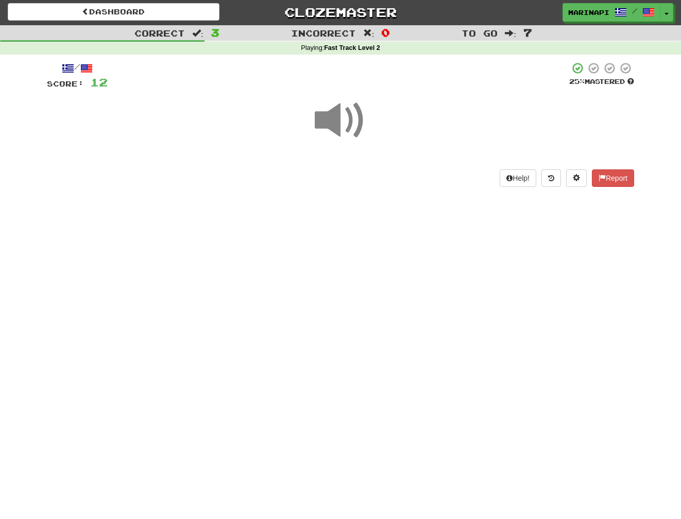
click at [340, 128] on span at bounding box center [341, 121] width 52 height 52
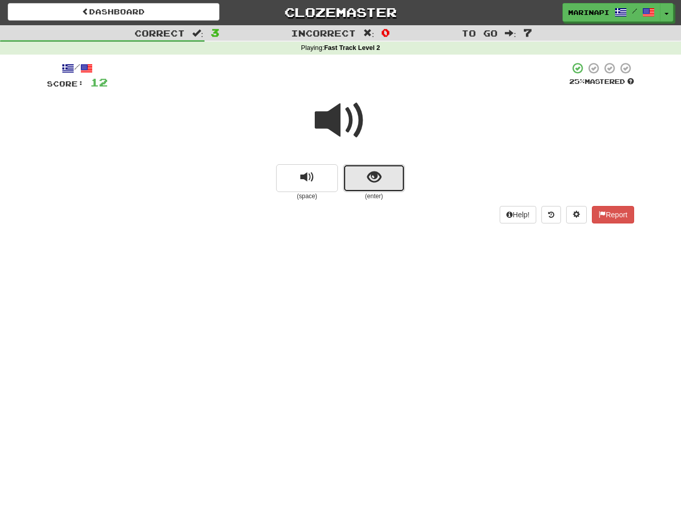
click at [364, 168] on button "show sentence" at bounding box center [374, 178] width 62 height 28
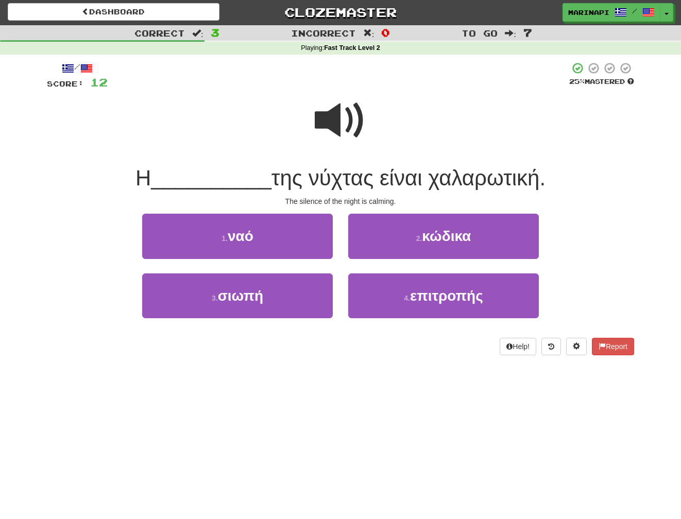
click at [350, 127] on span at bounding box center [341, 121] width 52 height 52
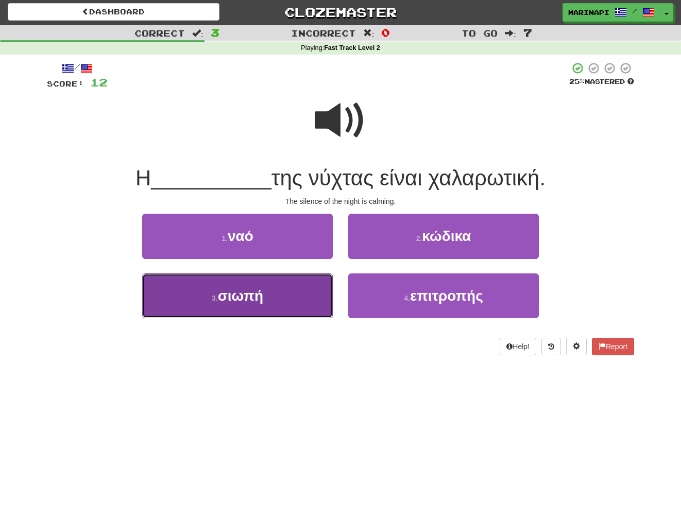
click at [309, 285] on button "3 . σιωπή" at bounding box center [237, 296] width 191 height 45
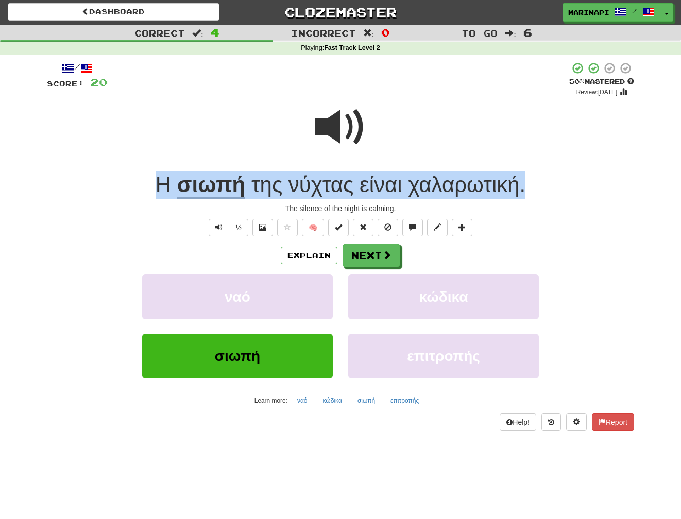
drag, startPoint x: 534, startPoint y: 191, endPoint x: 149, endPoint y: 186, distance: 385.3
click at [149, 186] on div "Η σιωπή της νύχτας είναι χαλαρωτική ." at bounding box center [340, 185] width 587 height 28
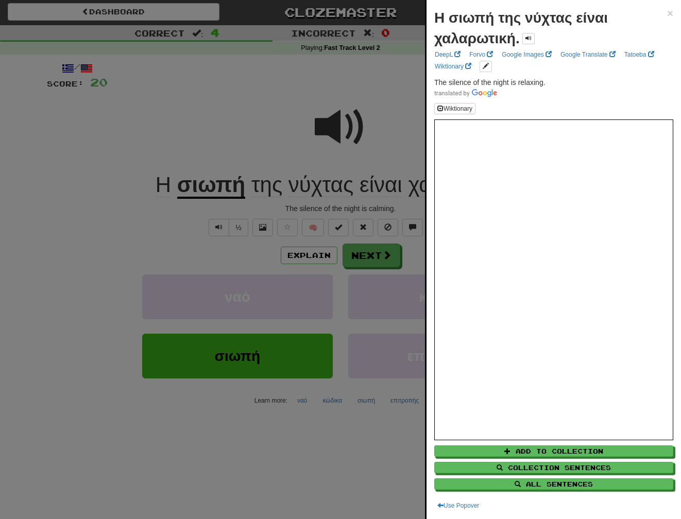
click at [406, 133] on div at bounding box center [340, 259] width 681 height 519
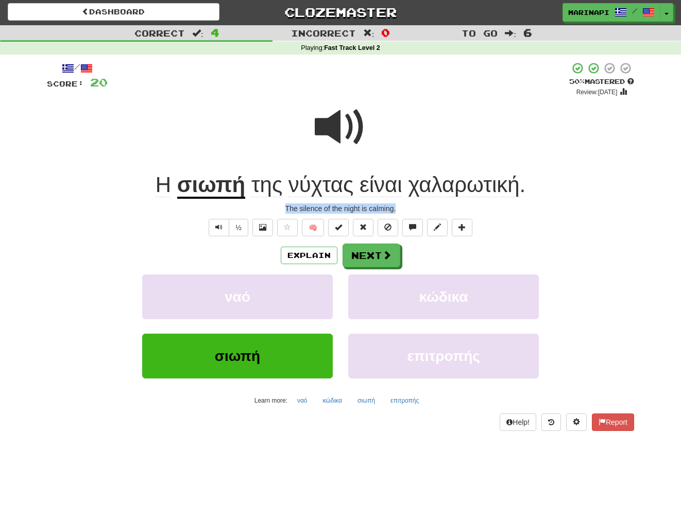
drag, startPoint x: 410, startPoint y: 208, endPoint x: 282, endPoint y: 208, distance: 127.7
click at [282, 208] on div "The silence of the night is calming." at bounding box center [340, 208] width 587 height 10
click at [381, 252] on button "Next" at bounding box center [372, 256] width 58 height 24
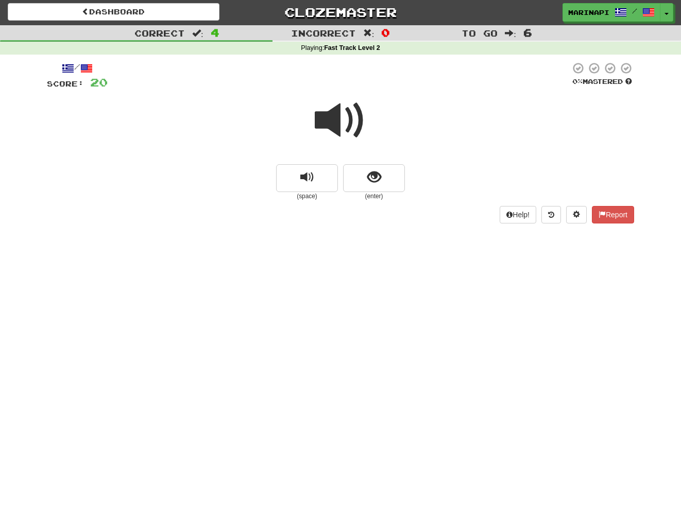
click at [350, 125] on span at bounding box center [341, 121] width 52 height 52
click at [361, 186] on button "show sentence" at bounding box center [374, 178] width 62 height 28
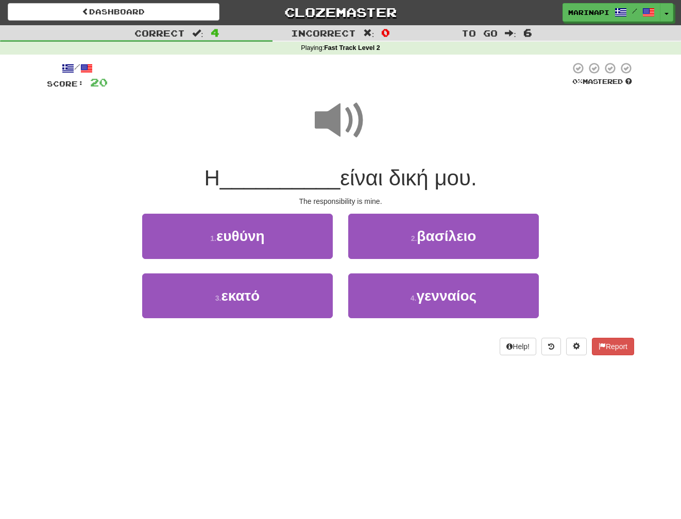
click at [343, 138] on span at bounding box center [341, 121] width 52 height 52
click at [341, 126] on span at bounding box center [341, 121] width 52 height 52
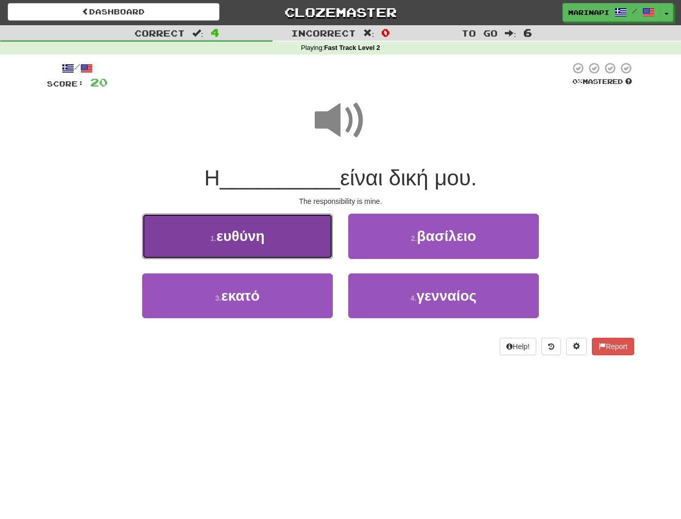
click at [298, 250] on button "1 . ευθύνη" at bounding box center [237, 236] width 191 height 45
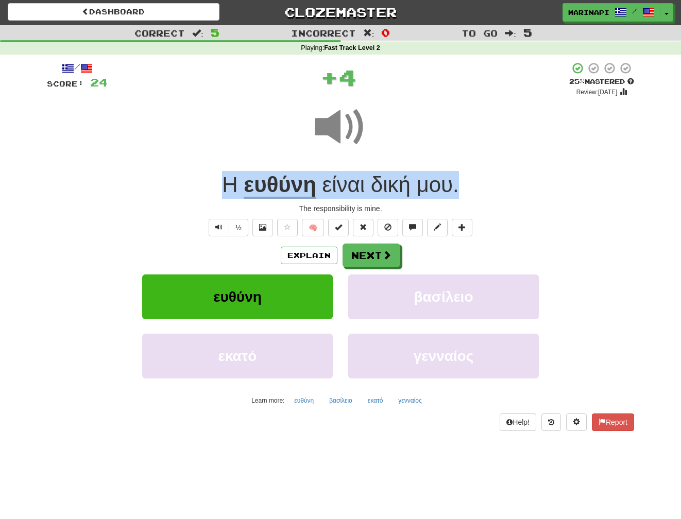
drag, startPoint x: 470, startPoint y: 192, endPoint x: 219, endPoint y: 188, distance: 251.4
click at [219, 188] on div "Η ευθύνη είναι δική μου ." at bounding box center [340, 185] width 587 height 28
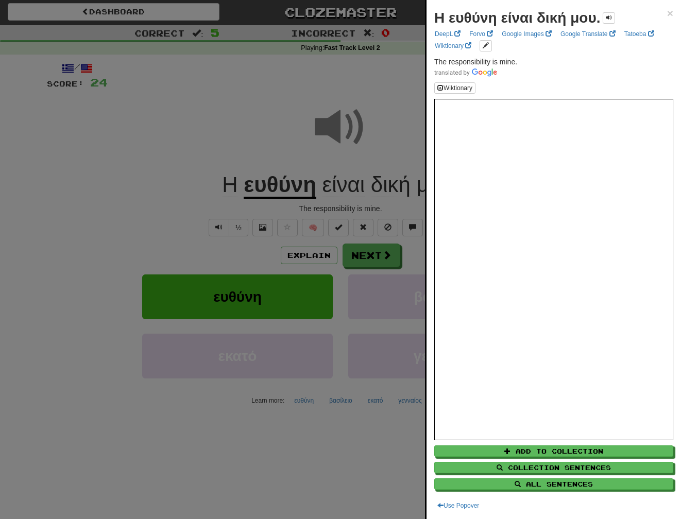
click at [381, 219] on div at bounding box center [340, 259] width 681 height 519
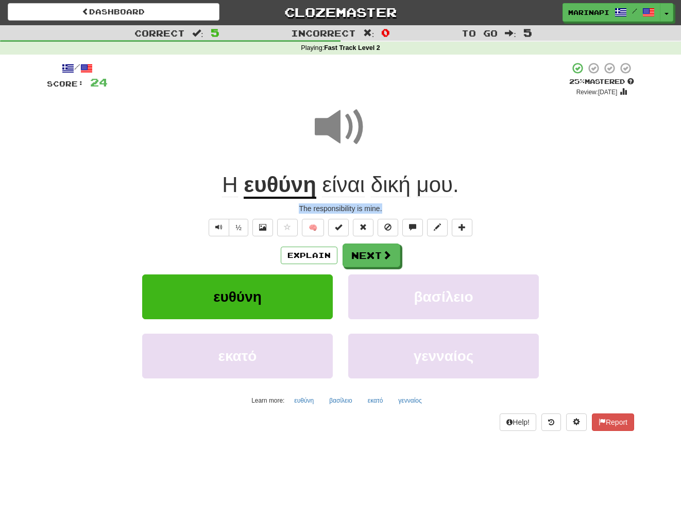
drag, startPoint x: 387, startPoint y: 211, endPoint x: 279, endPoint y: 209, distance: 108.7
click at [279, 209] on div "The responsibility is mine." at bounding box center [340, 208] width 587 height 10
click at [378, 254] on button "Next" at bounding box center [372, 256] width 58 height 24
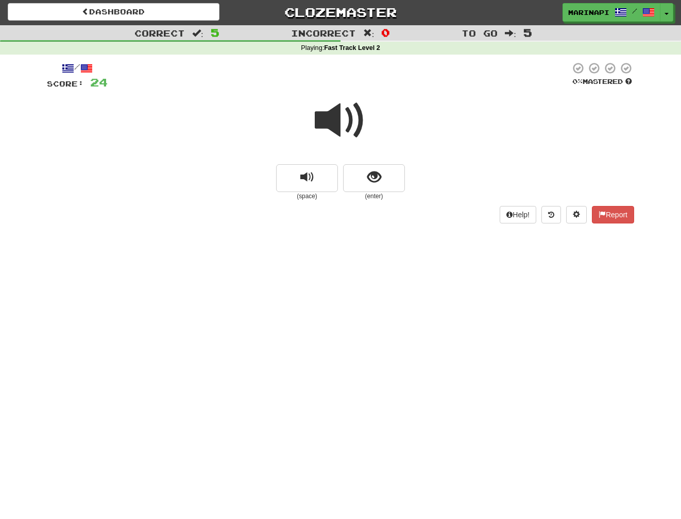
click at [330, 118] on span at bounding box center [341, 121] width 52 height 52
click at [360, 179] on button "show sentence" at bounding box center [374, 178] width 62 height 28
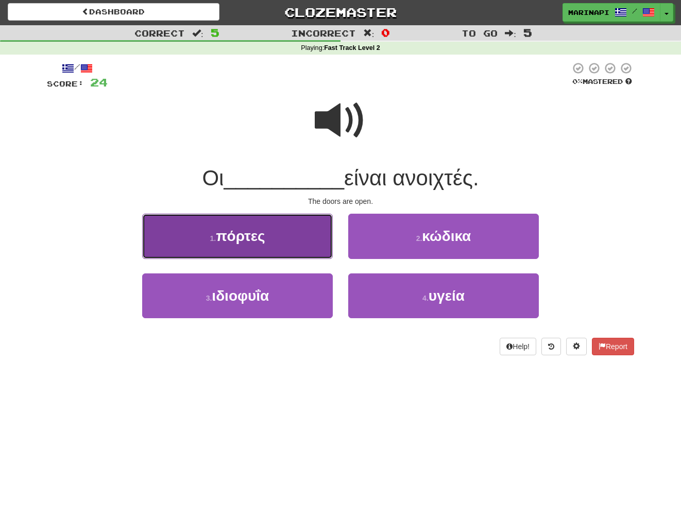
click at [316, 249] on button "1 . πόρτες" at bounding box center [237, 236] width 191 height 45
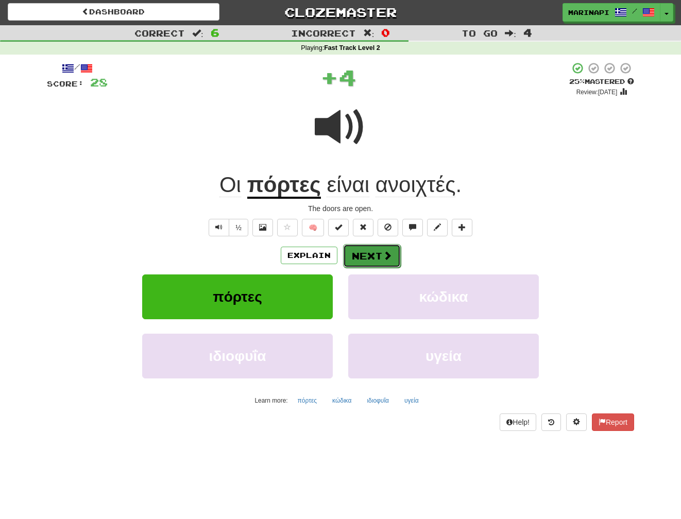
click at [374, 260] on button "Next" at bounding box center [372, 256] width 58 height 24
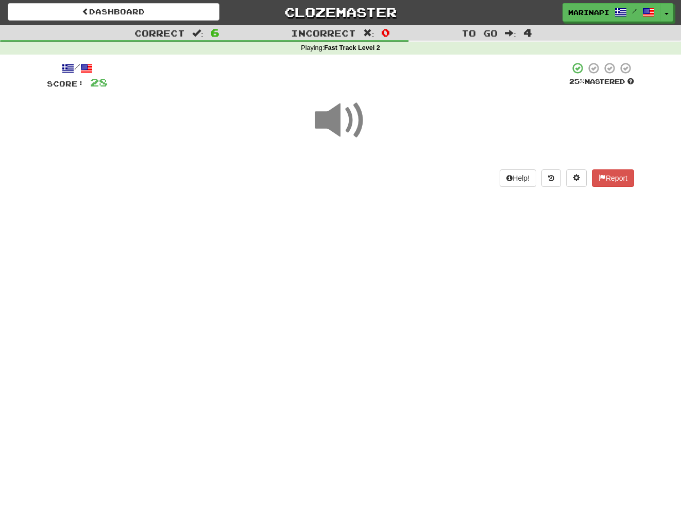
click at [343, 127] on span at bounding box center [341, 121] width 52 height 52
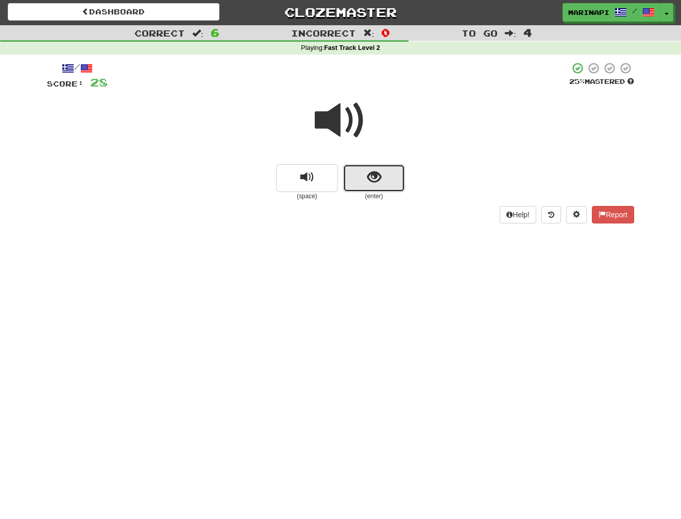
click at [378, 174] on span "show sentence" at bounding box center [374, 178] width 14 height 14
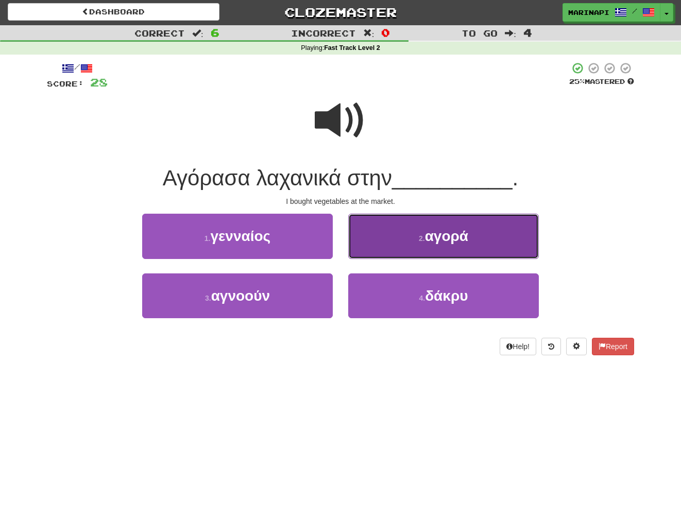
click at [387, 240] on button "2 . αγορά" at bounding box center [443, 236] width 191 height 45
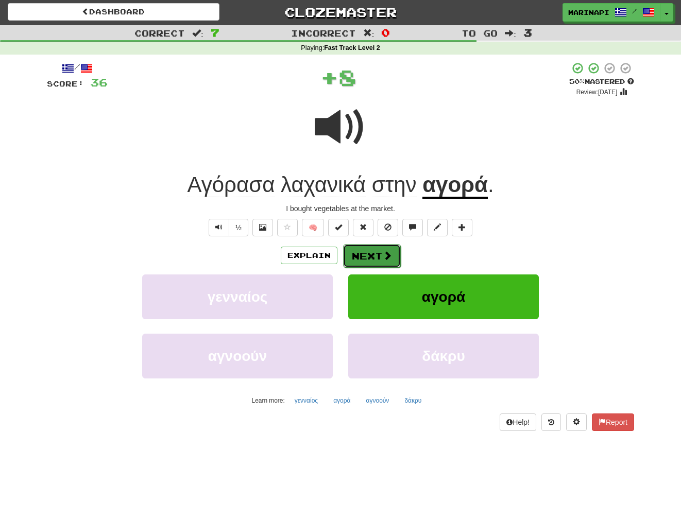
click at [373, 250] on button "Next" at bounding box center [372, 256] width 58 height 24
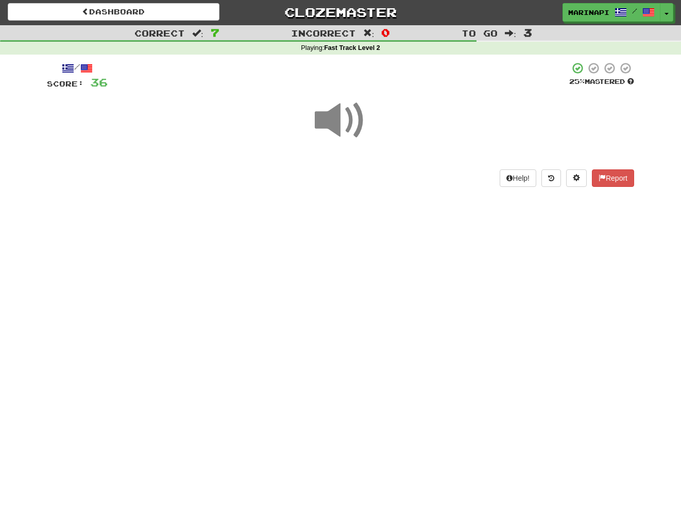
click at [353, 127] on span at bounding box center [341, 121] width 52 height 52
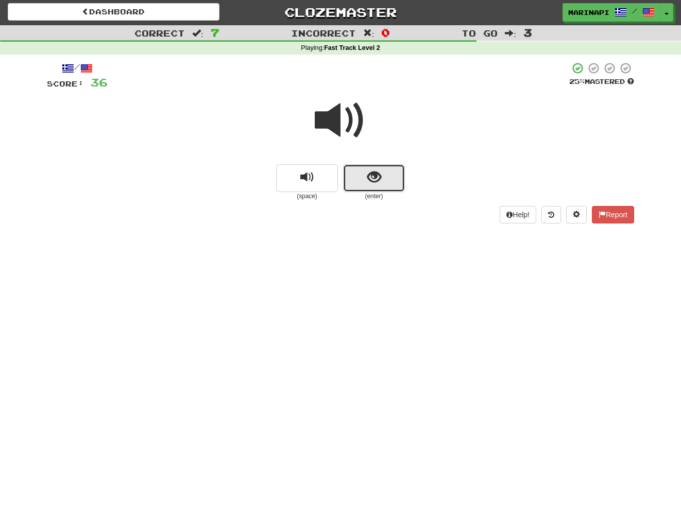
click at [379, 171] on span "show sentence" at bounding box center [374, 178] width 14 height 14
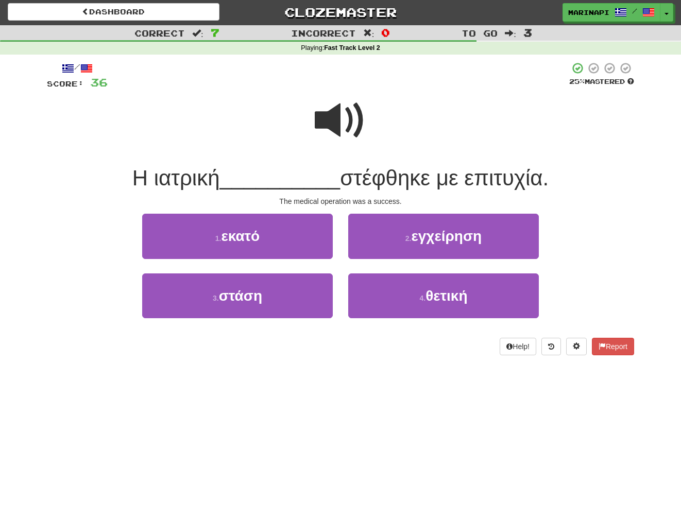
click at [329, 129] on span at bounding box center [341, 121] width 52 height 52
click at [328, 129] on span at bounding box center [341, 121] width 52 height 52
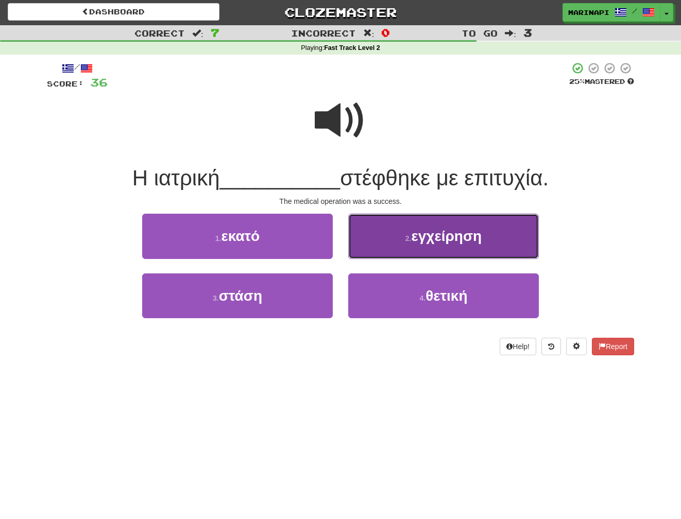
click at [391, 238] on button "2 . εγχείρηση" at bounding box center [443, 236] width 191 height 45
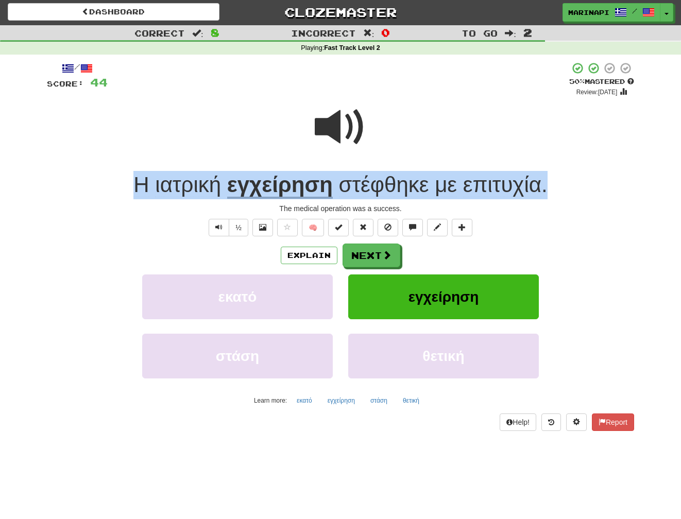
drag, startPoint x: 556, startPoint y: 188, endPoint x: 126, endPoint y: 192, distance: 429.6
click at [126, 192] on div "Η ιατρική εγχείρηση στέφθηκε με επιτυχία ." at bounding box center [340, 185] width 587 height 28
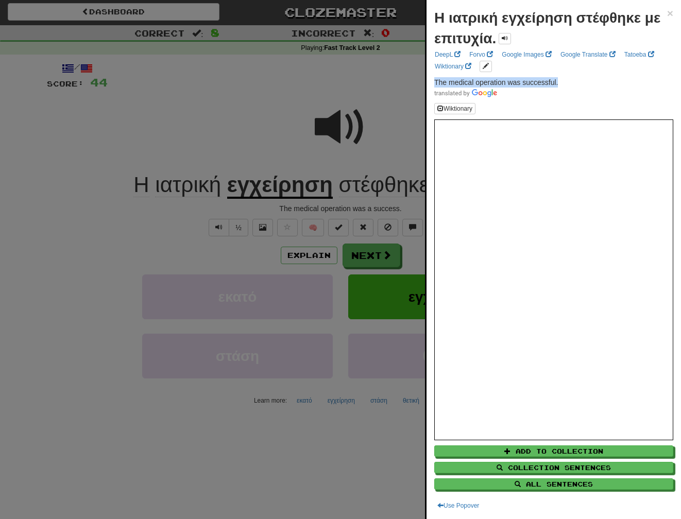
drag, startPoint x: 566, startPoint y: 80, endPoint x: 430, endPoint y: 82, distance: 136.0
click at [430, 82] on div "Η ιατρική εγχείρηση στέφθηκε με επιτυχία. × DeepL Forvo Google Images Google Tr…" at bounding box center [554, 259] width 254 height 519
click at [389, 87] on div at bounding box center [340, 259] width 681 height 519
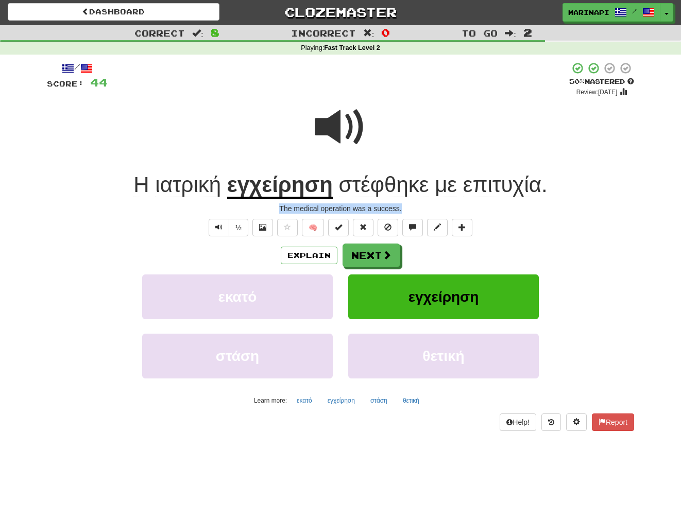
drag, startPoint x: 408, startPoint y: 207, endPoint x: 274, endPoint y: 210, distance: 134.5
click at [274, 210] on div "The medical operation was a success." at bounding box center [340, 208] width 587 height 10
click at [365, 252] on button "Next" at bounding box center [372, 256] width 58 height 24
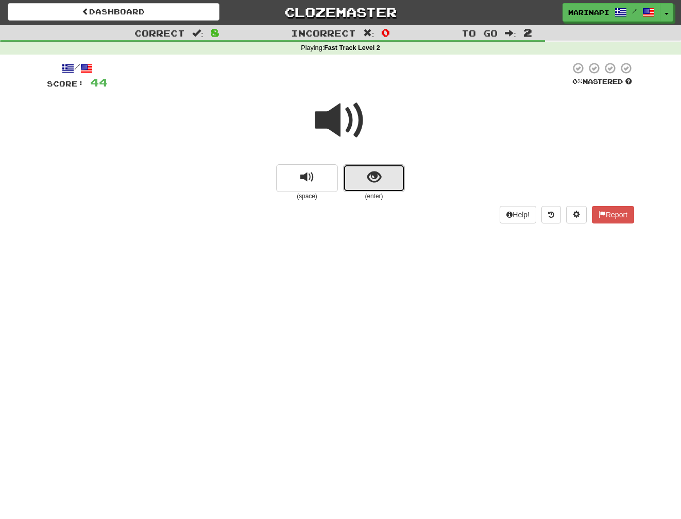
click at [364, 167] on button "show sentence" at bounding box center [374, 178] width 62 height 28
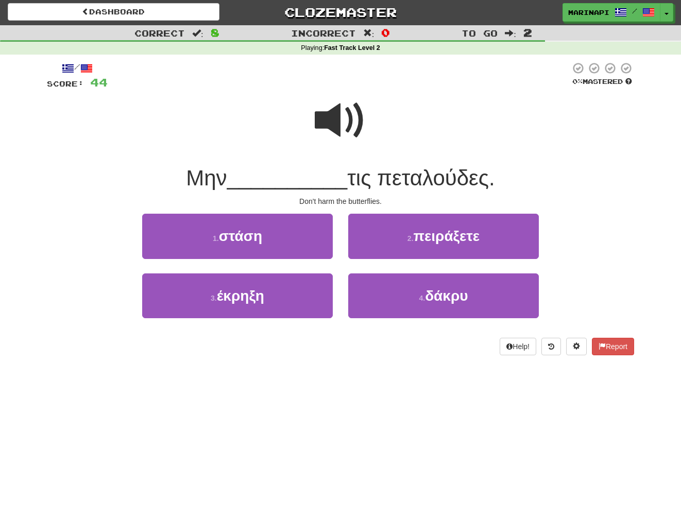
click at [353, 138] on span at bounding box center [341, 121] width 52 height 52
click at [352, 138] on span at bounding box center [341, 121] width 52 height 52
click at [350, 134] on span at bounding box center [341, 121] width 52 height 52
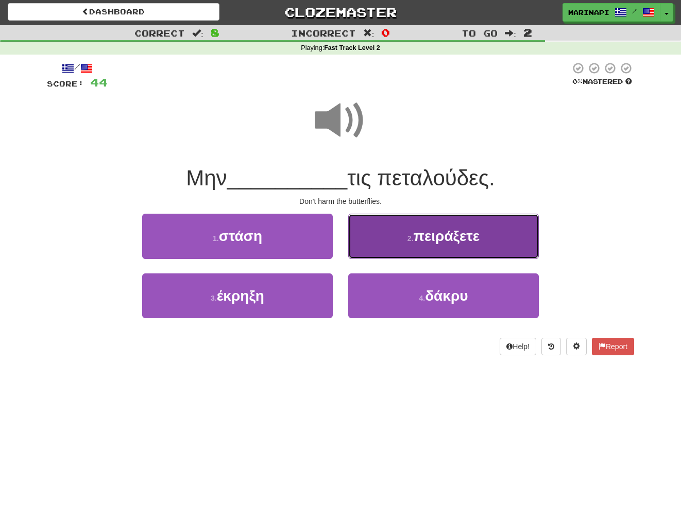
click at [416, 236] on span "πειράξετε" at bounding box center [447, 236] width 66 height 16
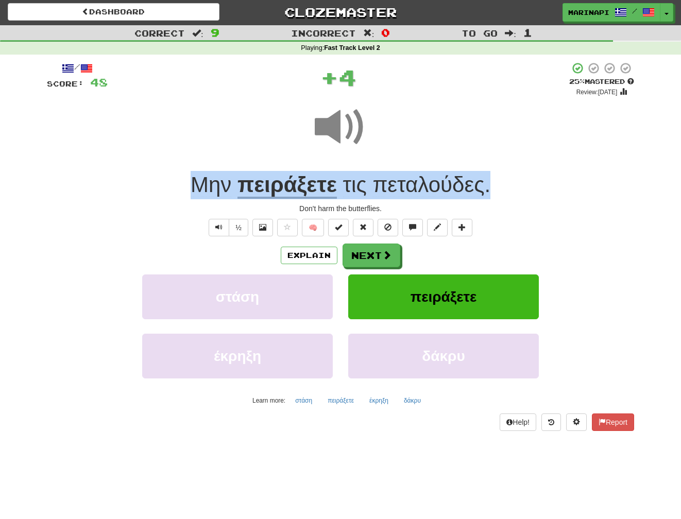
drag, startPoint x: 496, startPoint y: 192, endPoint x: 192, endPoint y: 184, distance: 304.0
click at [192, 184] on div "Μην πειράξετε τις πεταλούδες ." at bounding box center [340, 185] width 587 height 28
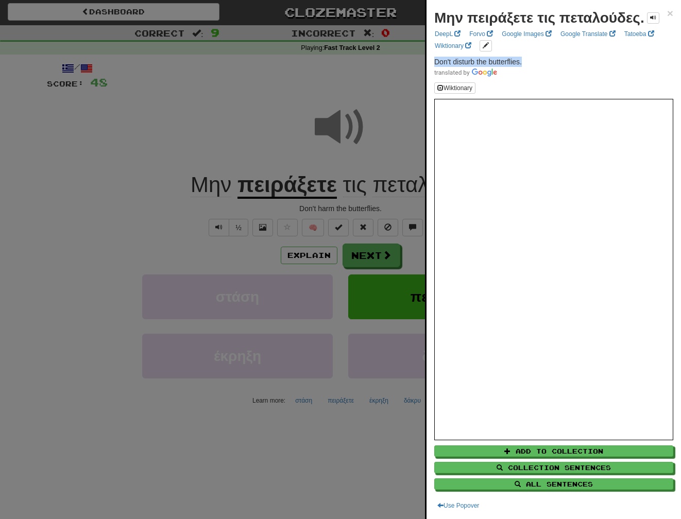
drag, startPoint x: 530, startPoint y: 72, endPoint x: 433, endPoint y: 67, distance: 96.4
click at [433, 67] on div "Μην πειράξετε τις πεταλούδες. × DeepL Forvo Google Images Google Translate Tato…" at bounding box center [554, 259] width 254 height 519
click at [379, 260] on div at bounding box center [340, 259] width 681 height 519
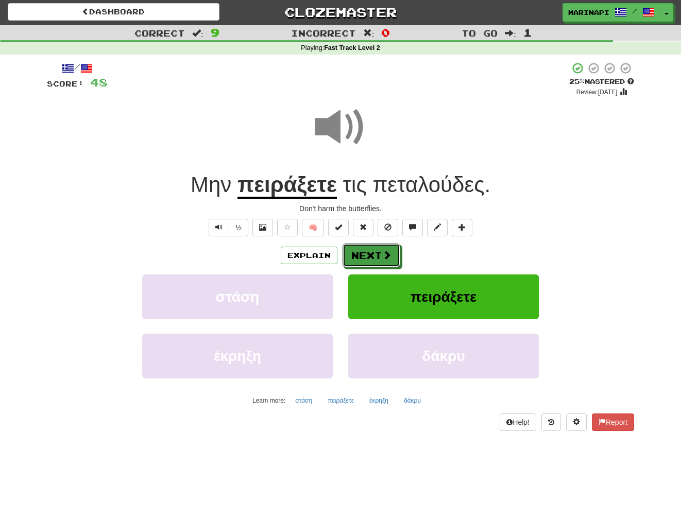
click at [379, 260] on button "Next" at bounding box center [372, 256] width 58 height 24
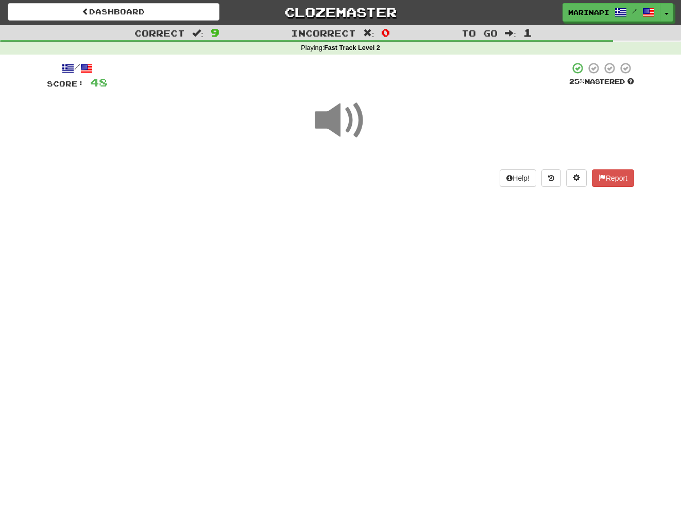
click at [354, 130] on span at bounding box center [341, 121] width 52 height 52
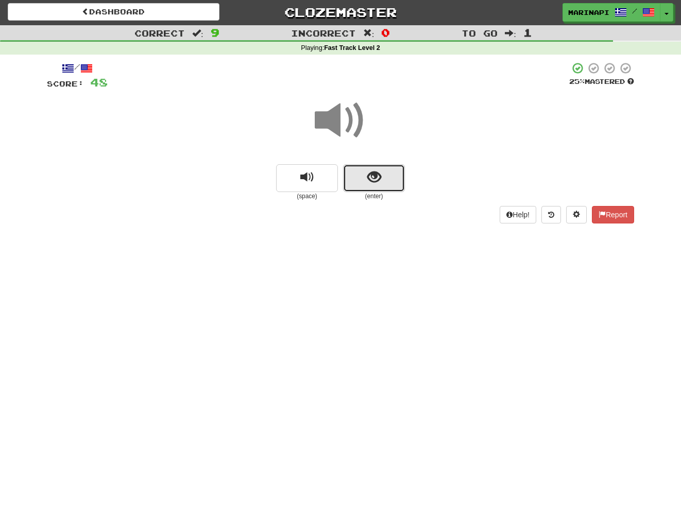
click at [366, 177] on button "show sentence" at bounding box center [374, 178] width 62 height 28
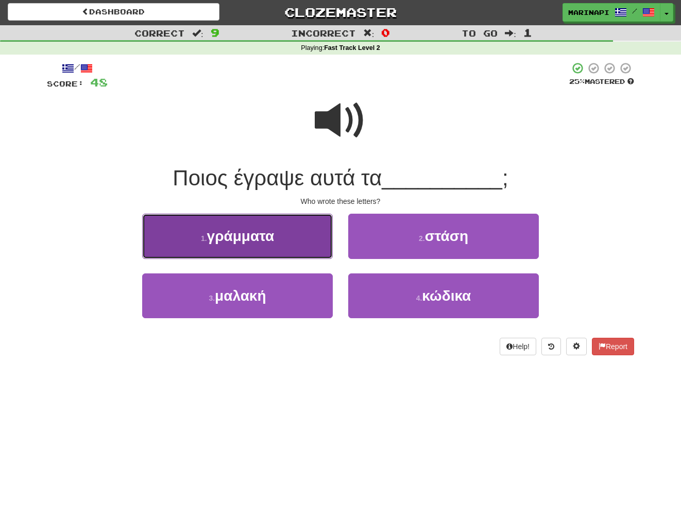
click at [312, 240] on button "1 . γράμματα" at bounding box center [237, 236] width 191 height 45
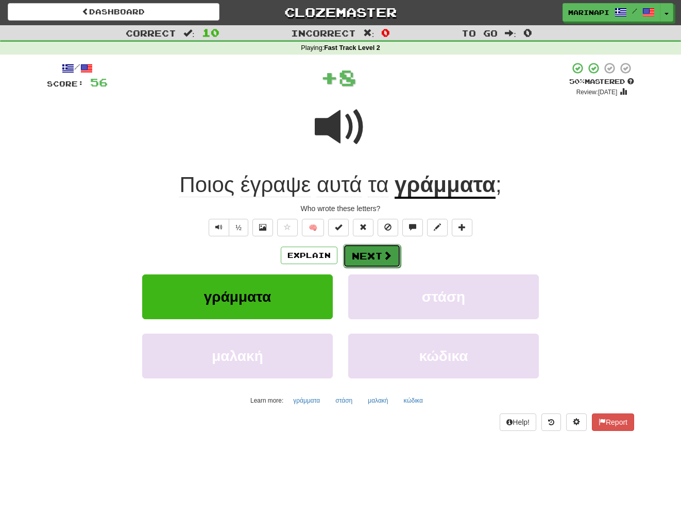
click at [391, 250] on button "Next" at bounding box center [372, 256] width 58 height 24
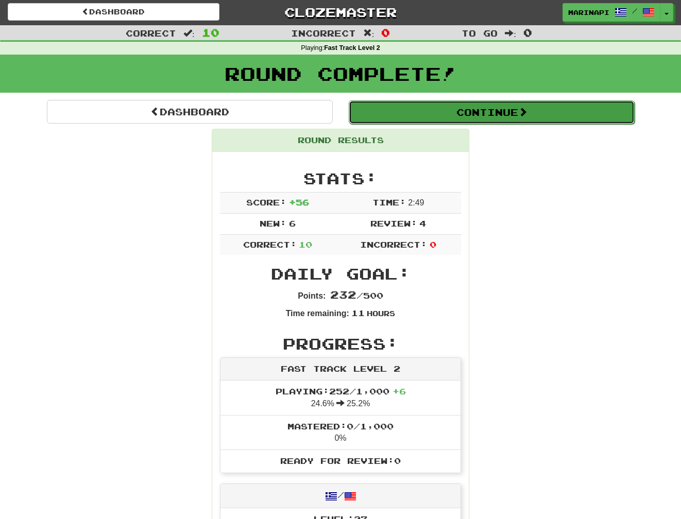
click at [500, 114] on button "Continue" at bounding box center [492, 112] width 286 height 24
